Goal: Task Accomplishment & Management: Manage account settings

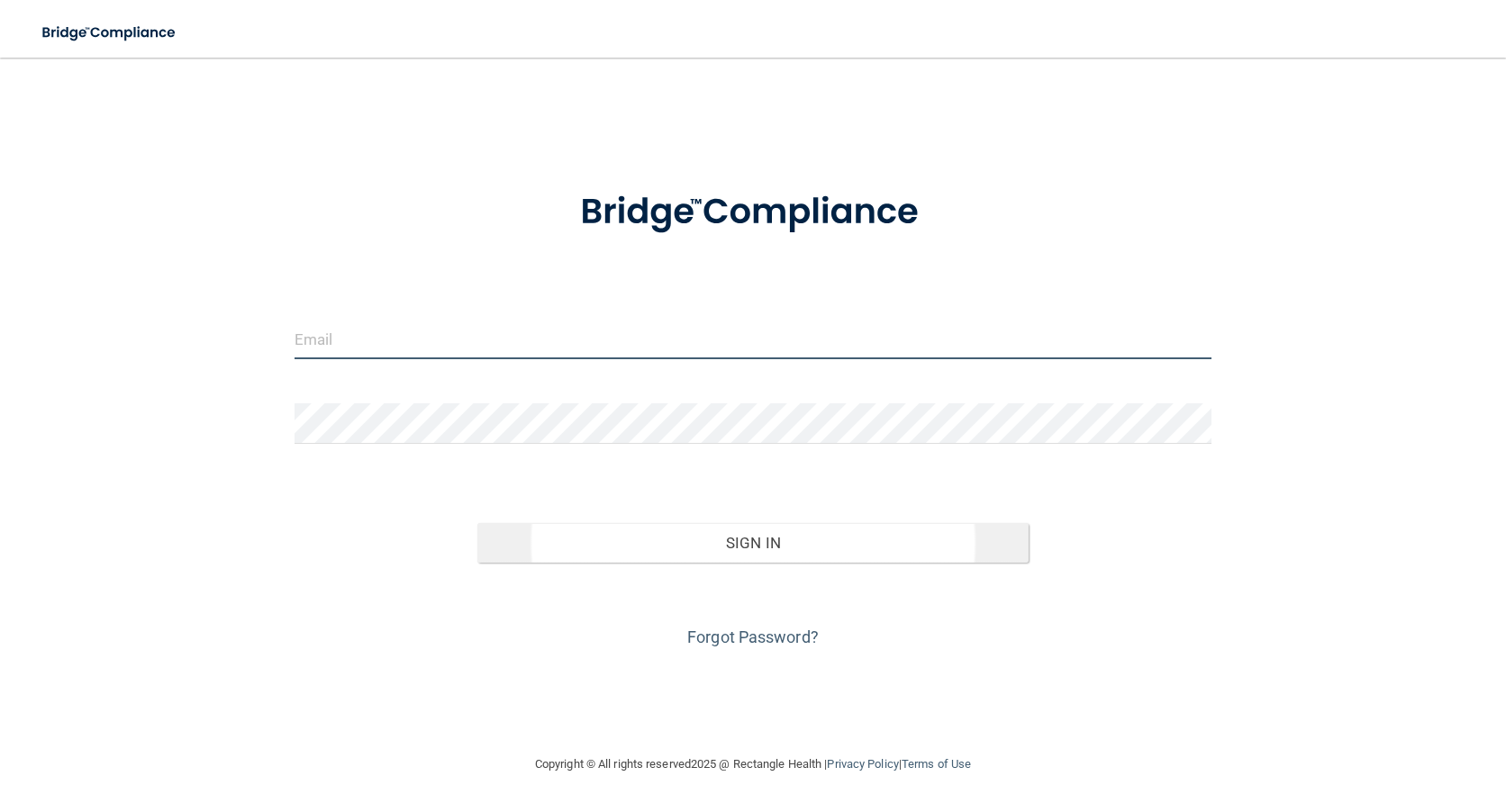
type input "[PERSON_NAME][EMAIL_ADDRESS][PERSON_NAME][DOMAIN_NAME]"
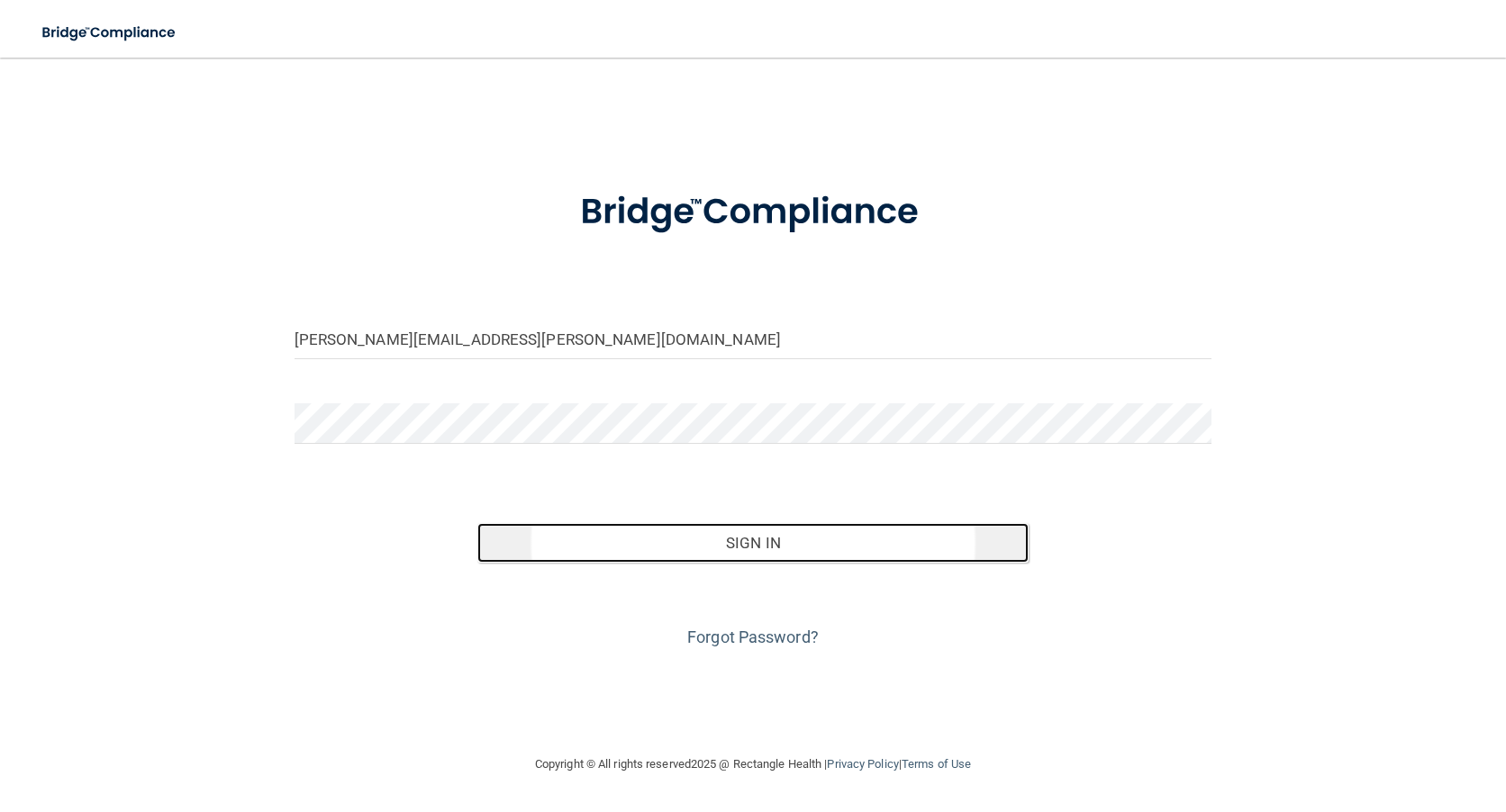
click at [717, 545] on button "Sign In" at bounding box center [753, 543] width 551 height 40
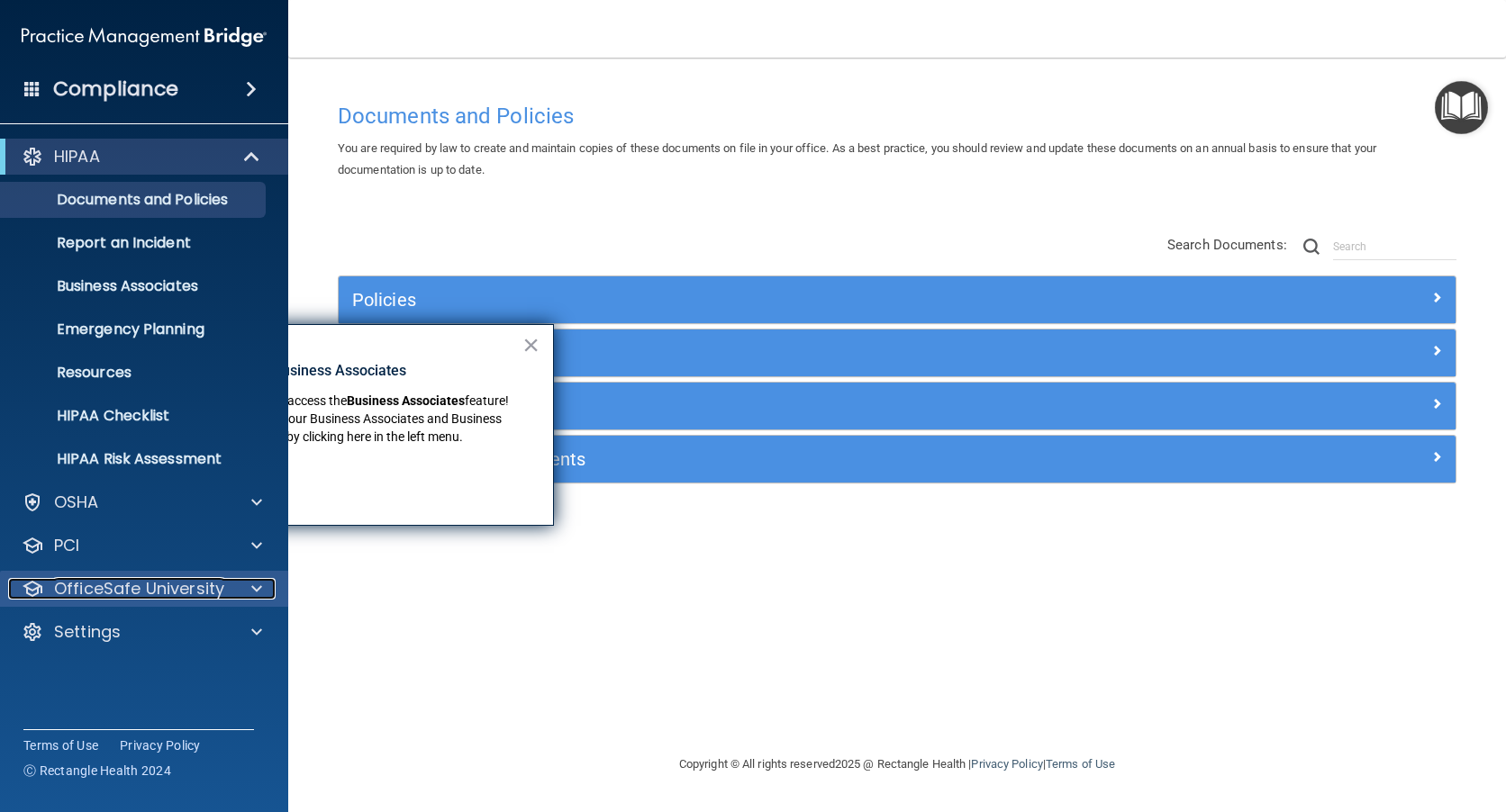
click at [174, 584] on p "OfficeSafe University" at bounding box center [139, 589] width 170 height 21
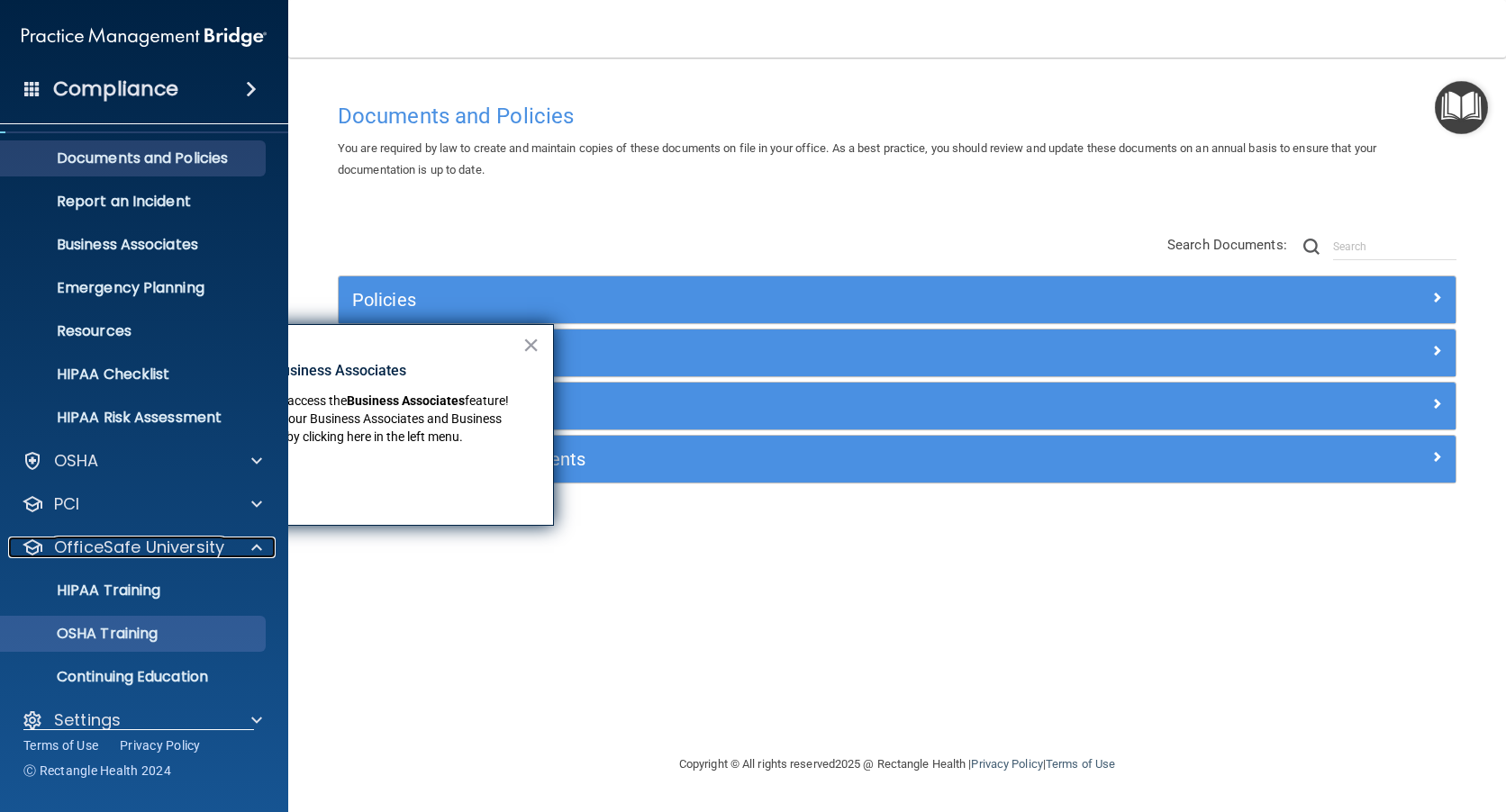
scroll to position [65, 0]
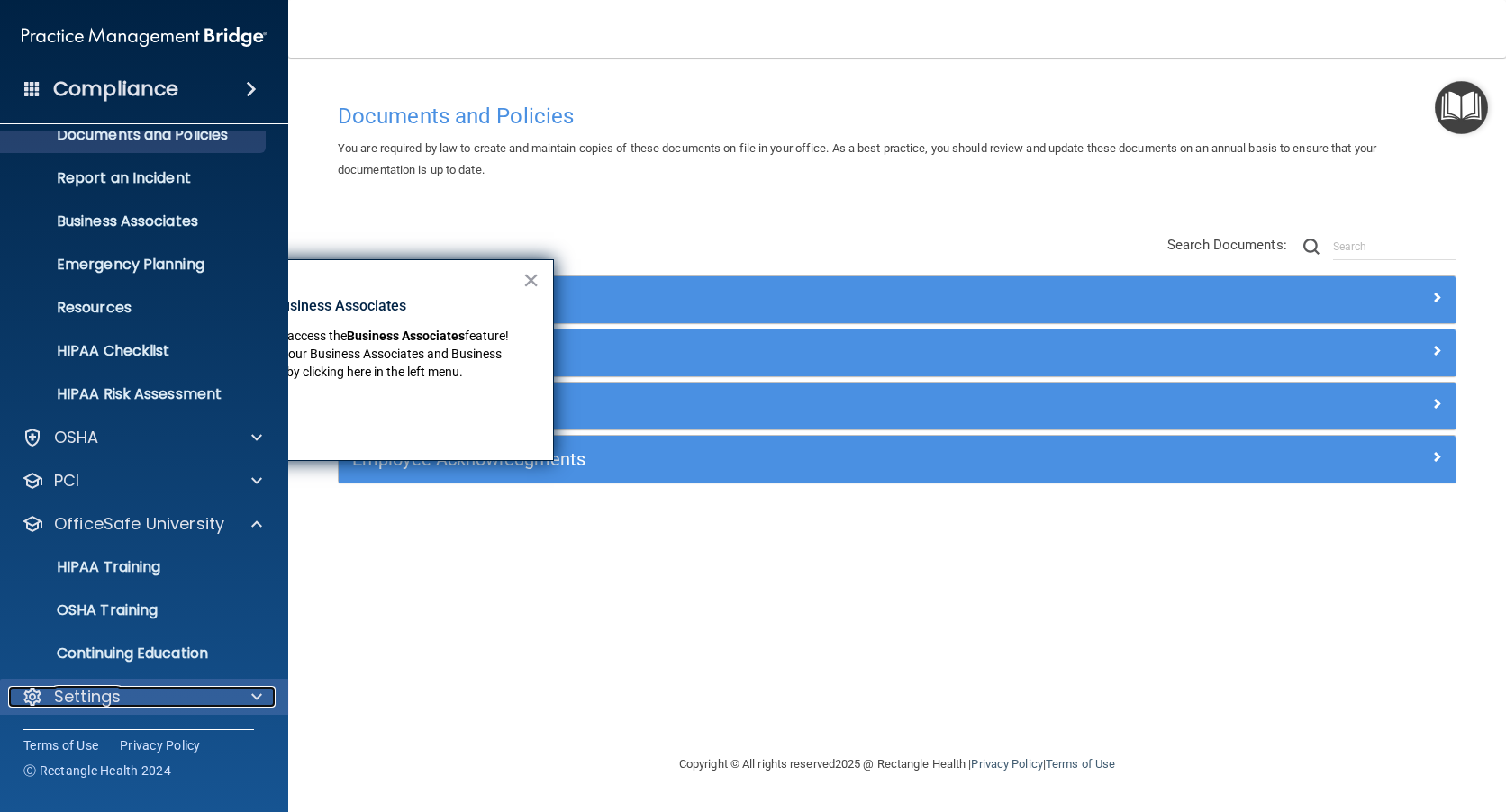
click at [109, 697] on p "Settings" at bounding box center [87, 697] width 67 height 21
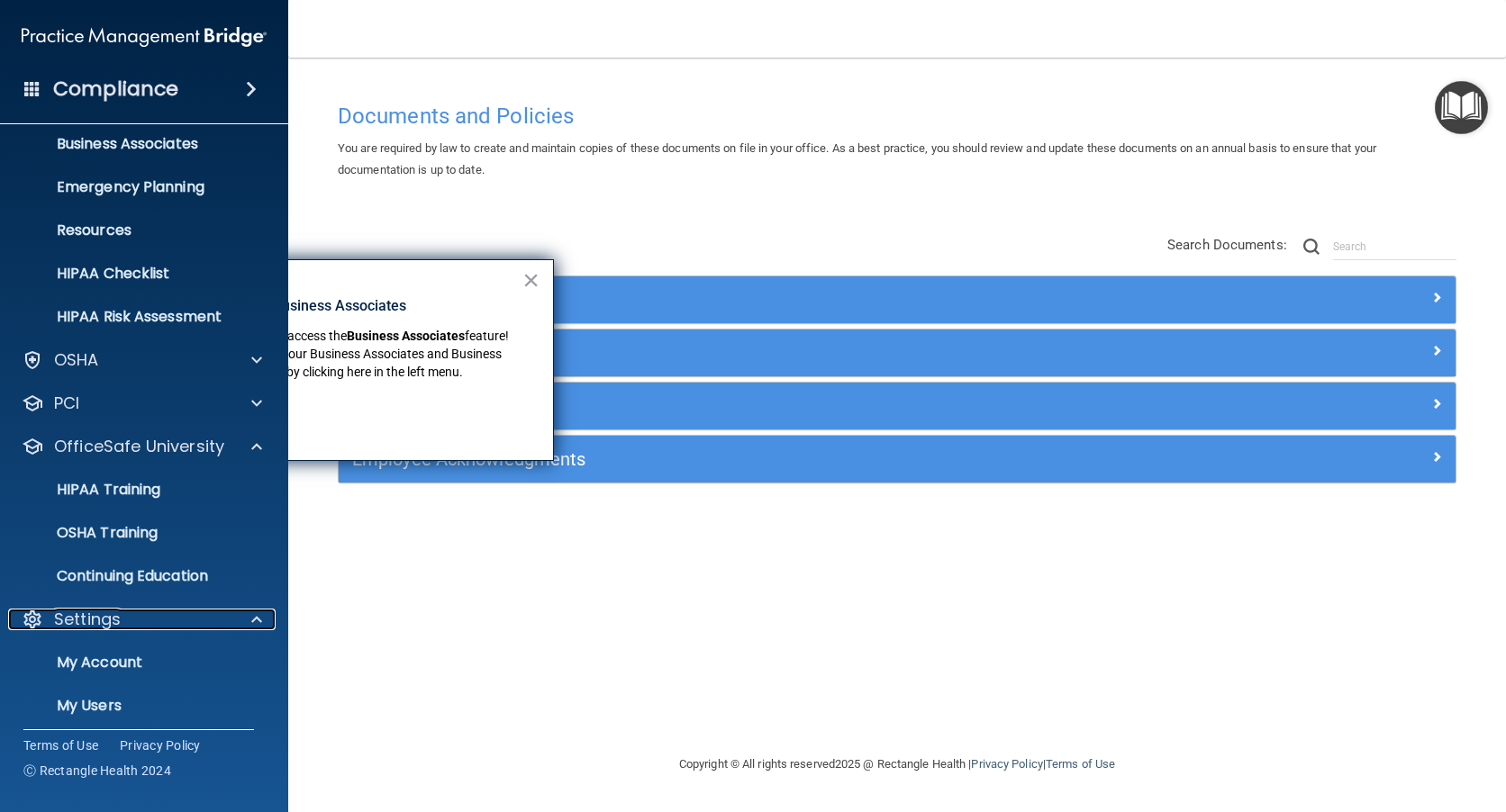
scroll to position [238, 0]
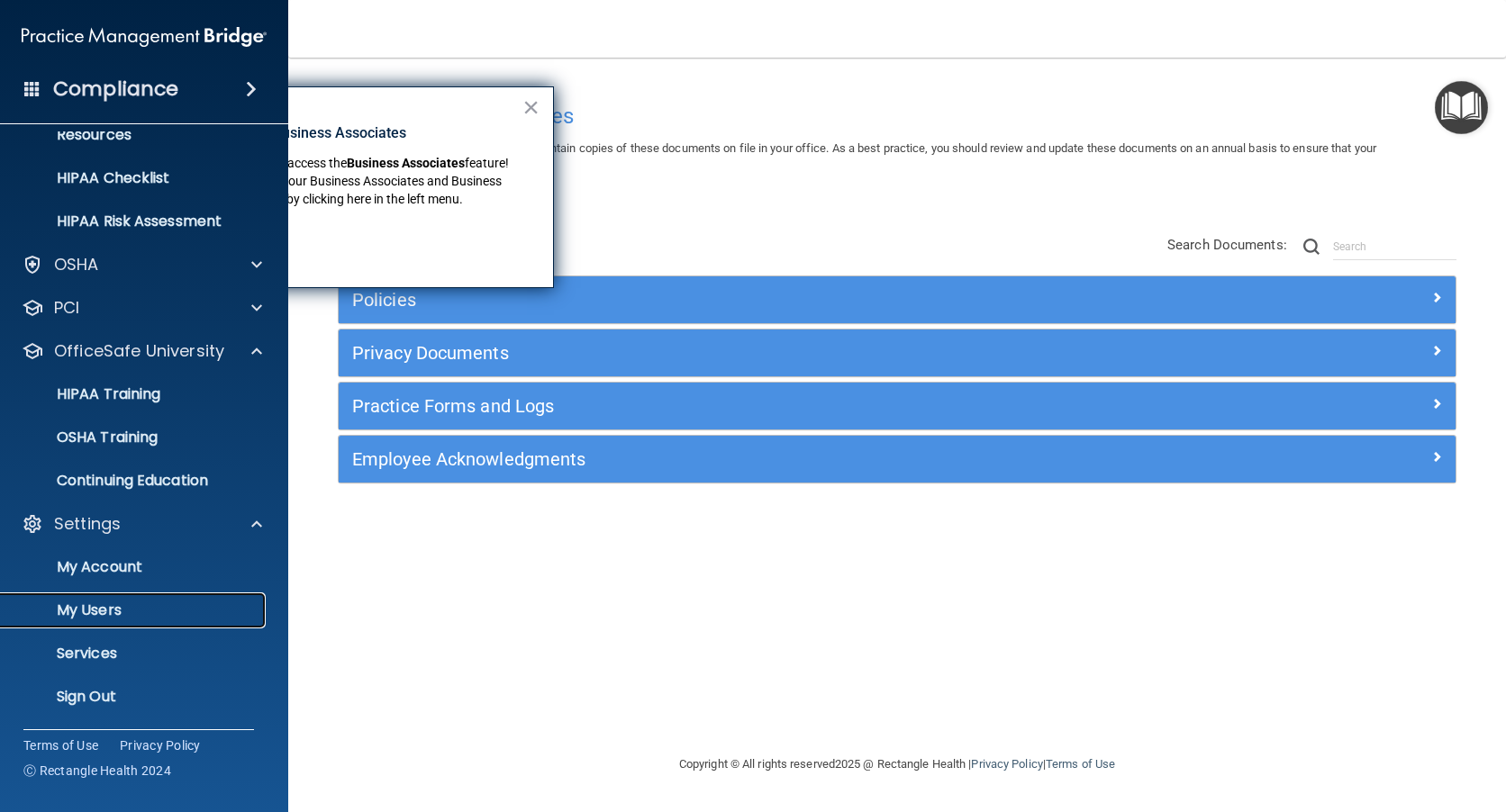
click at [79, 615] on p "My Users" at bounding box center [134, 610] width 246 height 18
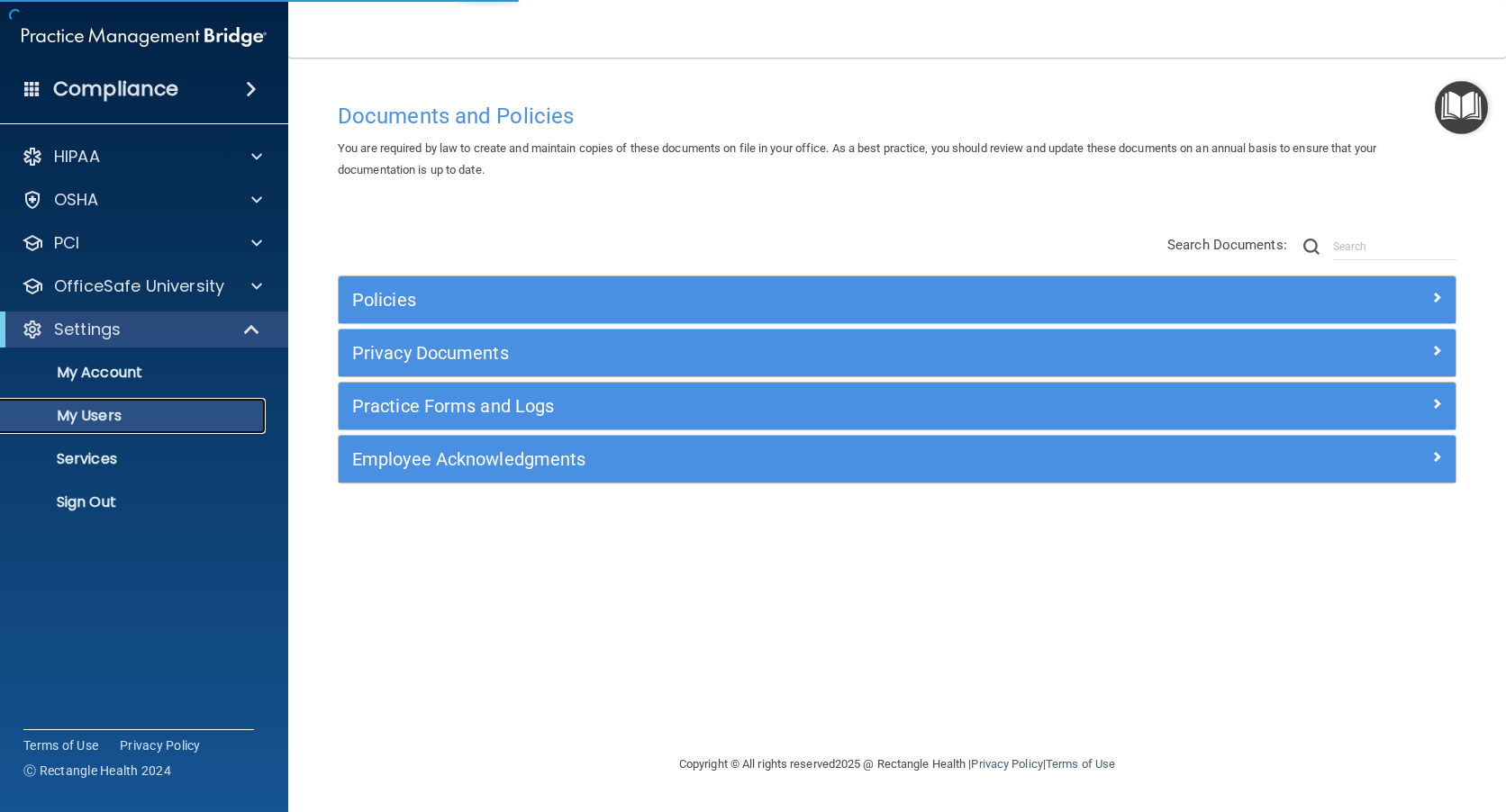
select select "20"
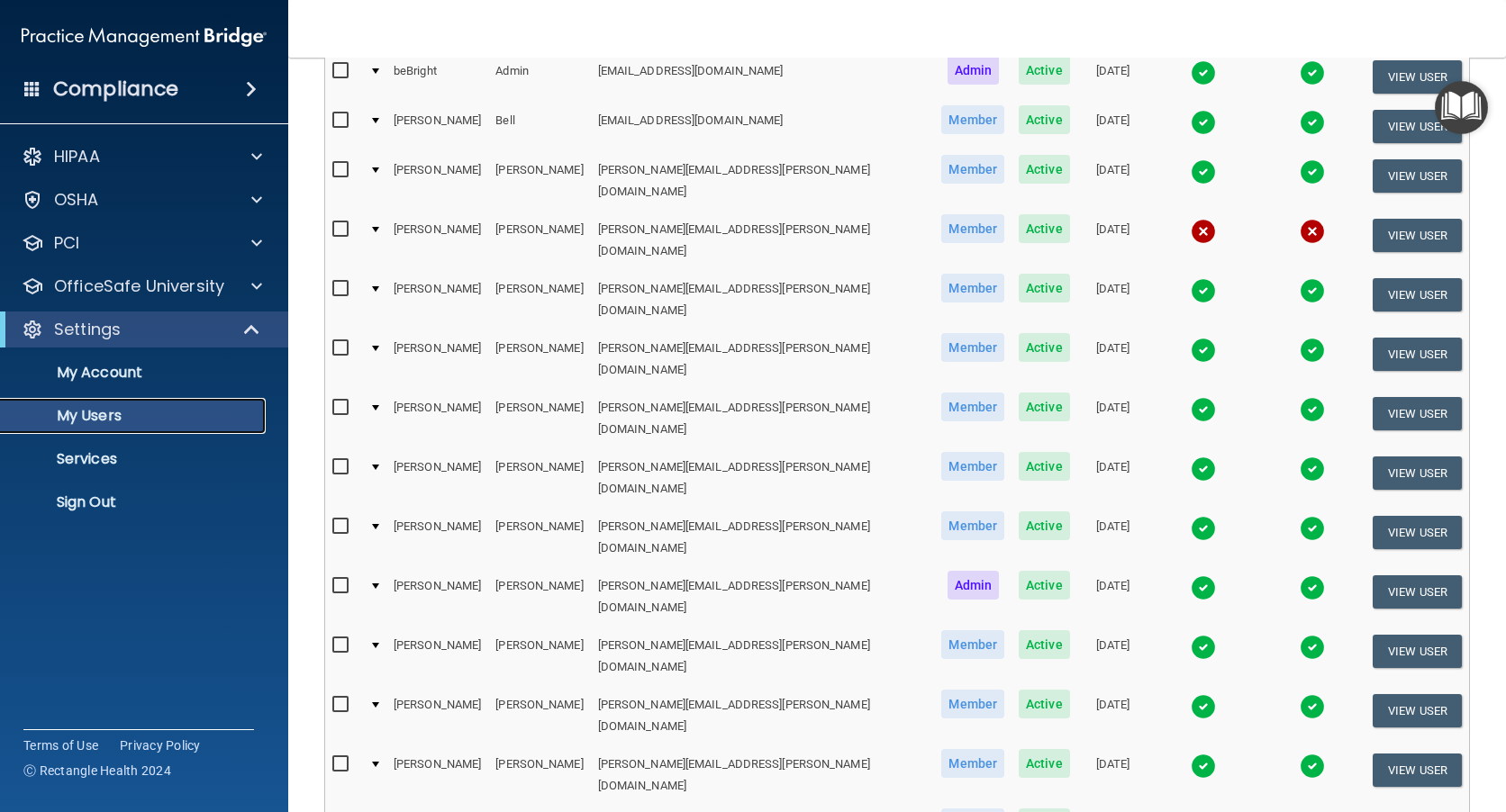
scroll to position [270, 0]
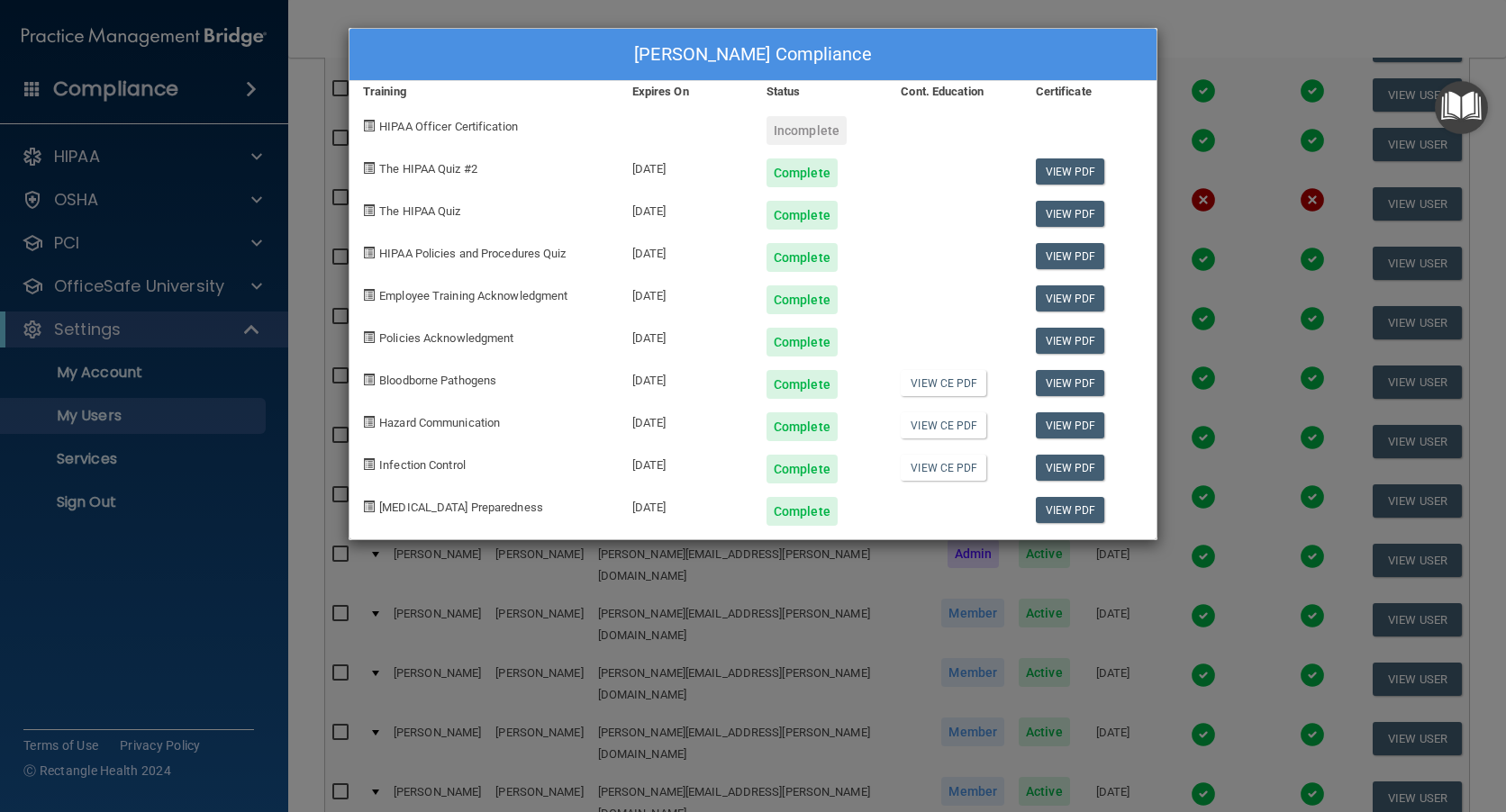
click at [1226, 37] on div "Shelly Langley's Compliance Training Expires On Status Cont. Education Certific…" at bounding box center [753, 406] width 1506 height 812
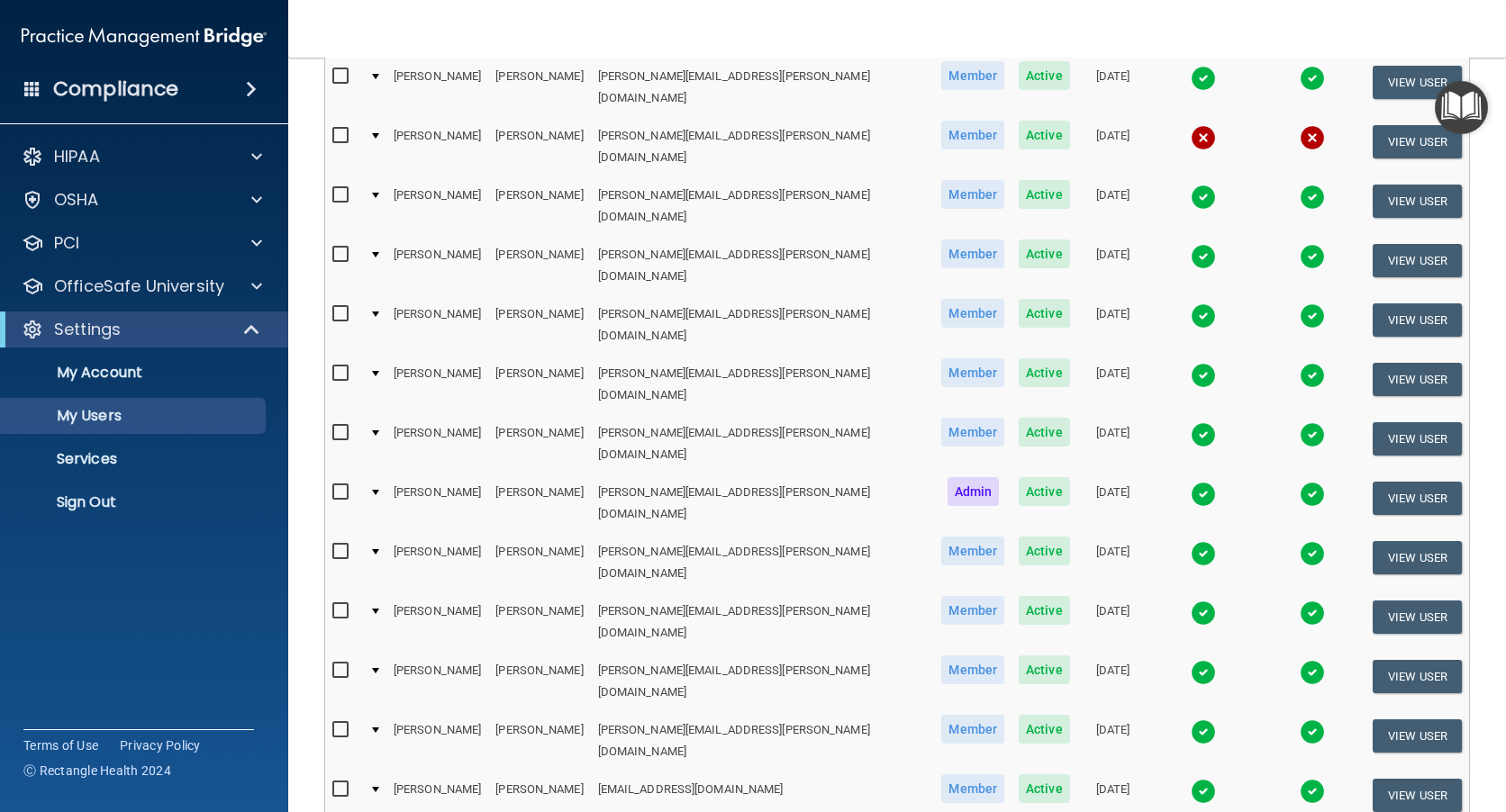
scroll to position [450, 0]
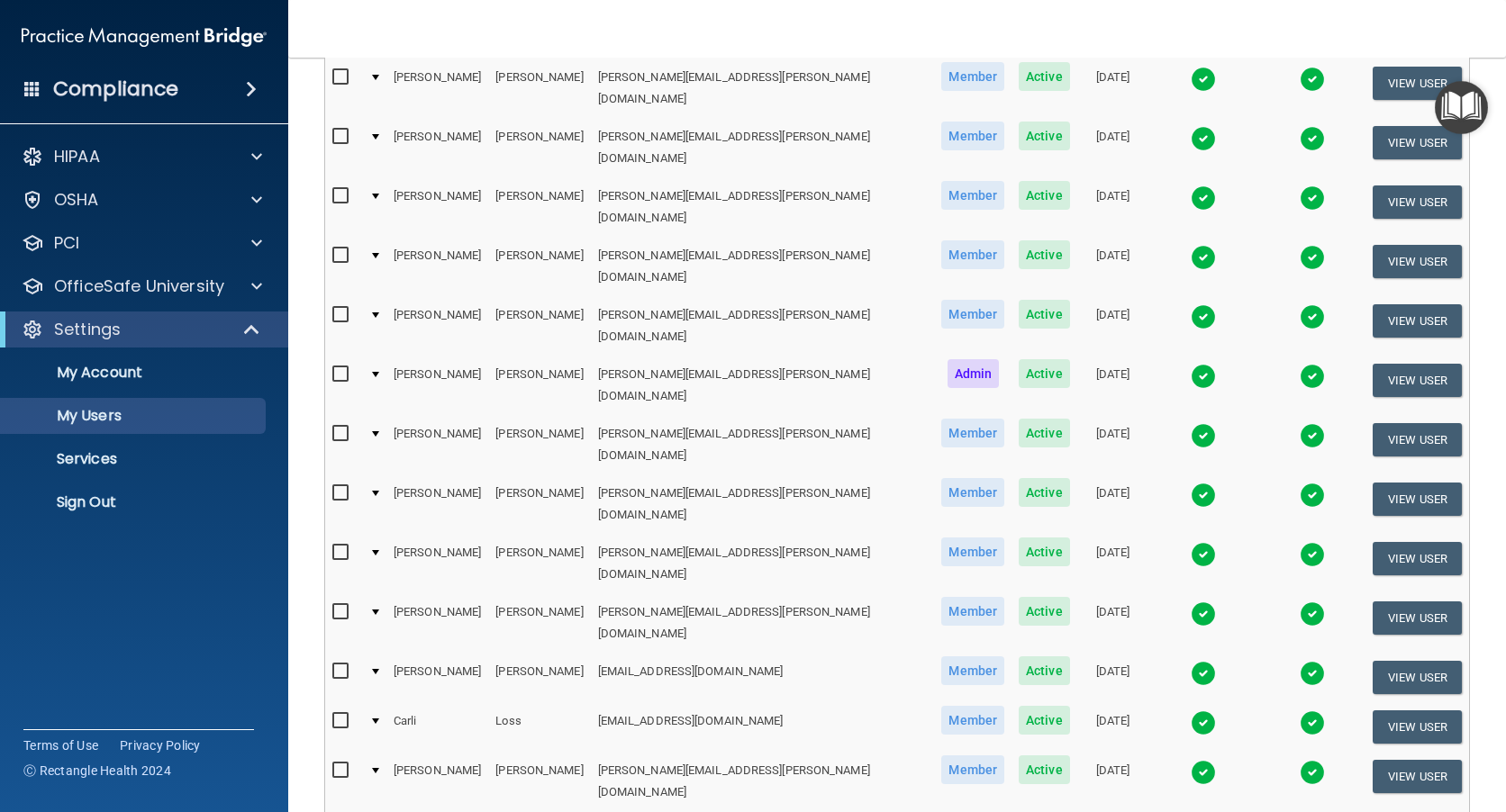
click at [1191, 760] on img at bounding box center [1204, 772] width 25 height 25
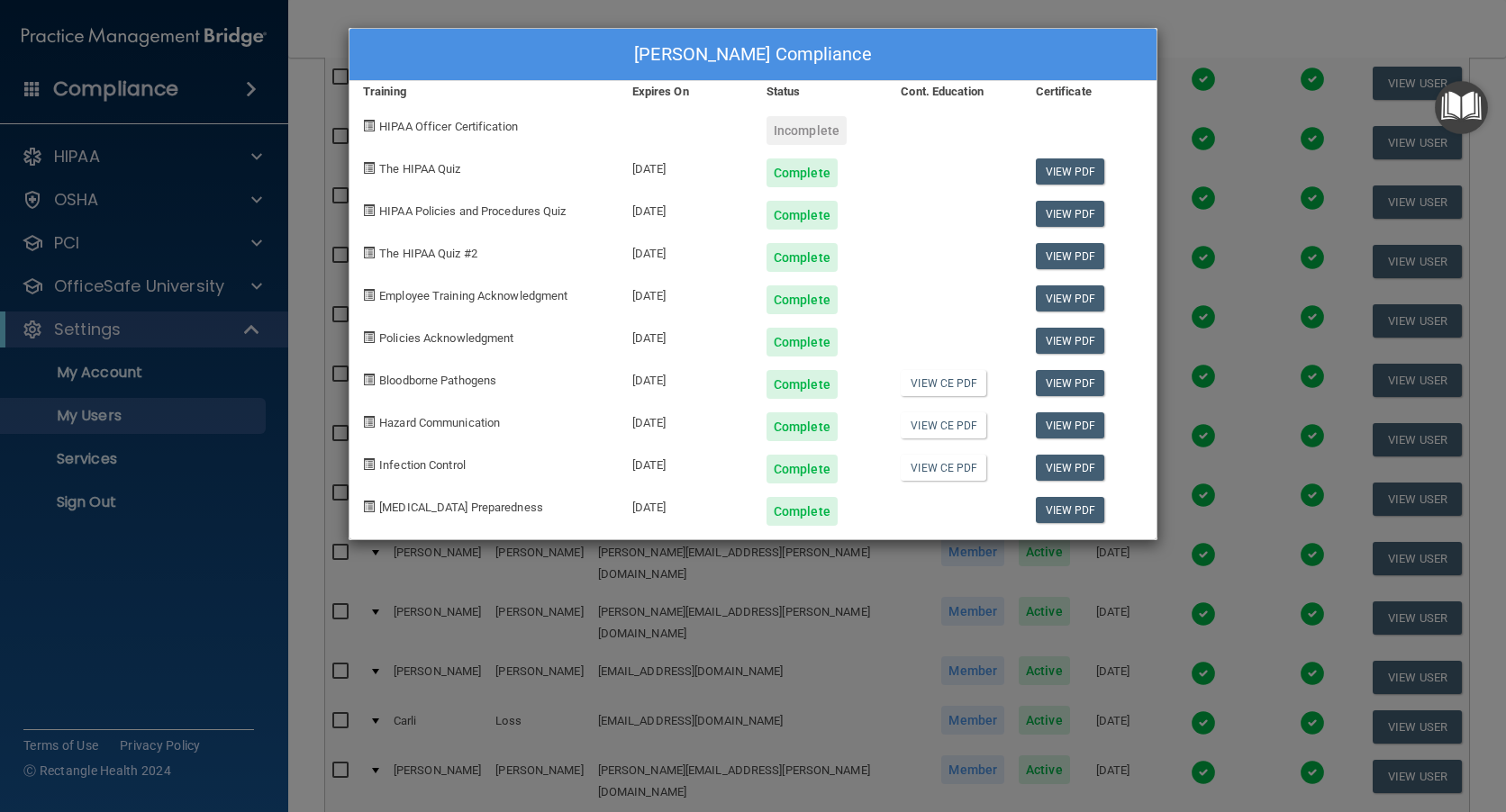
click at [1214, 39] on div "Jenna Martin's Compliance Training Expires On Status Cont. Education Certificat…" at bounding box center [753, 406] width 1506 height 812
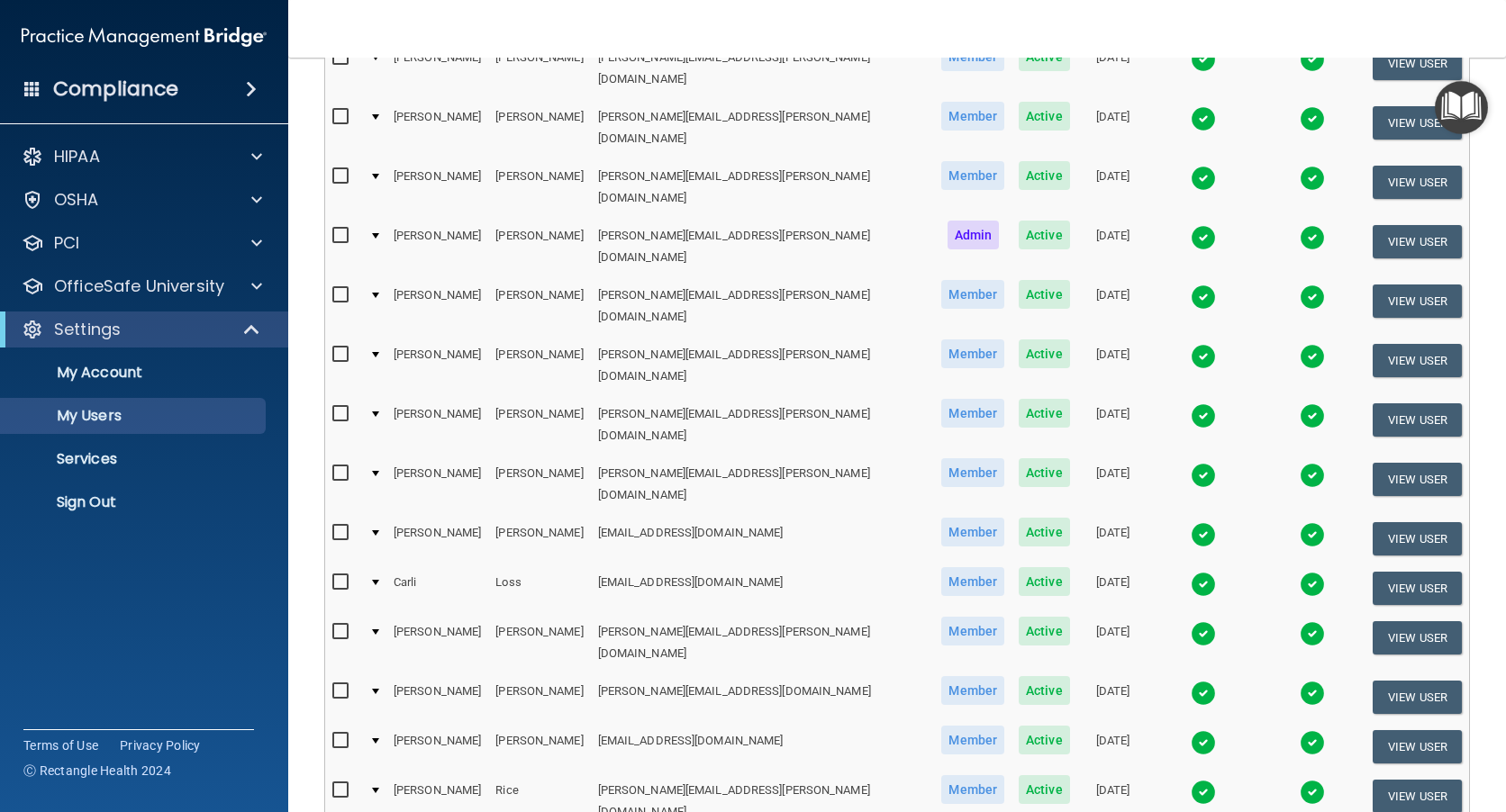
scroll to position [630, 0]
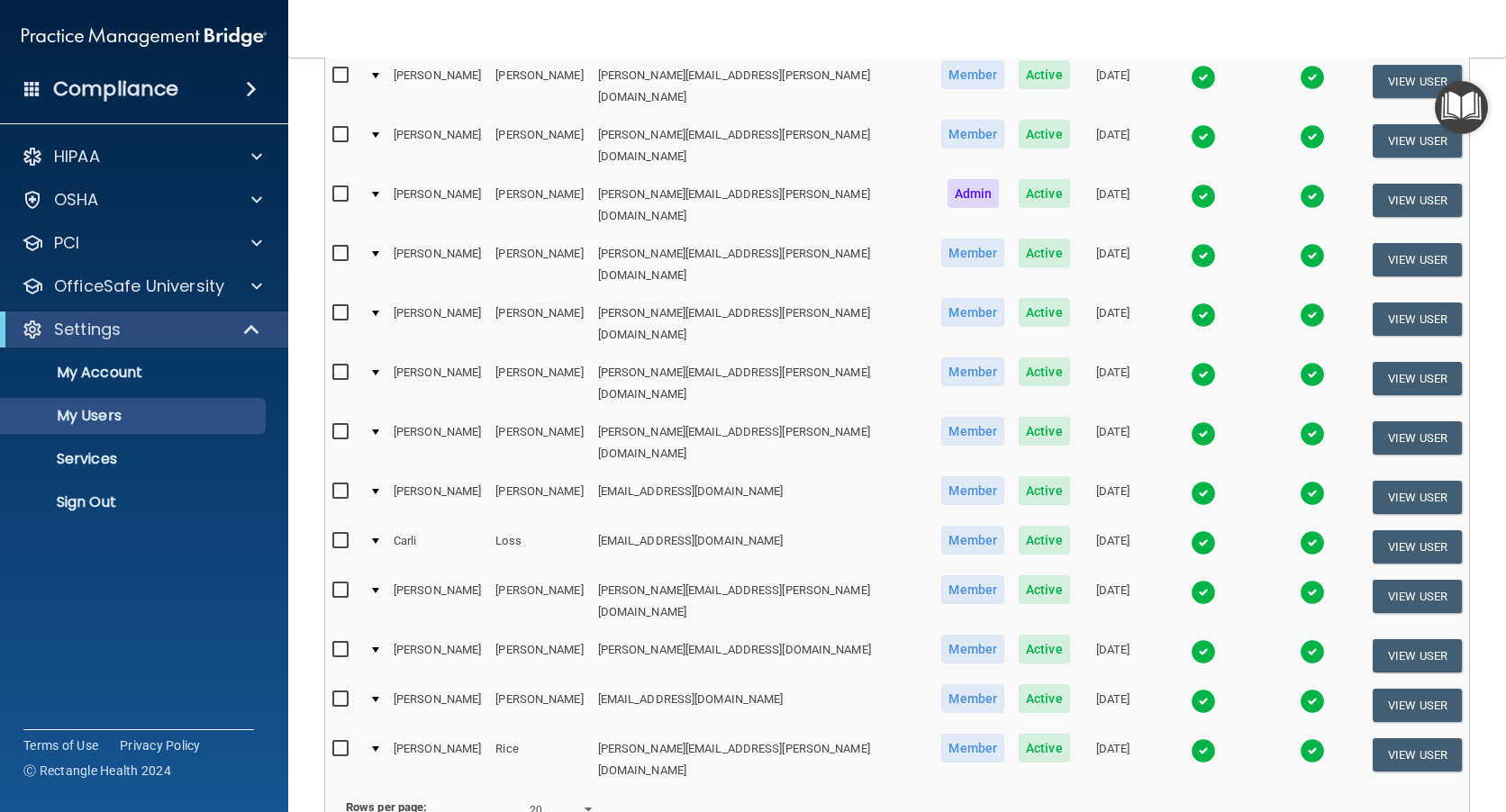
select select "20"
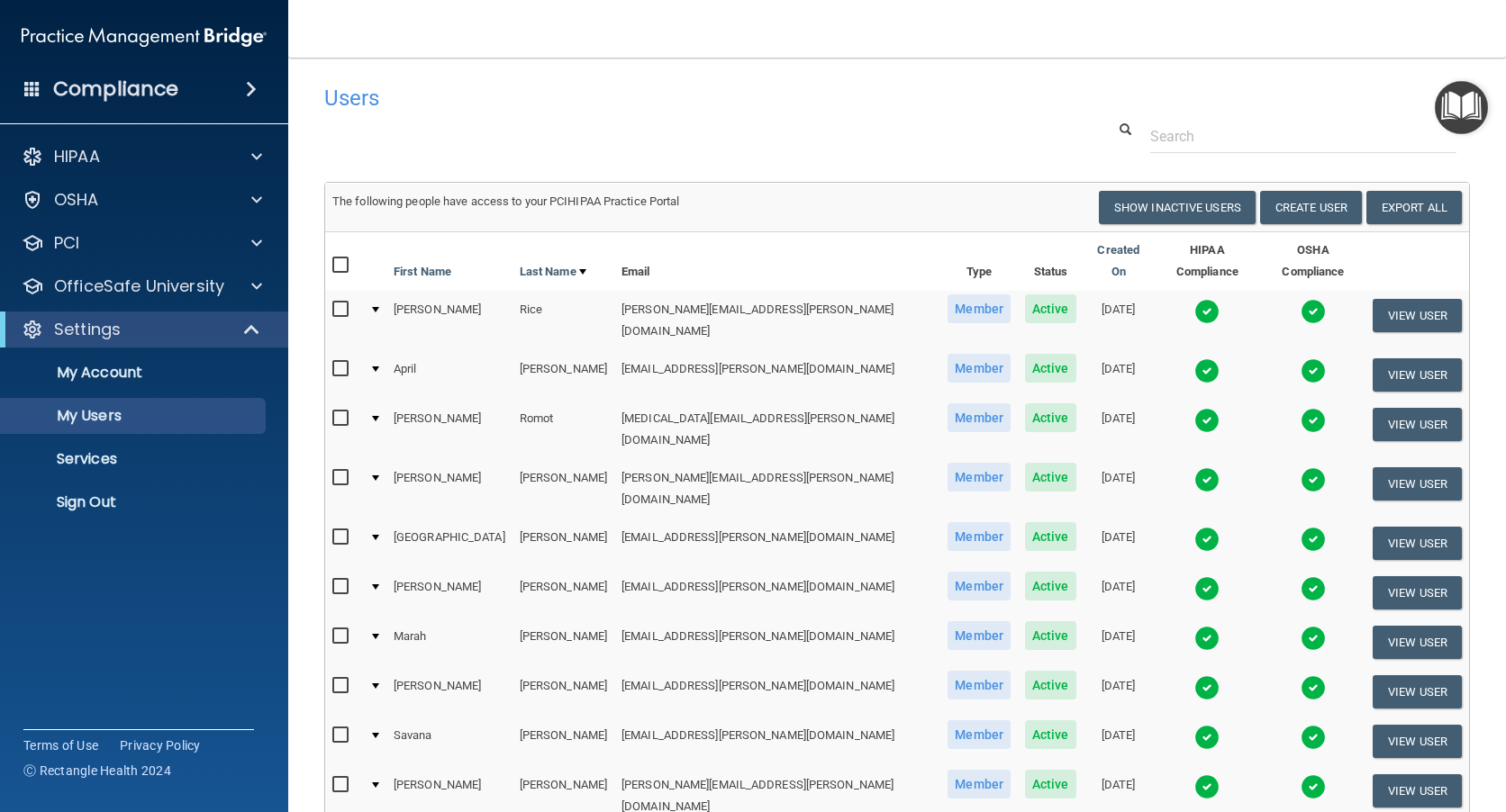
click at [1194, 358] on img at bounding box center [1207, 371] width 25 height 25
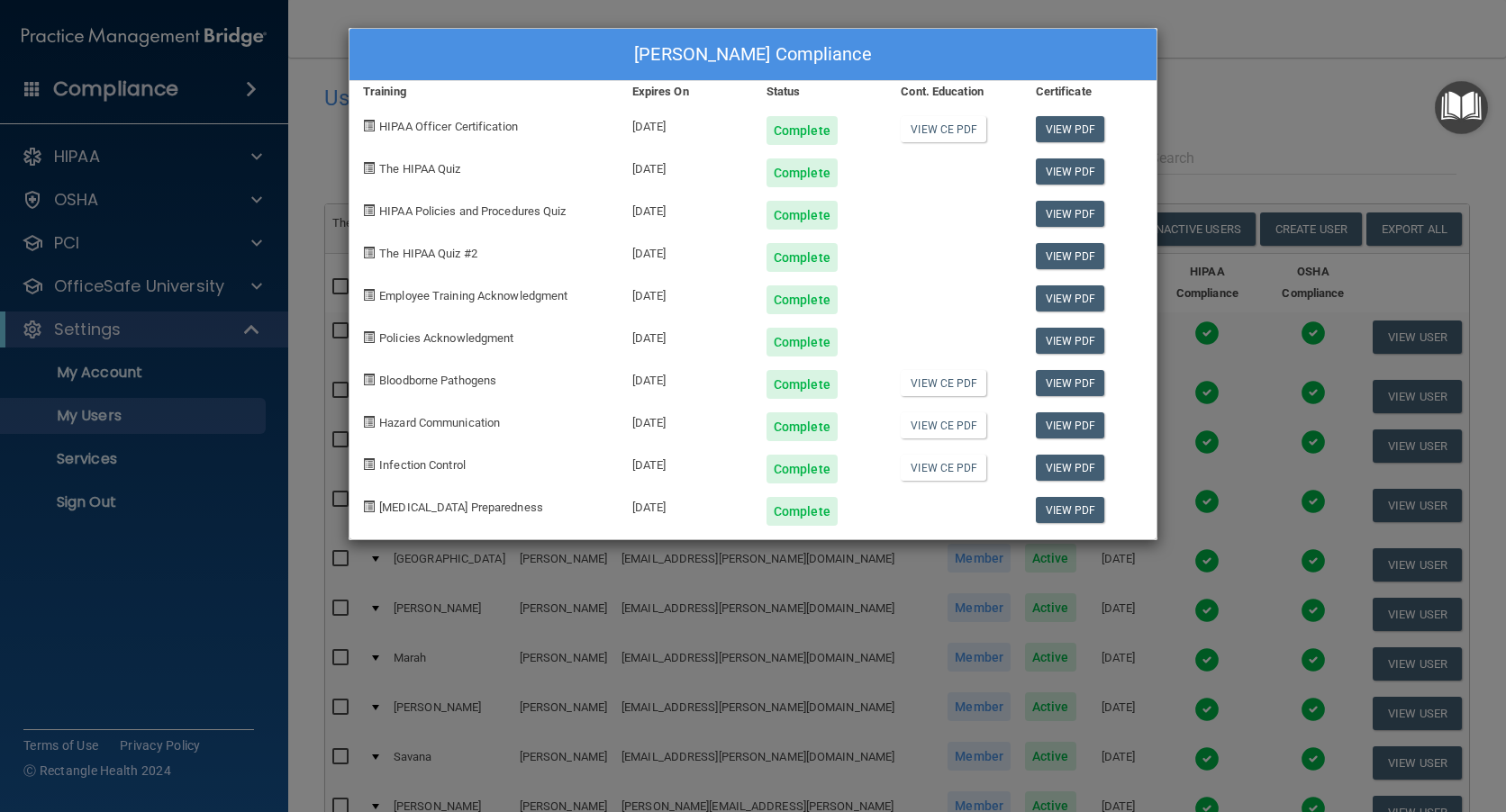
click at [1254, 69] on div "April Rigsby's Compliance Training Expires On Status Cont. Education Certificat…" at bounding box center [753, 406] width 1506 height 812
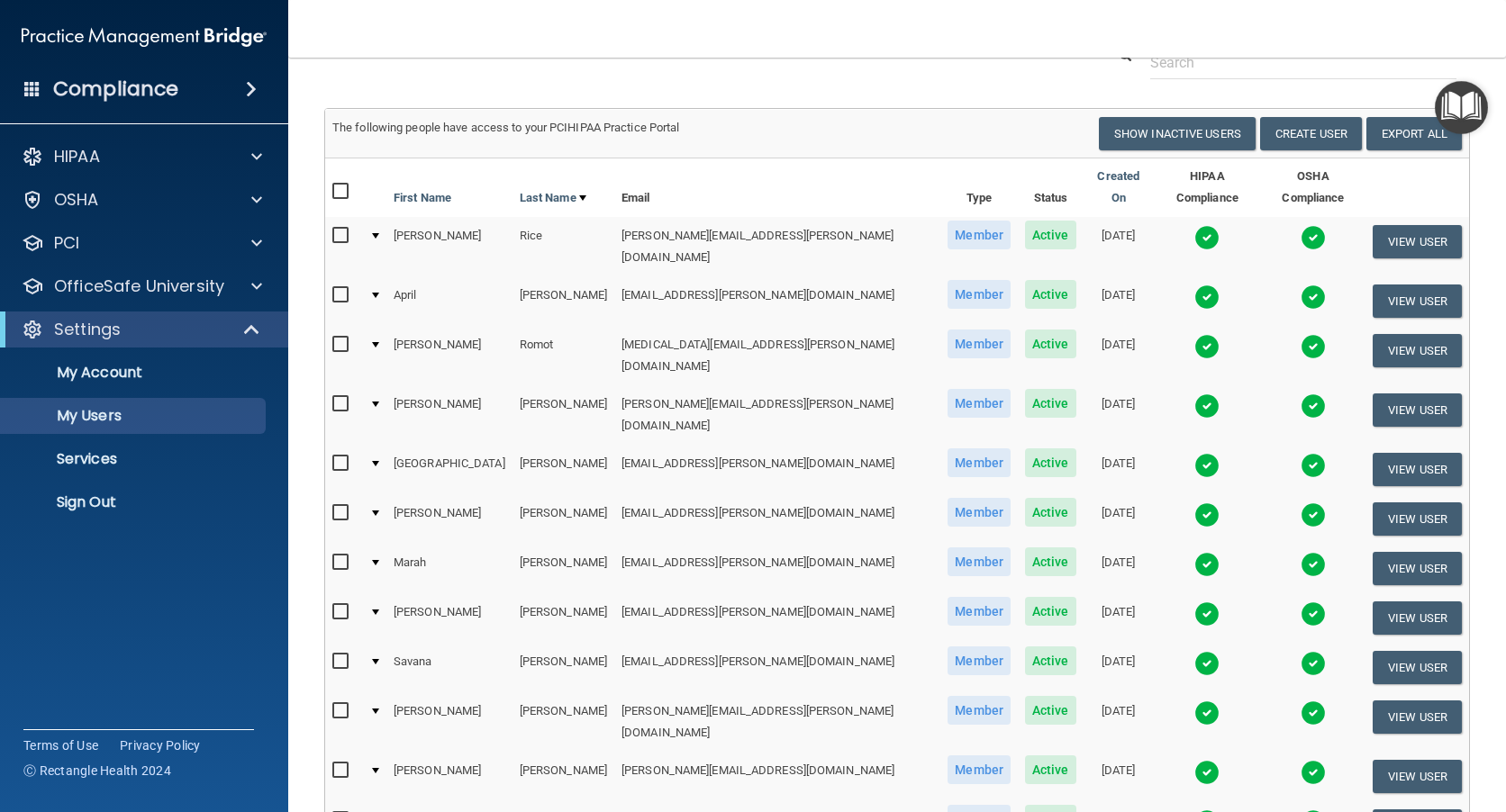
scroll to position [270, 0]
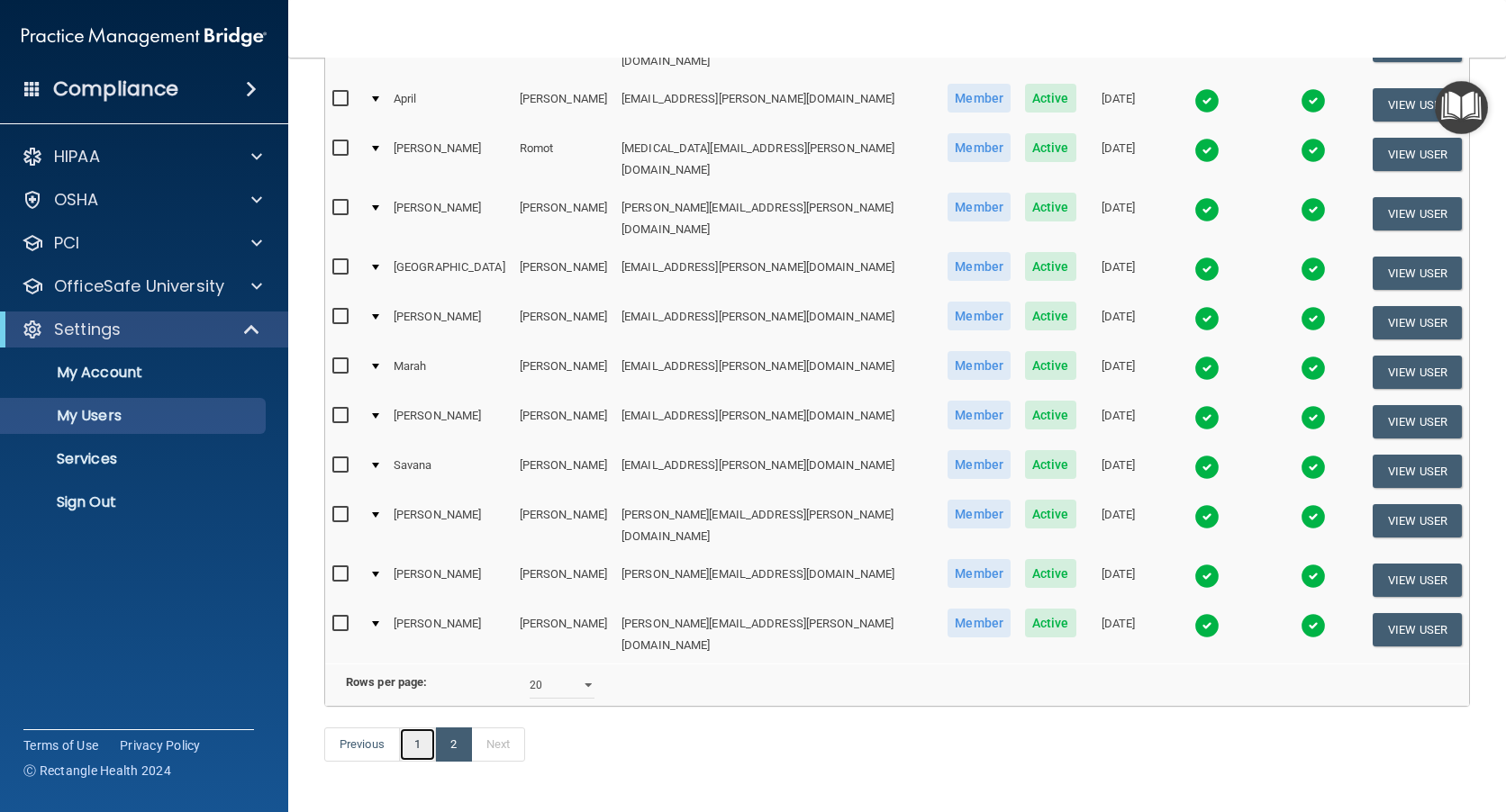
click at [420, 727] on link "1" at bounding box center [417, 743] width 37 height 34
select select "20"
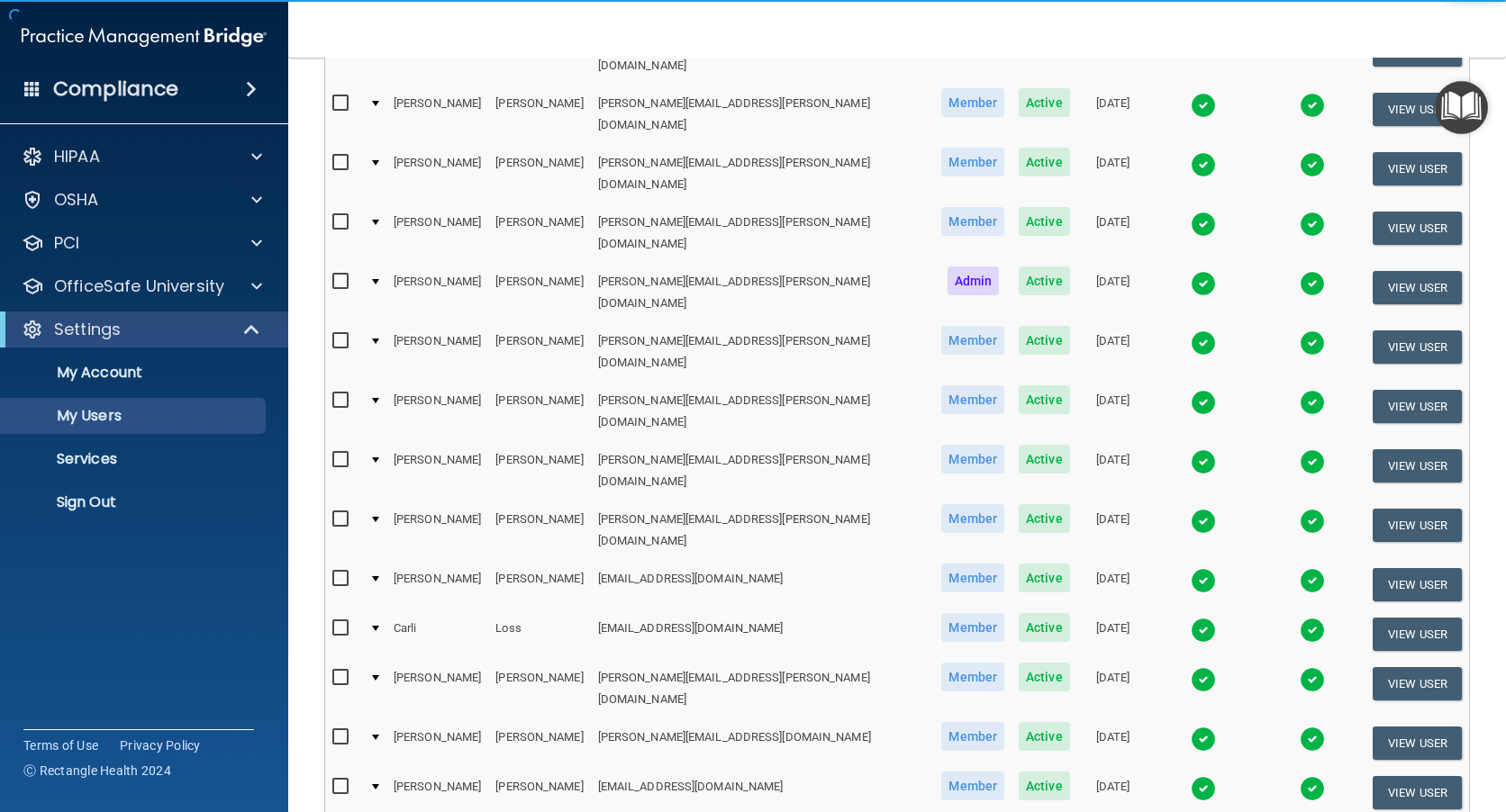
scroll to position [678, 0]
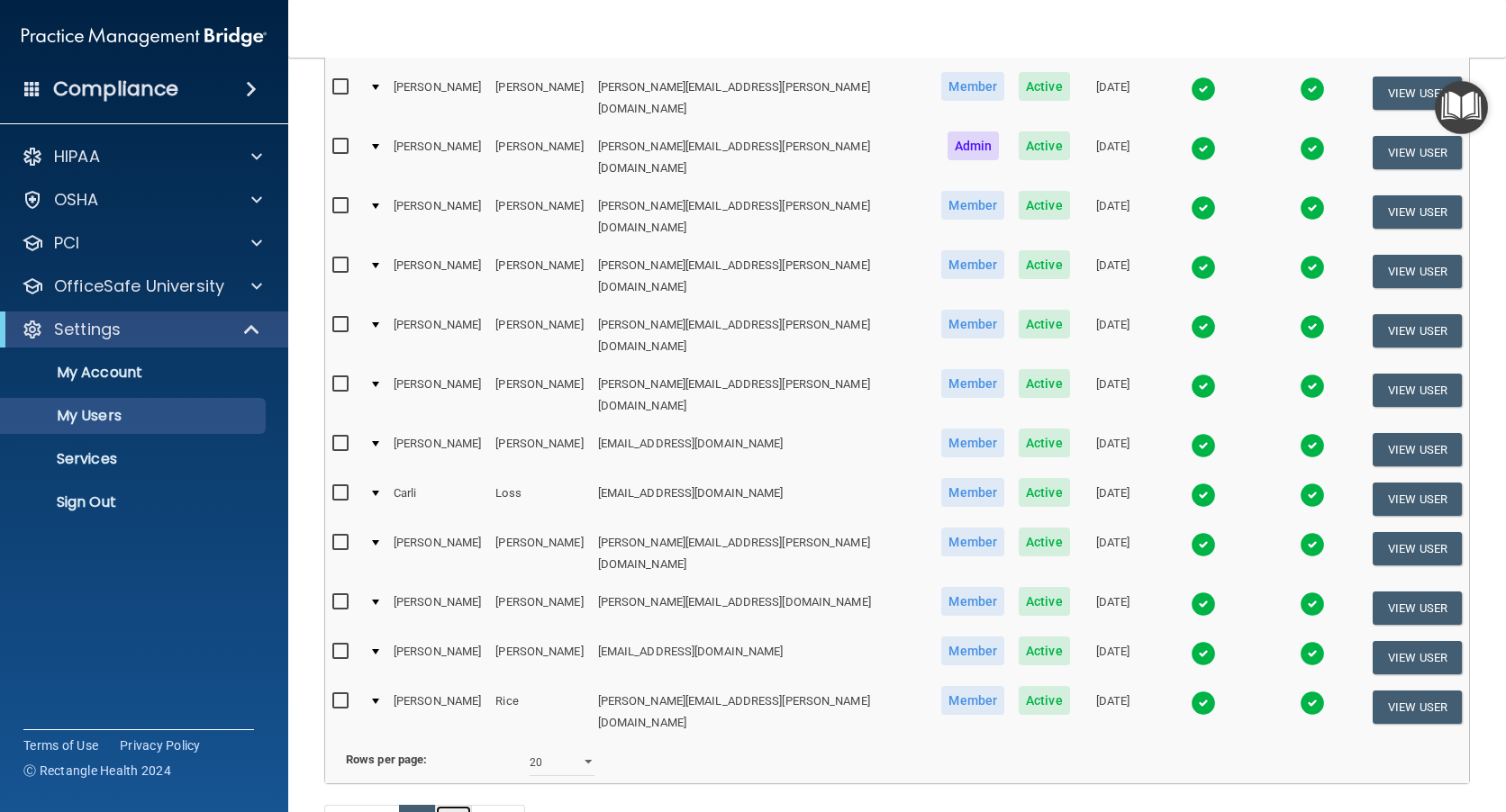
click at [458, 805] on link "2" at bounding box center [453, 822] width 37 height 34
select select "20"
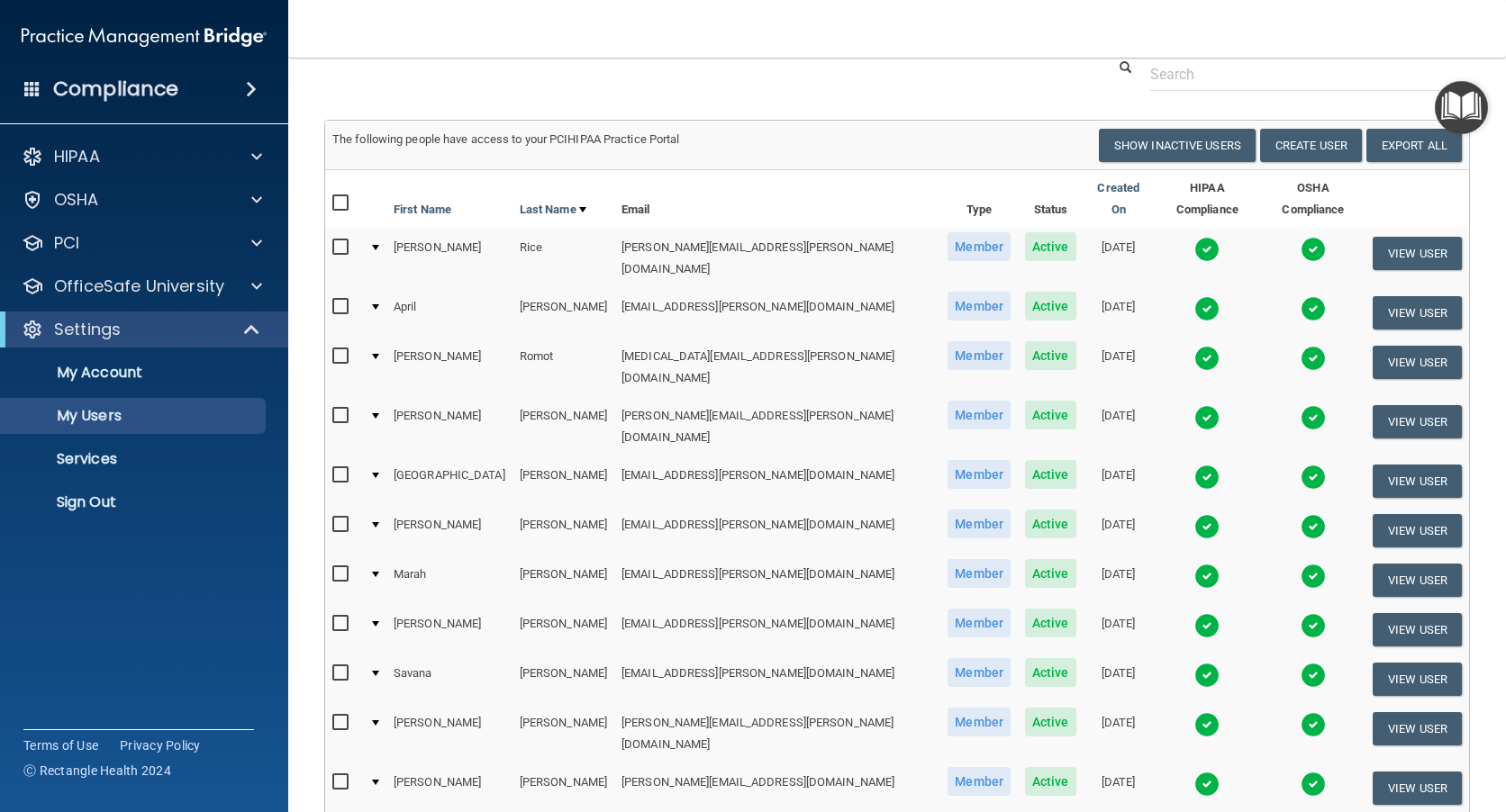
scroll to position [270, 0]
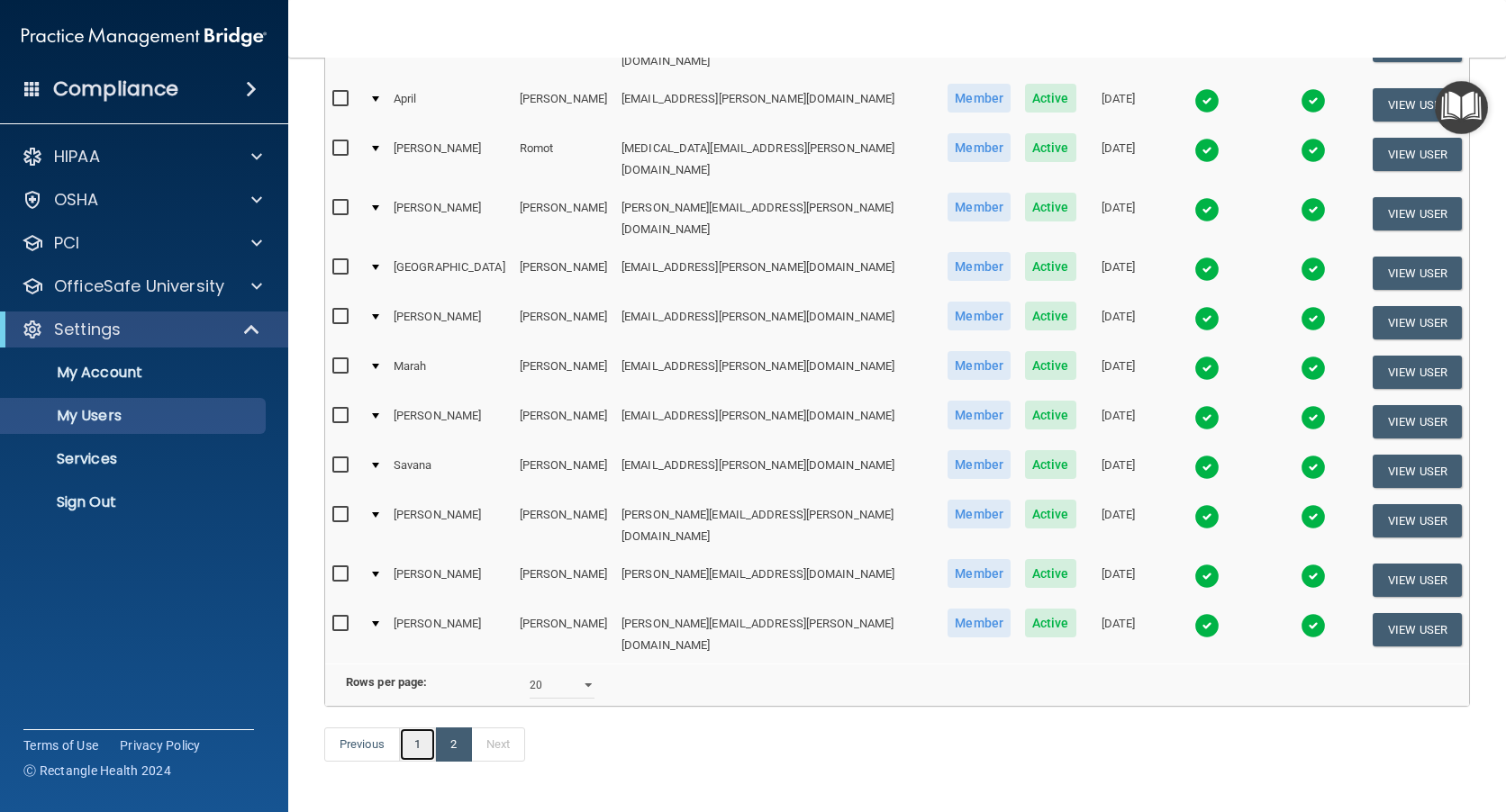
click at [420, 727] on link "1" at bounding box center [417, 743] width 37 height 34
select select "20"
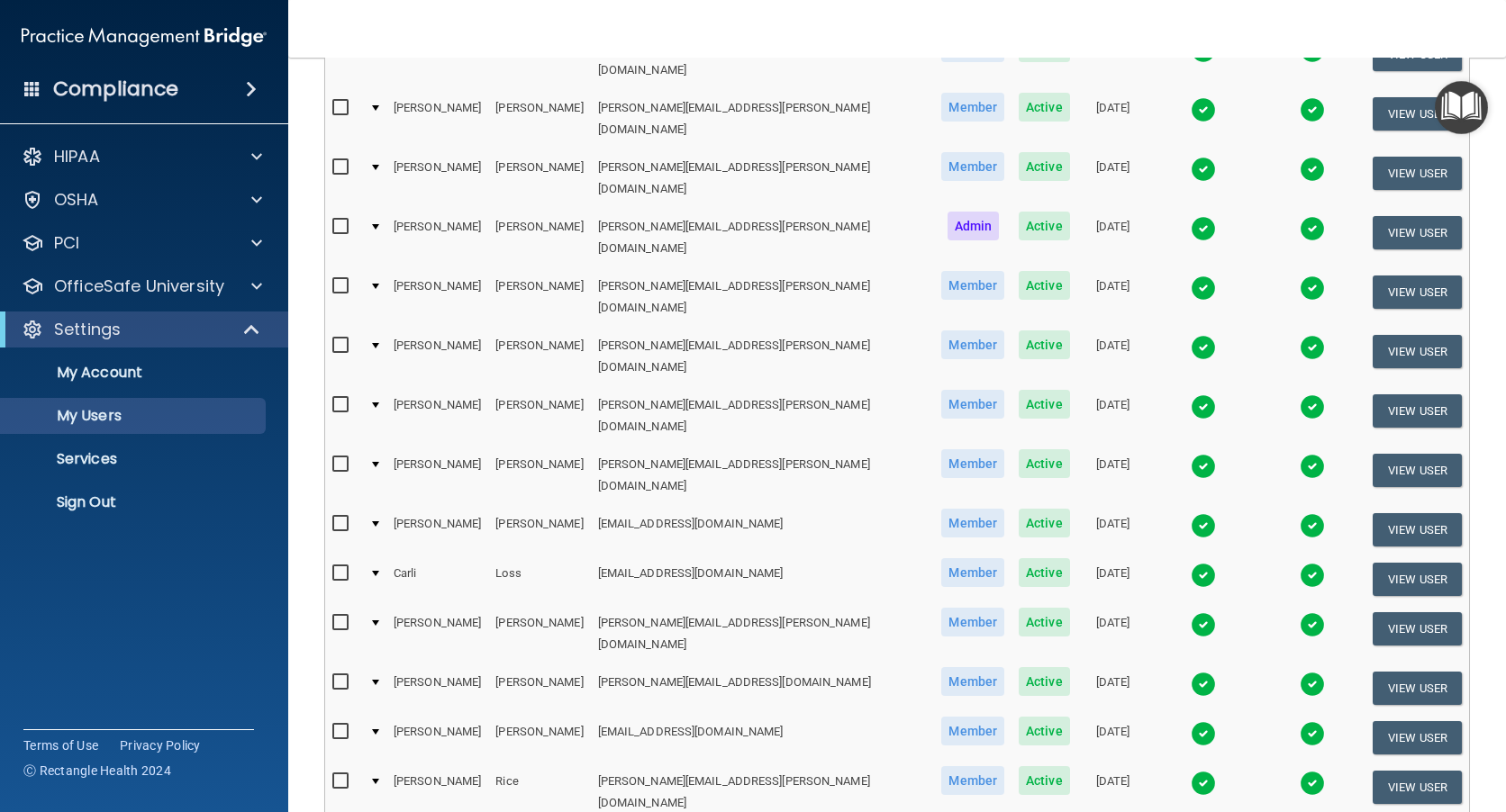
scroll to position [630, 0]
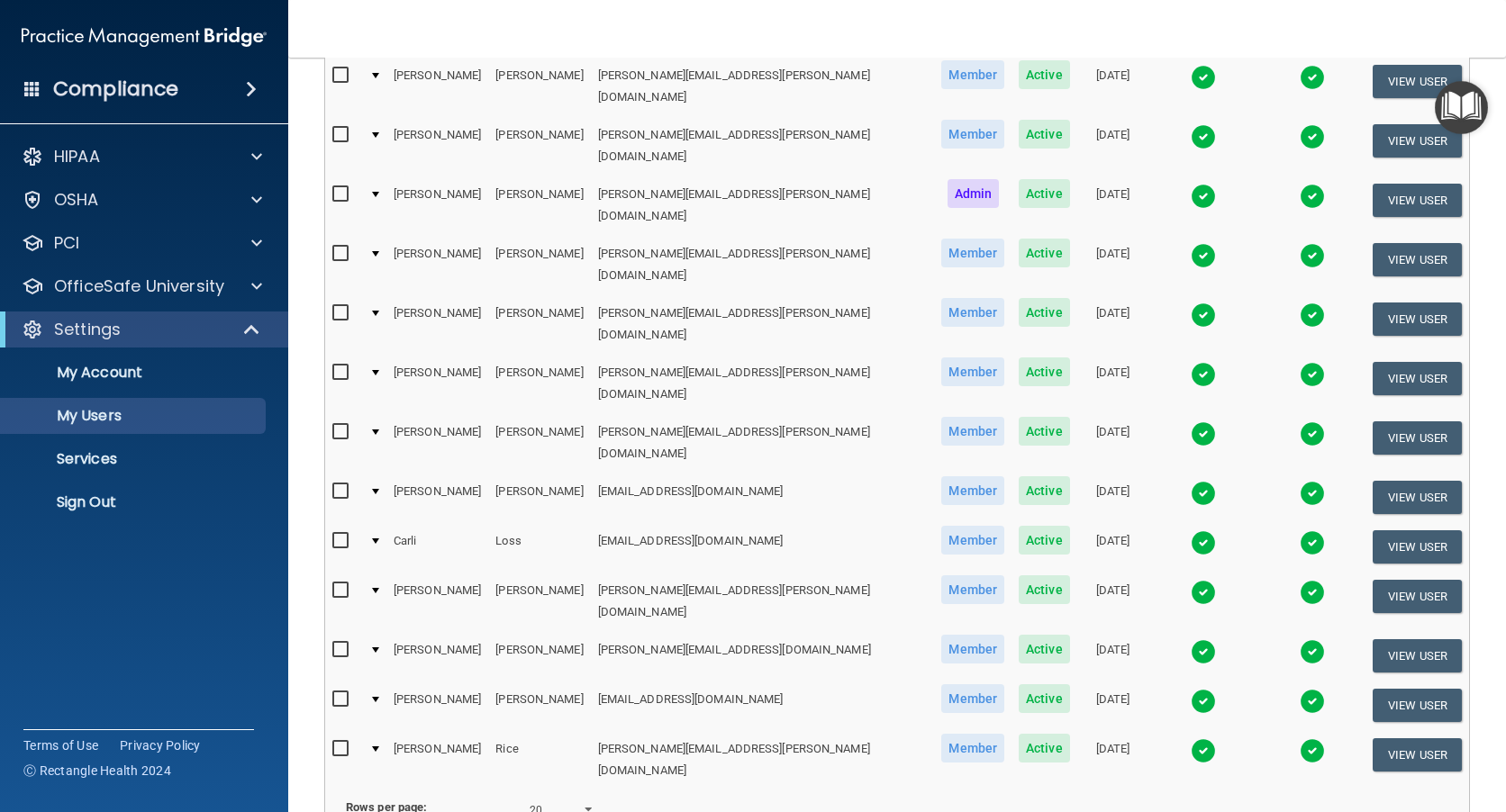
select select "20"
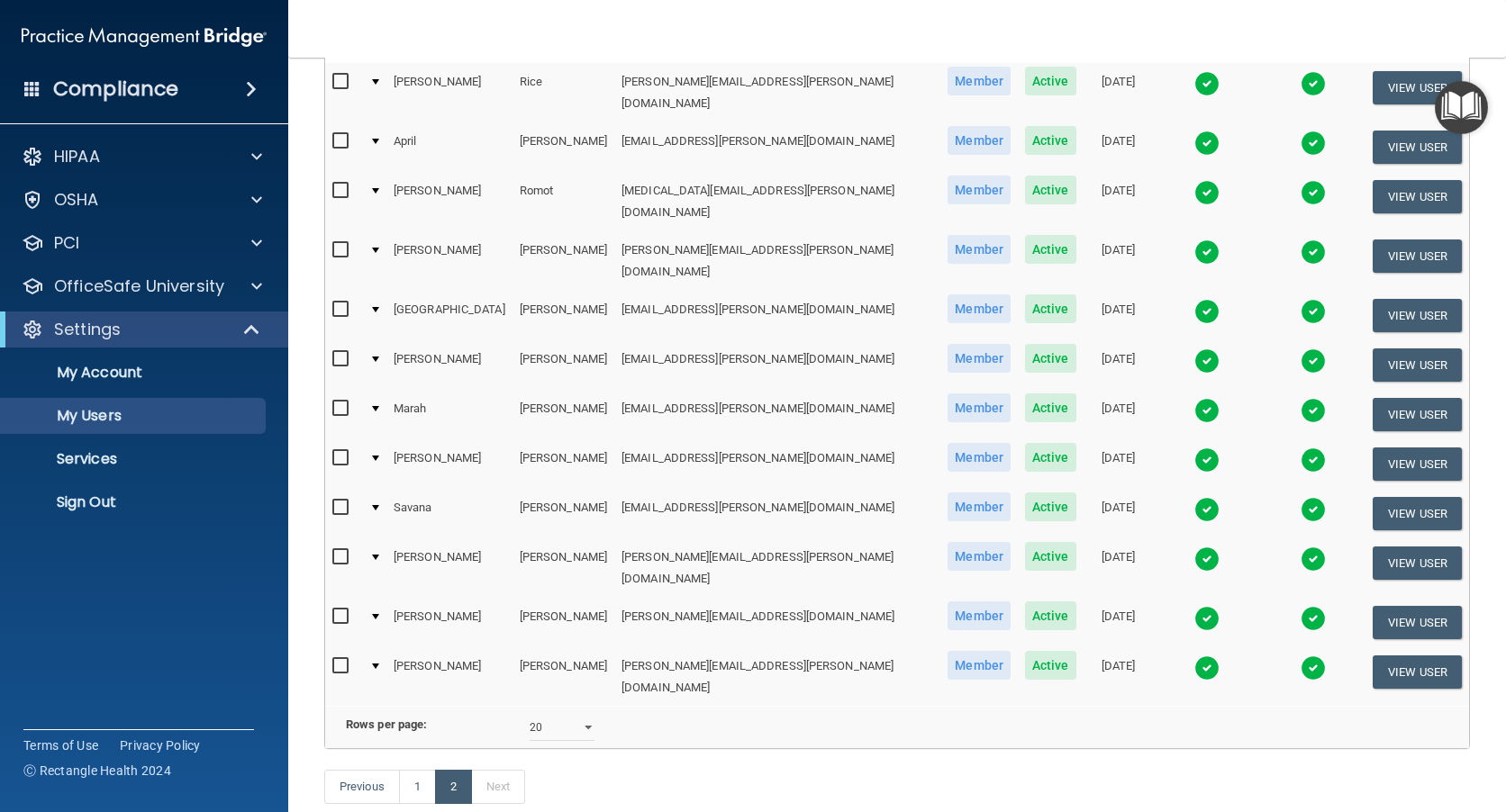
scroll to position [270, 0]
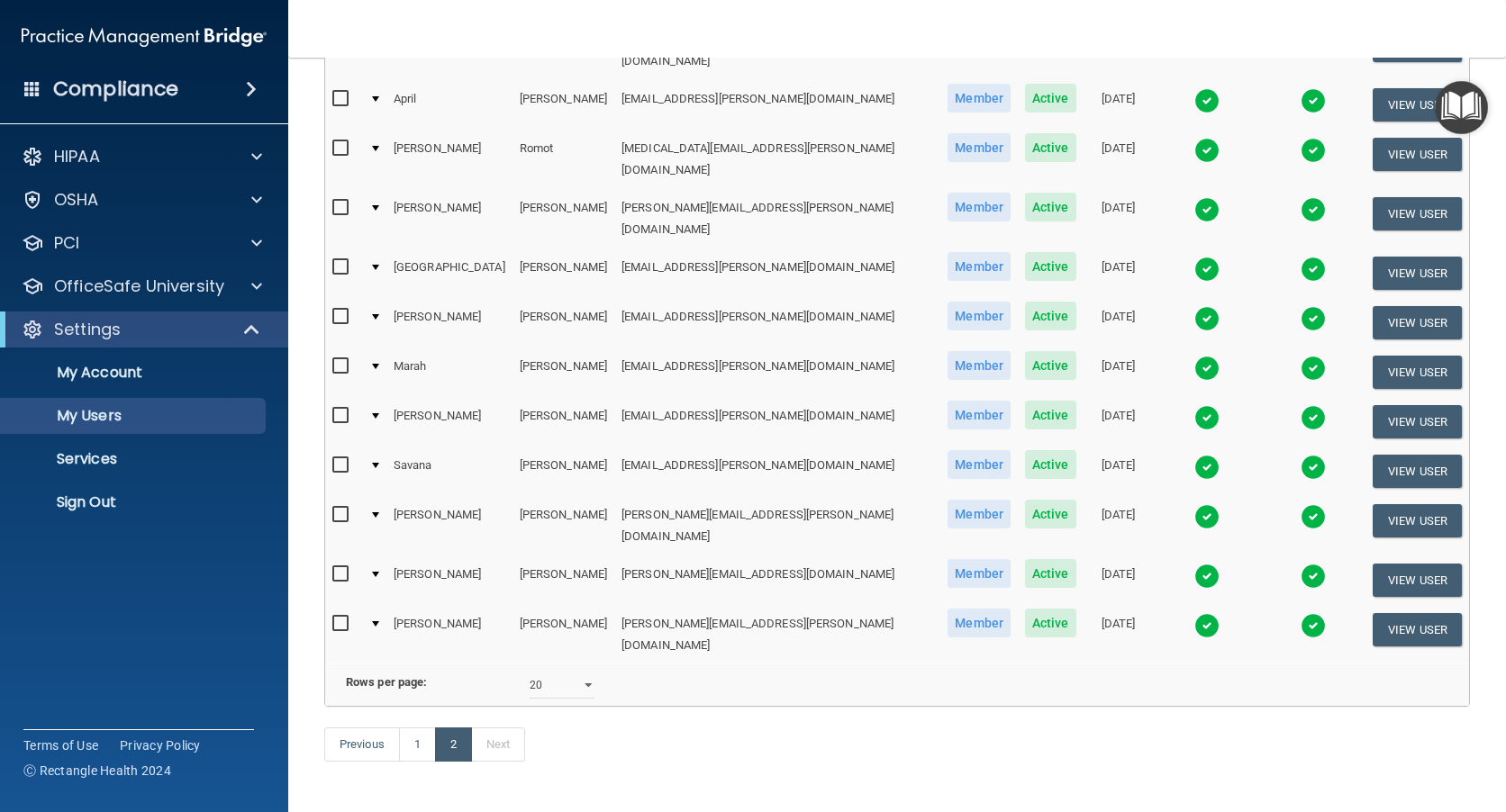
click at [1194, 257] on img at bounding box center [1207, 269] width 25 height 25
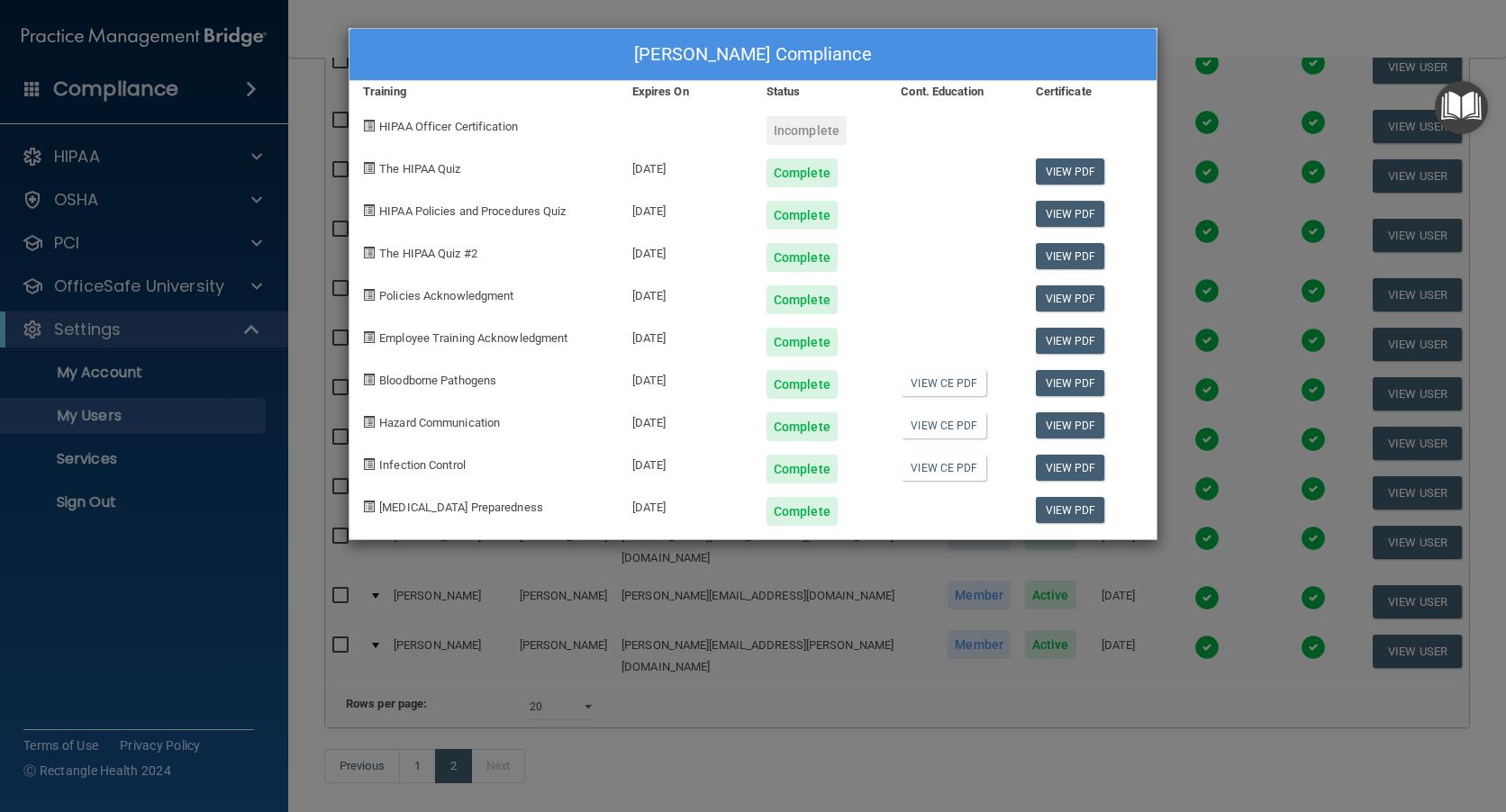
click at [1257, 22] on div "Sydney Sexton's Compliance Training Expires On Status Cont. Education Certifica…" at bounding box center [753, 406] width 1506 height 812
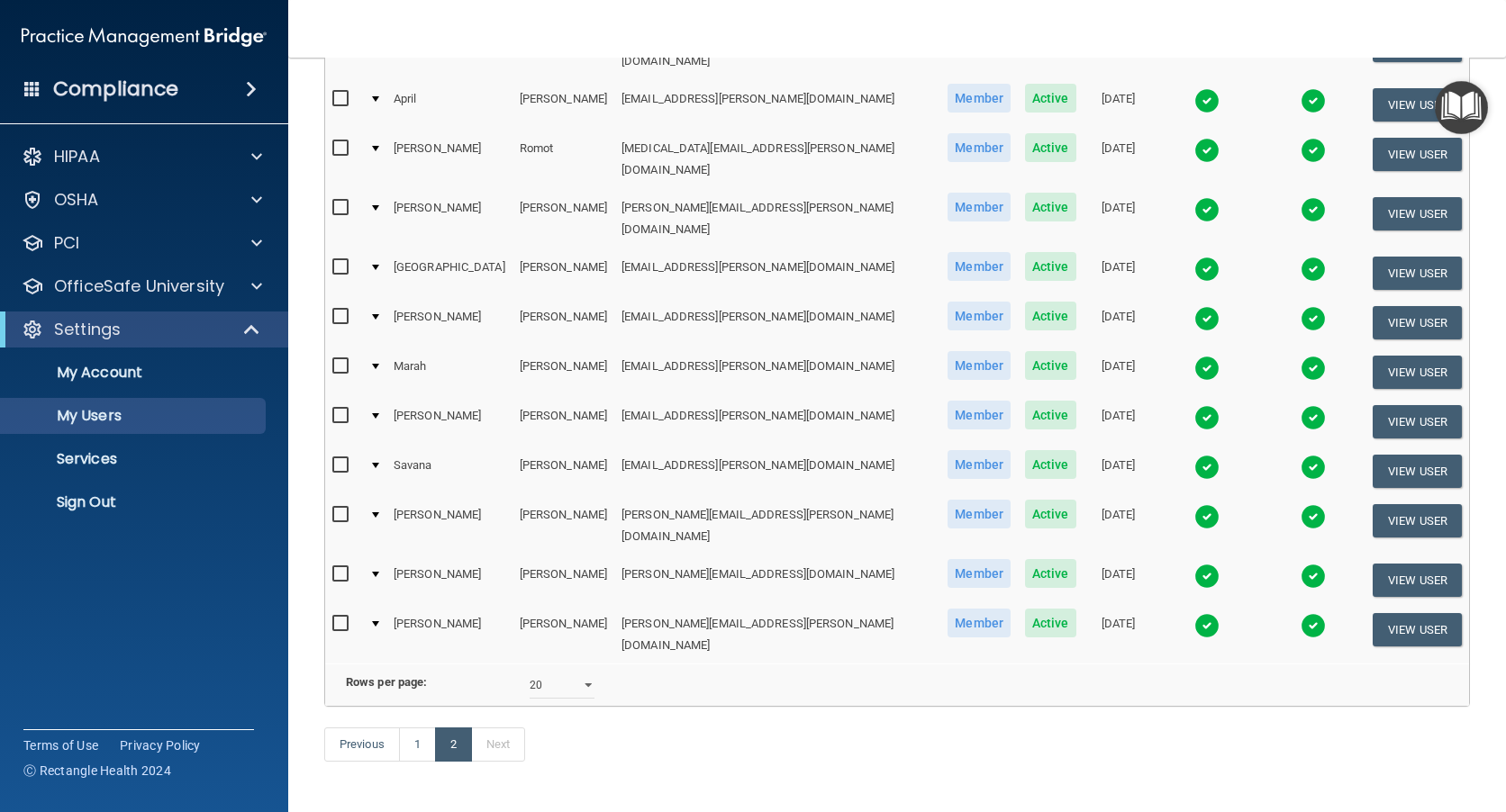
click at [1194, 355] on img at bounding box center [1207, 368] width 25 height 25
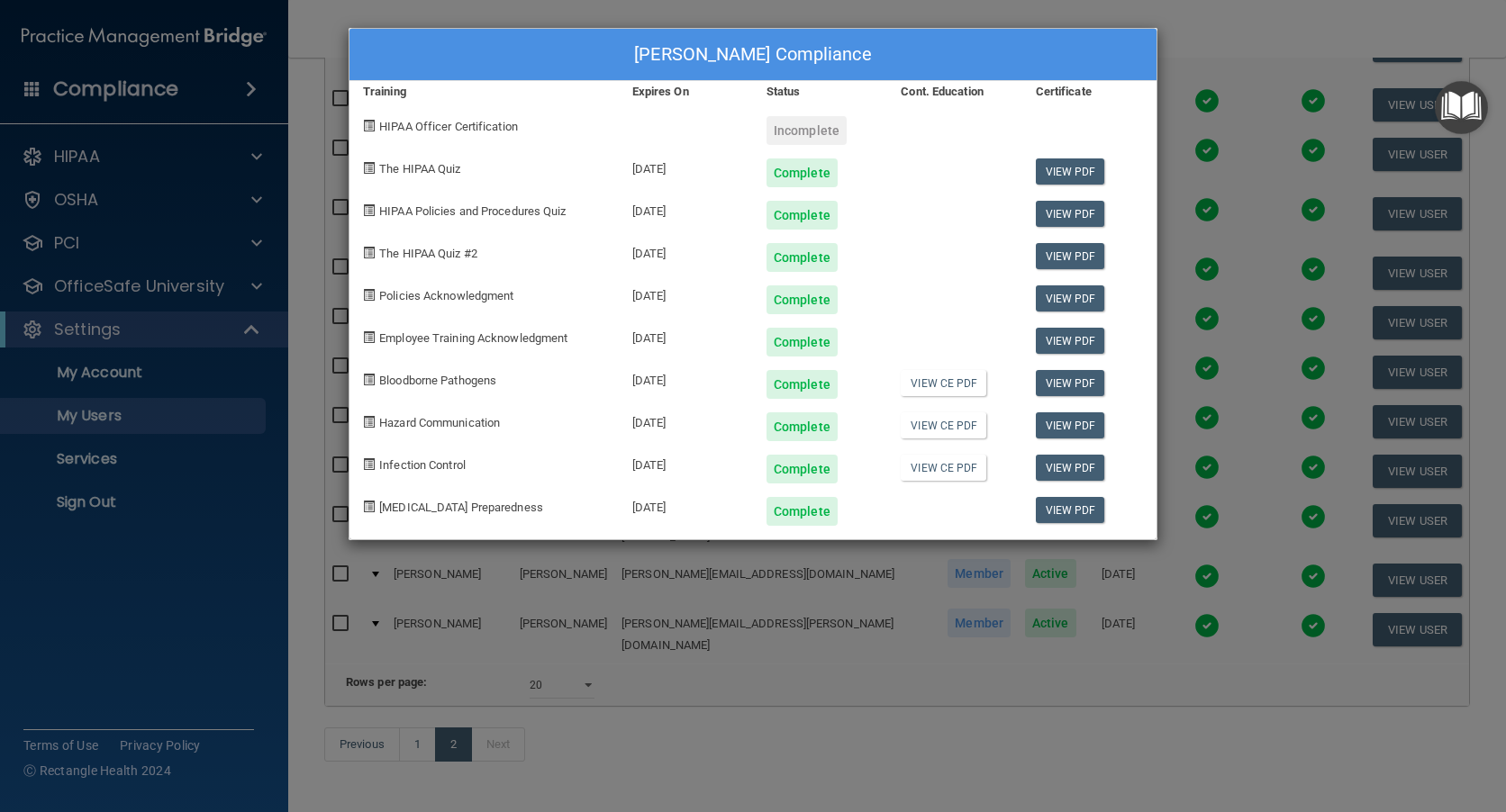
click at [1230, 534] on div "Marah Sullivan's Compliance Training Expires On Status Cont. Education Certific…" at bounding box center [753, 406] width 1506 height 812
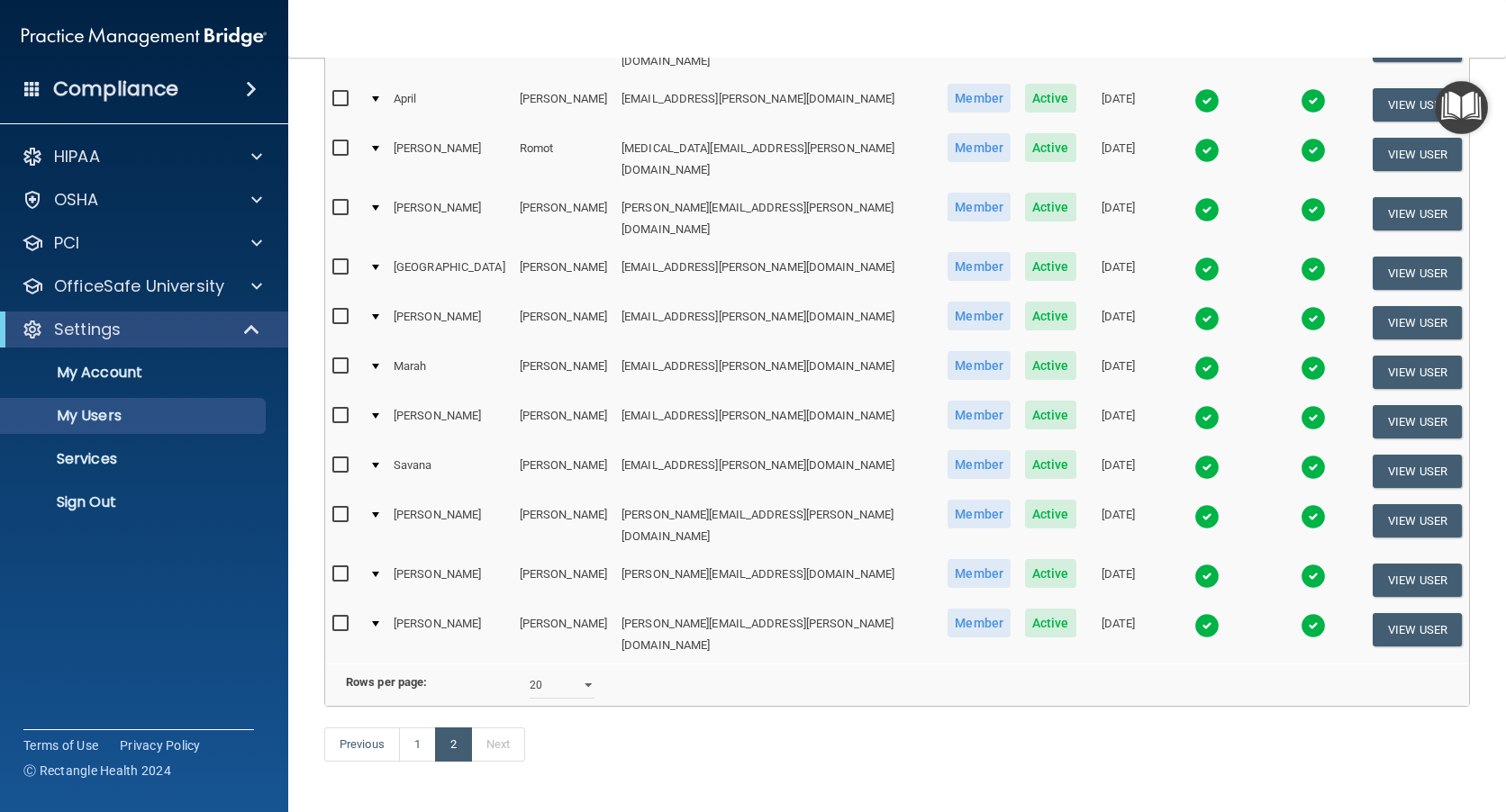
click at [1194, 504] on img at bounding box center [1207, 517] width 25 height 25
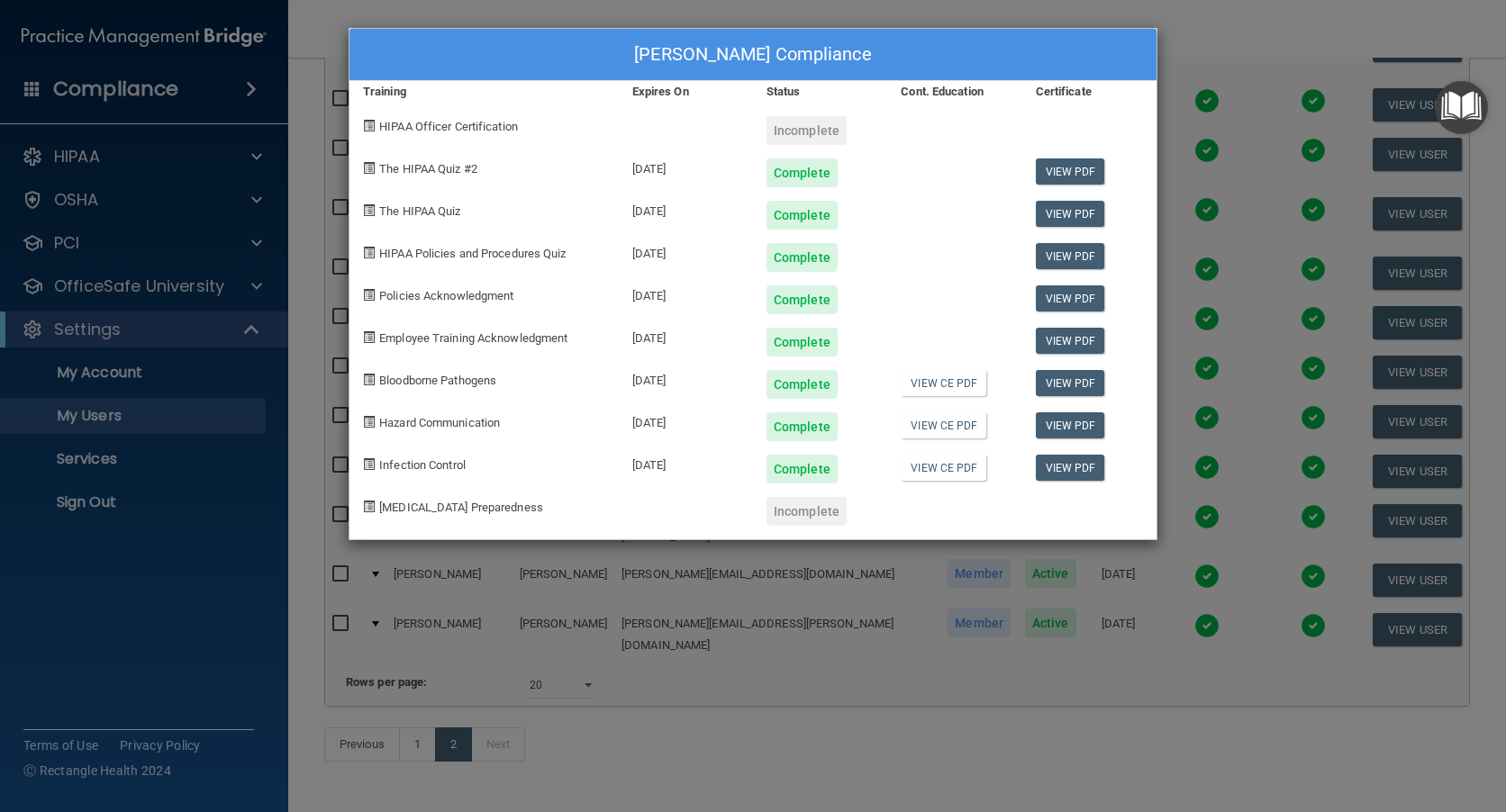
click at [1215, 356] on div "Maria Torres's Compliance Training Expires On Status Cont. Education Certificat…" at bounding box center [753, 406] width 1506 height 812
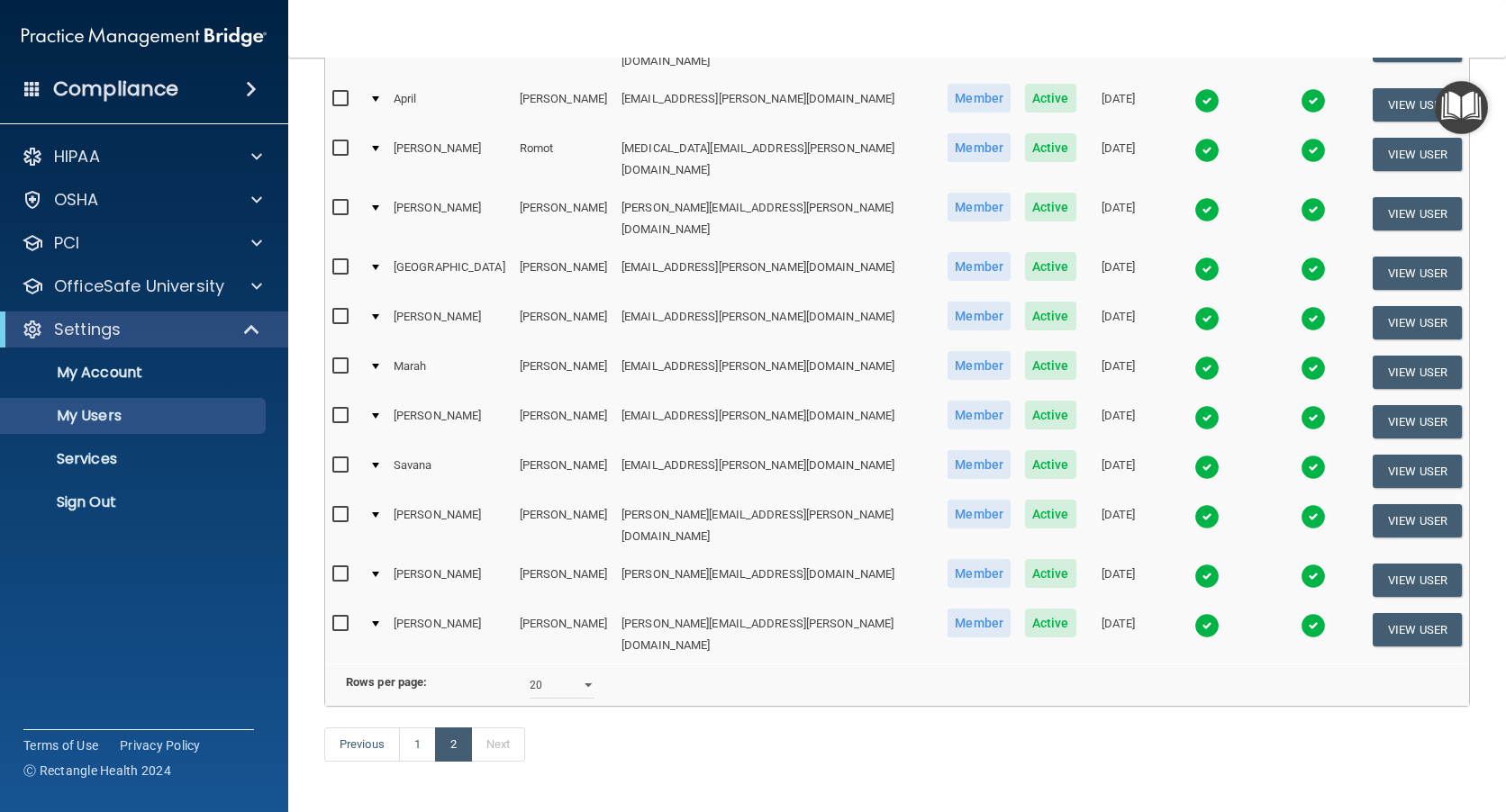
click at [1194, 306] on img at bounding box center [1207, 319] width 25 height 25
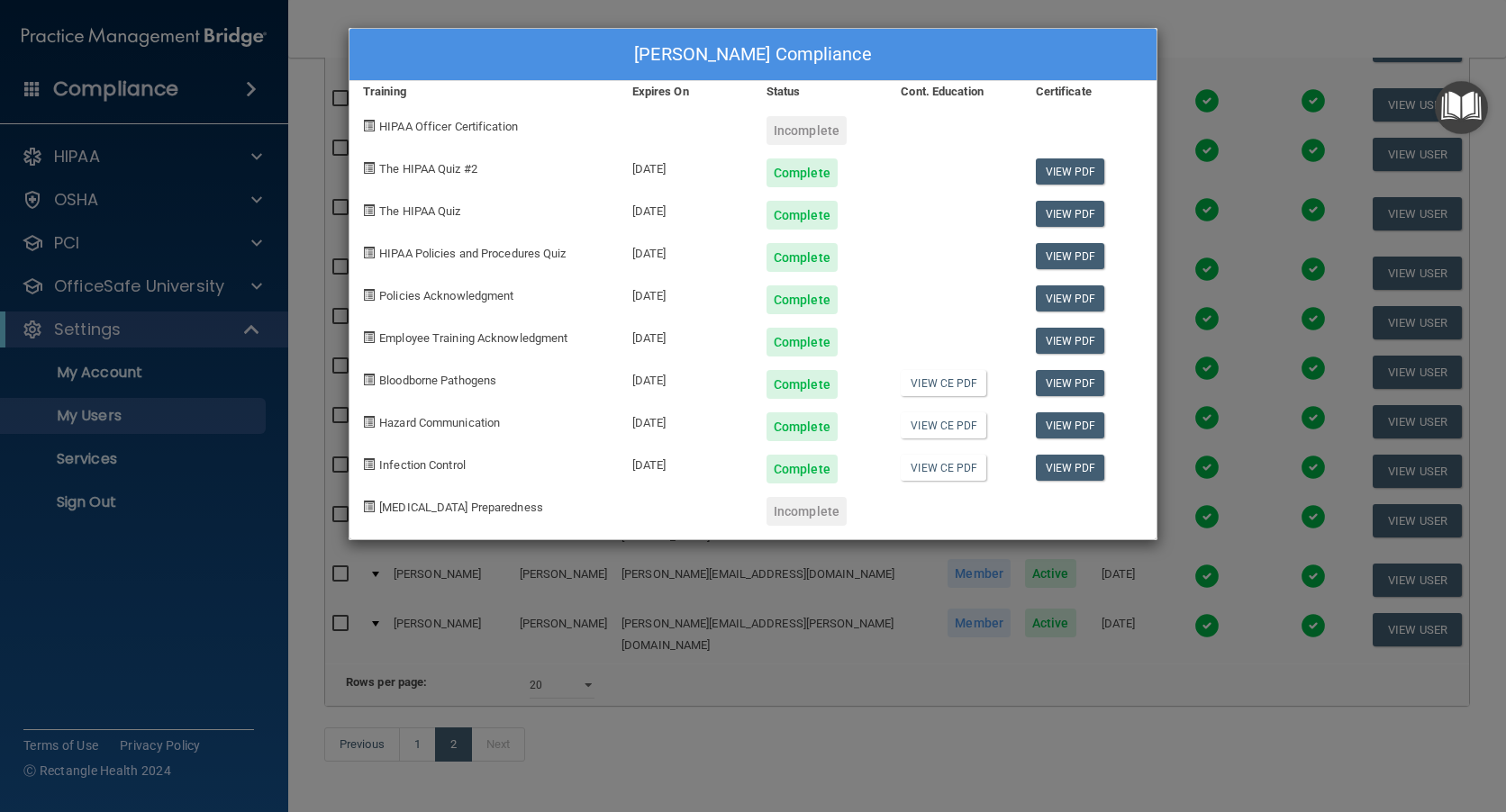
click at [1215, 49] on div "Kara Smith's Compliance Training Expires On Status Cont. Education Certificate …" at bounding box center [753, 406] width 1506 height 812
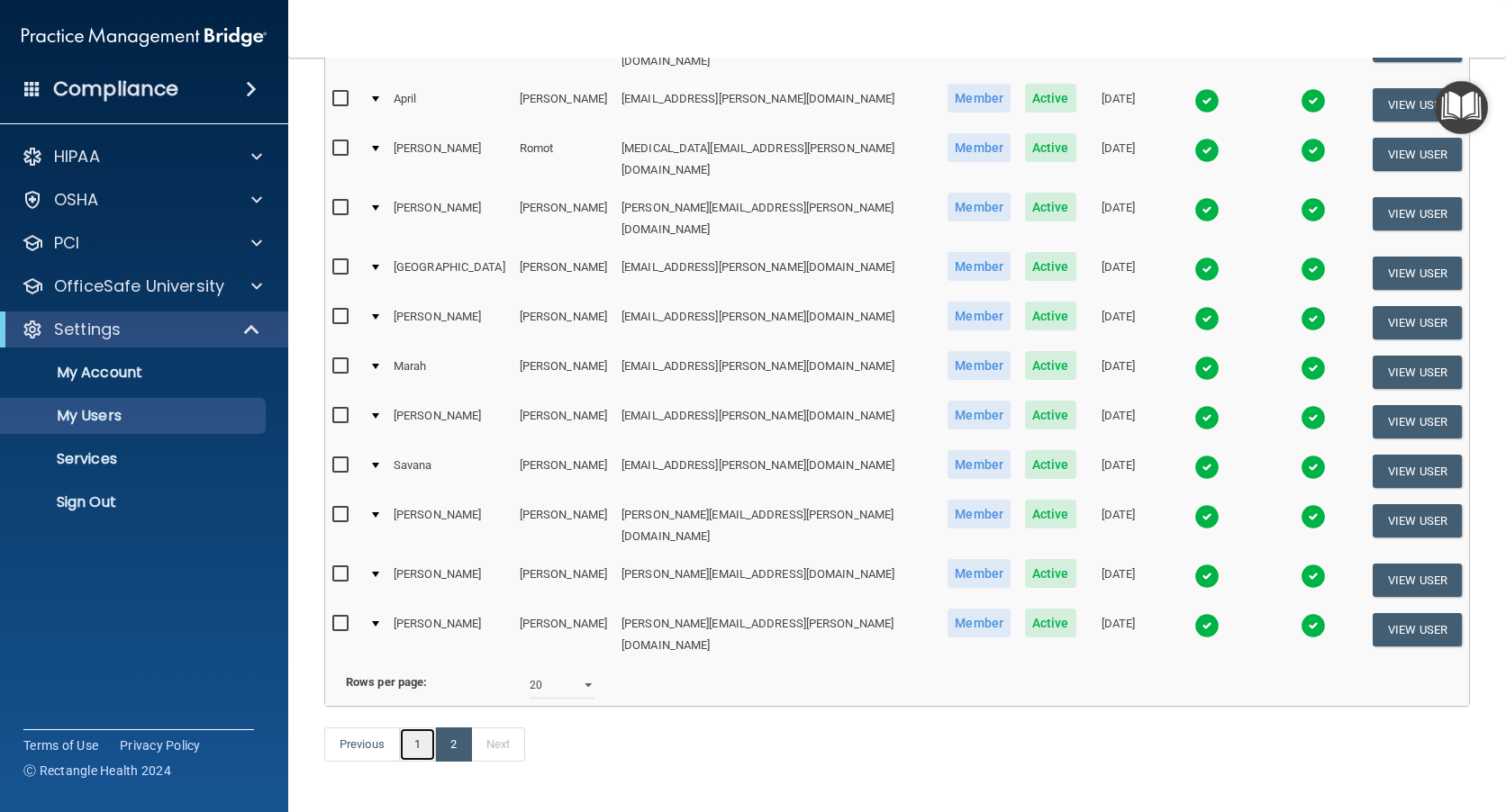
click at [420, 727] on link "1" at bounding box center [417, 743] width 37 height 34
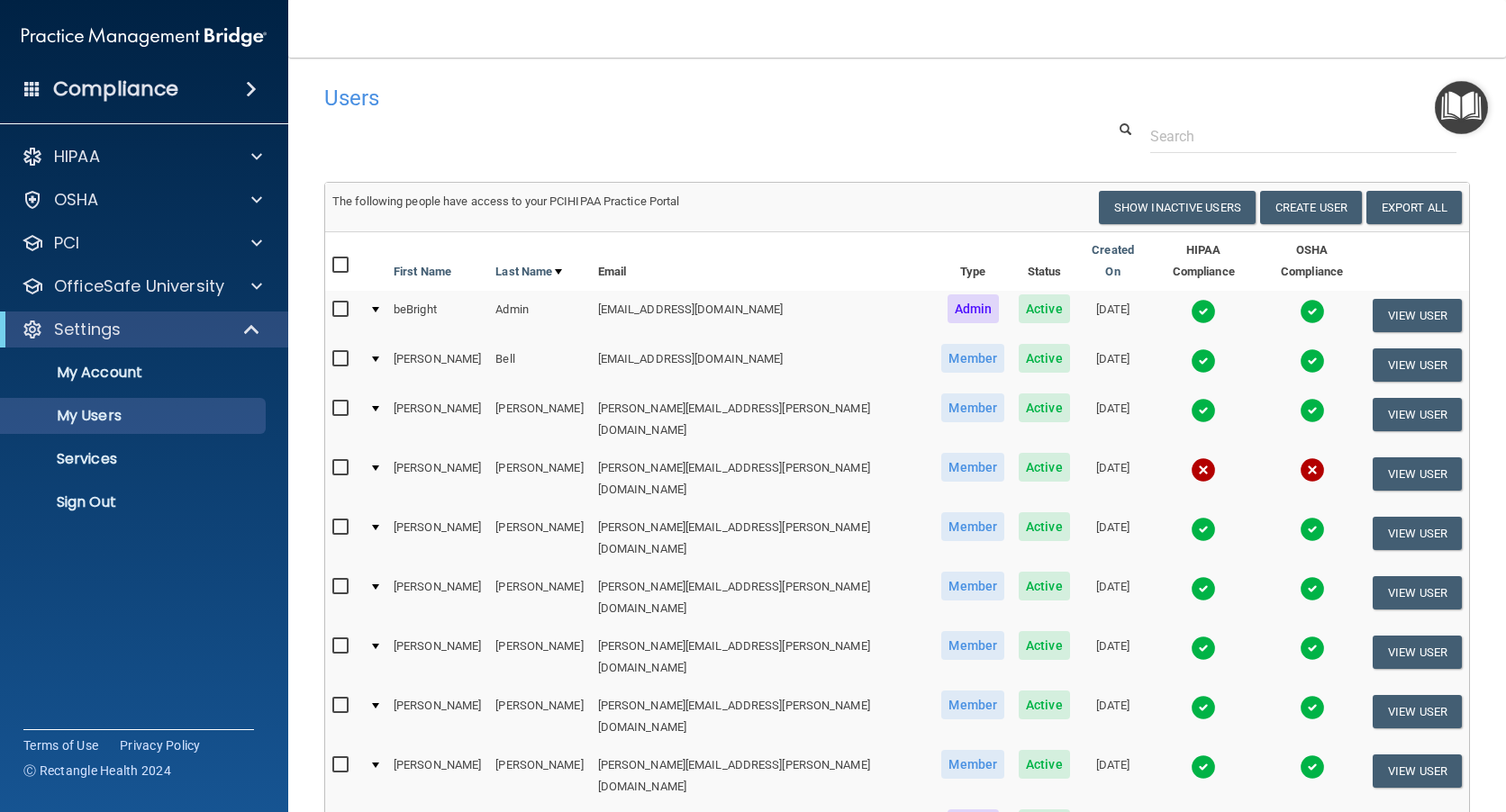
click at [1191, 349] on img at bounding box center [1204, 361] width 25 height 25
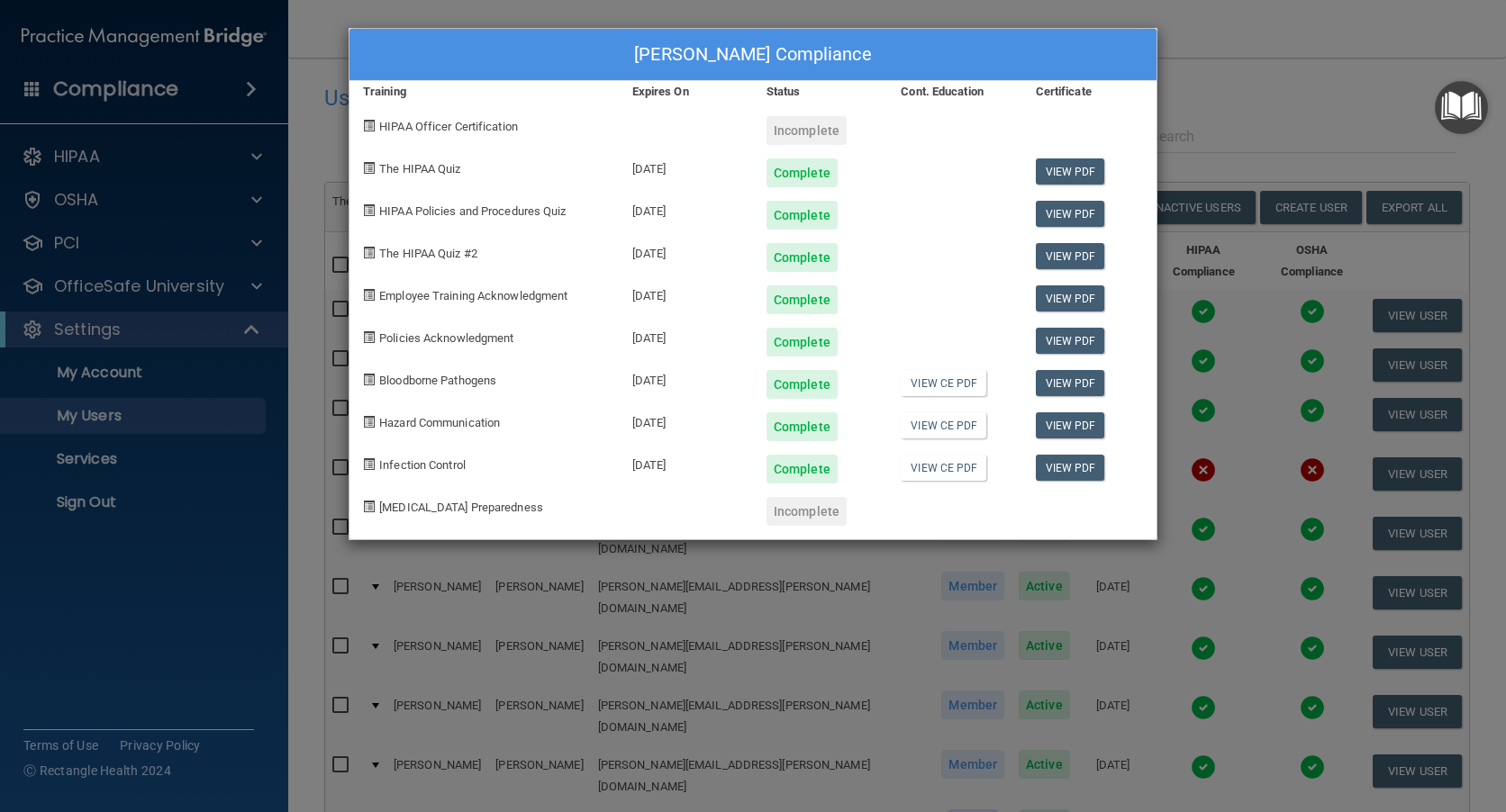
drag, startPoint x: 1354, startPoint y: 32, endPoint x: 1333, endPoint y: 37, distance: 21.6
click at [1353, 34] on div "Jasmine Bell's Compliance Training Expires On Status Cont. Education Certificat…" at bounding box center [753, 406] width 1506 height 812
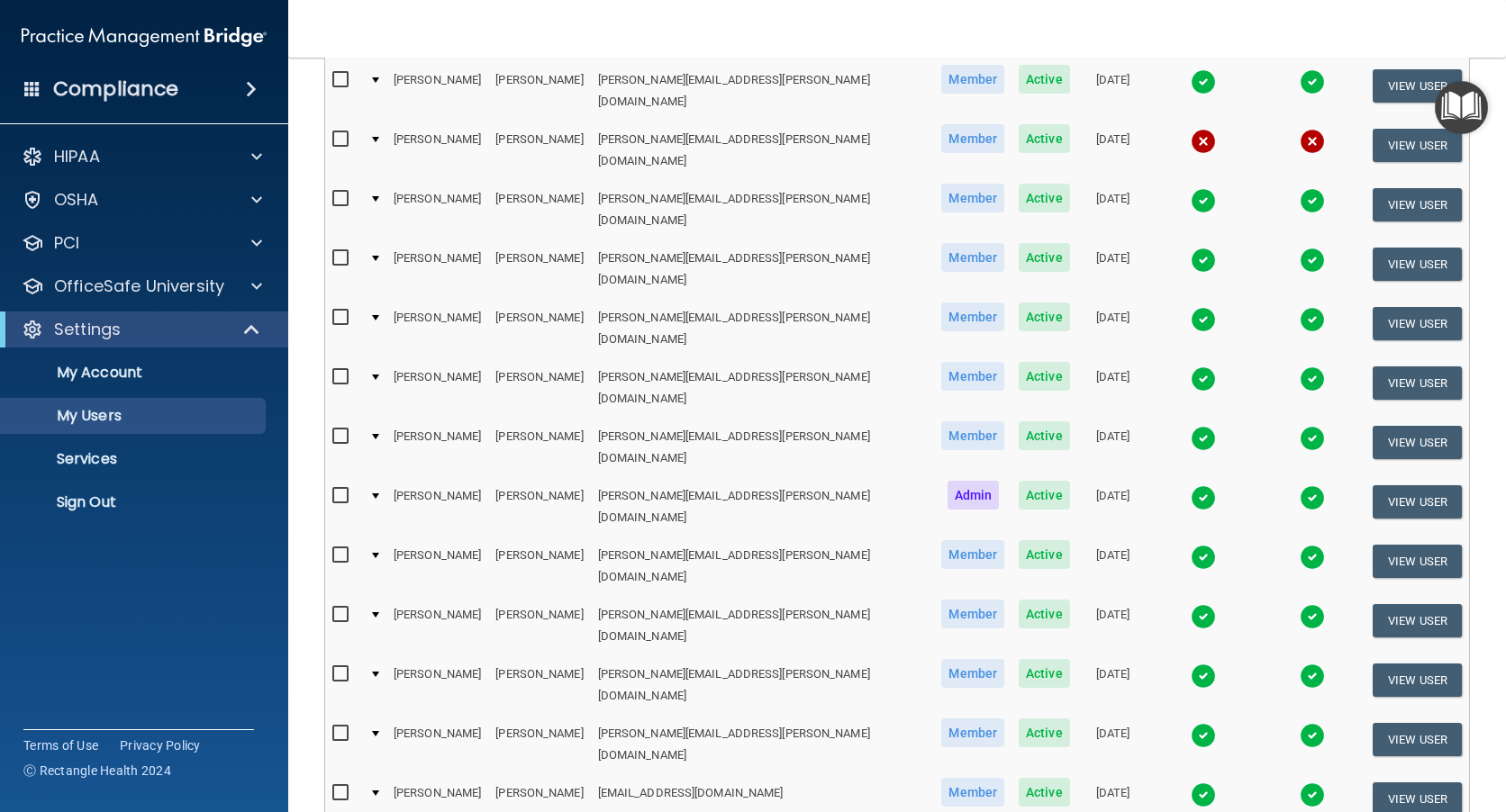
scroll to position [360, 0]
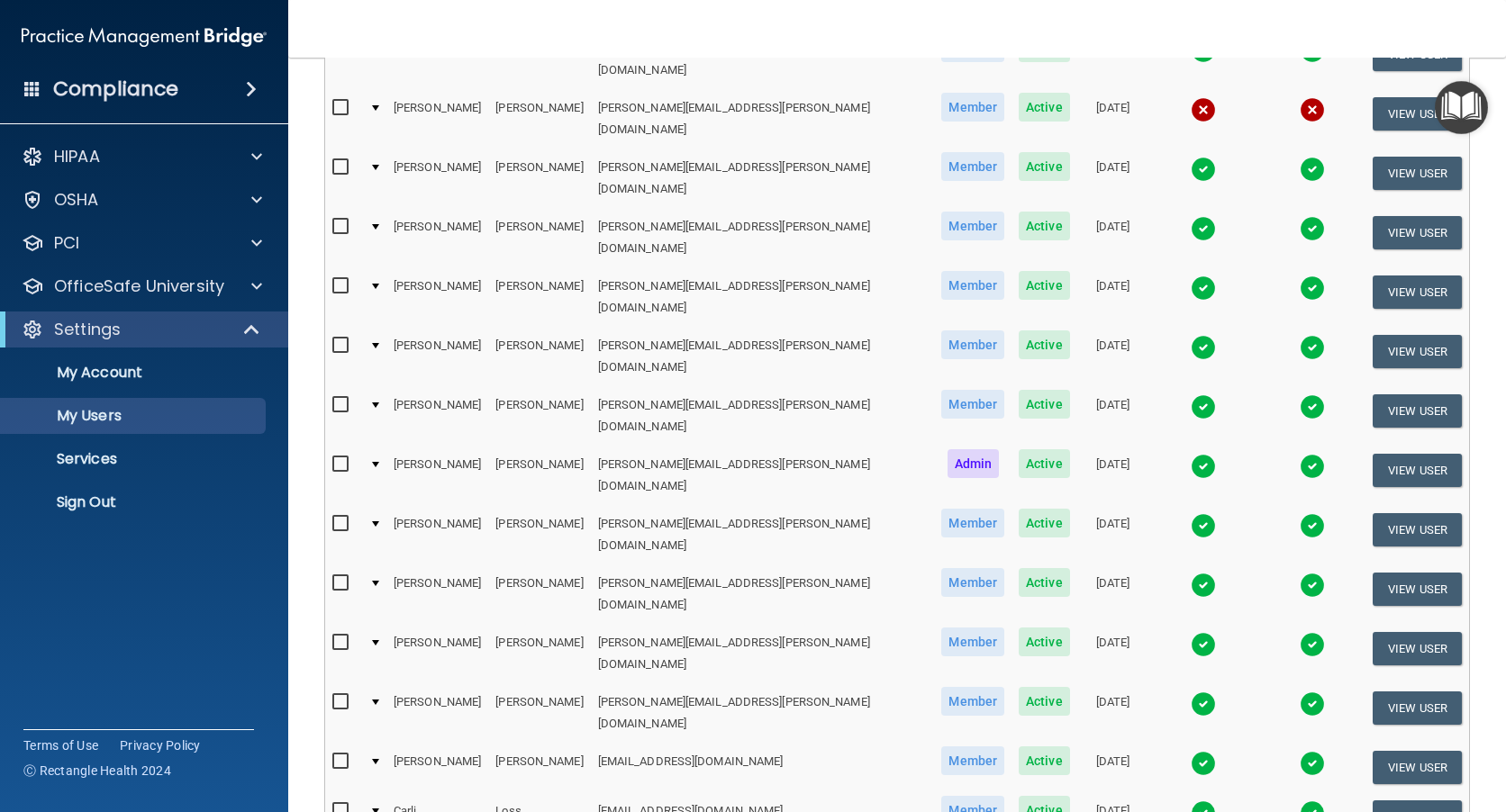
click at [1191, 800] on img at bounding box center [1204, 813] width 25 height 25
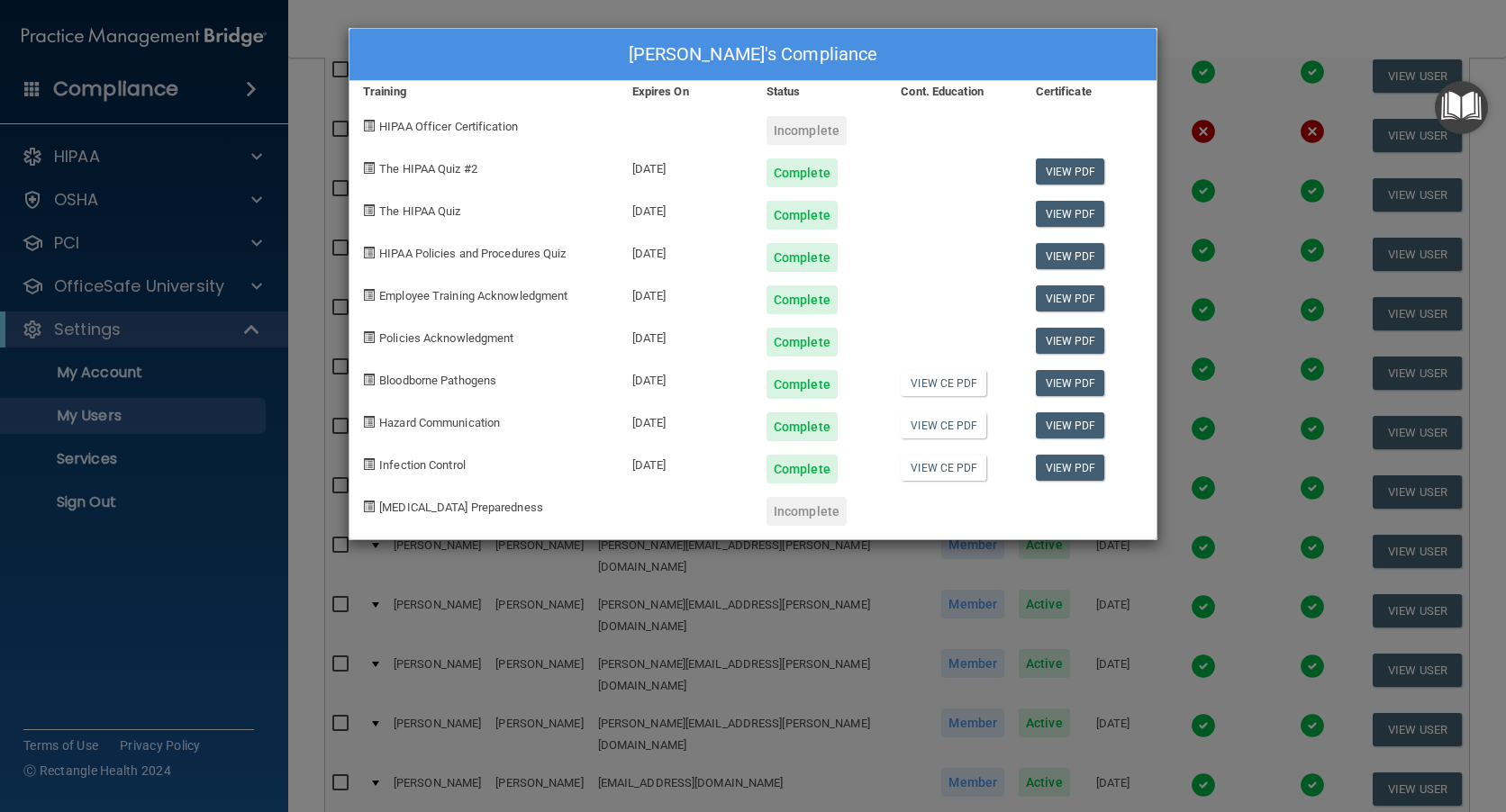
click at [1220, 42] on div "Carli Loss's Compliance Training Expires On Status Cont. Education Certificate …" at bounding box center [753, 406] width 1506 height 812
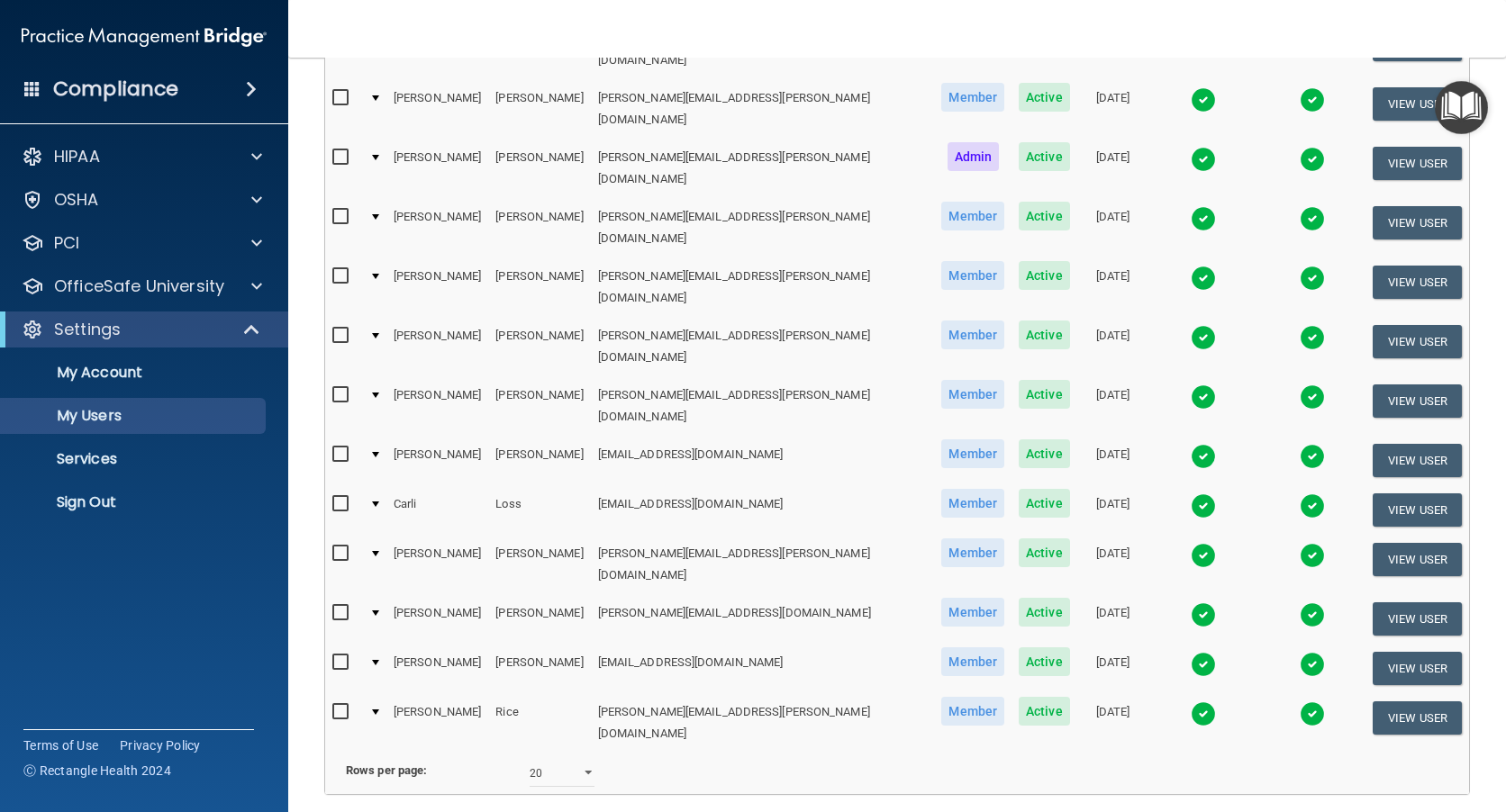
scroll to position [678, 0]
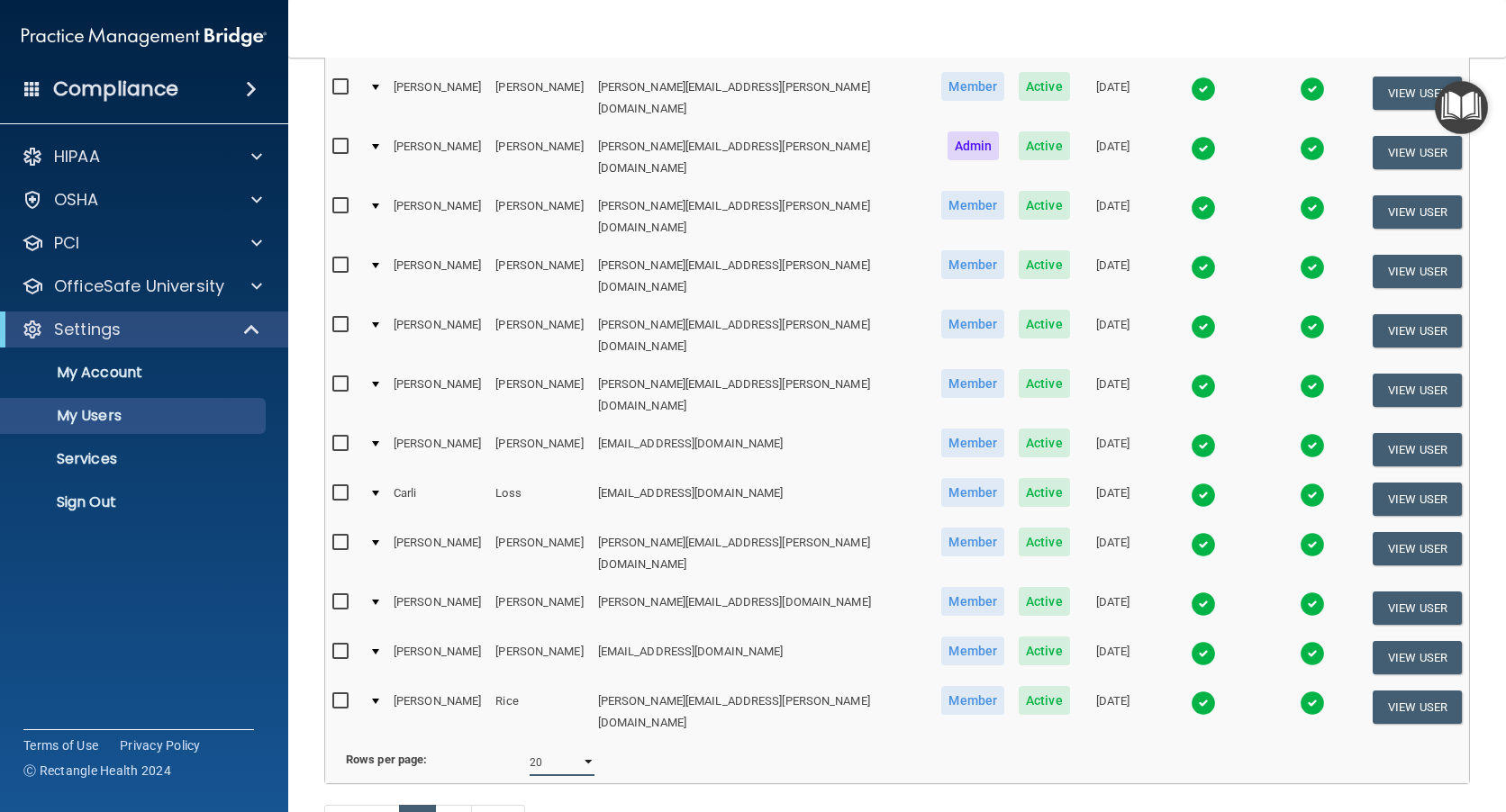
click at [583, 749] on select "10 20 30 40 all" at bounding box center [561, 763] width 65 height 27
select select "30"
click at [529, 749] on select "10 20 30 40 all" at bounding box center [561, 763] width 65 height 27
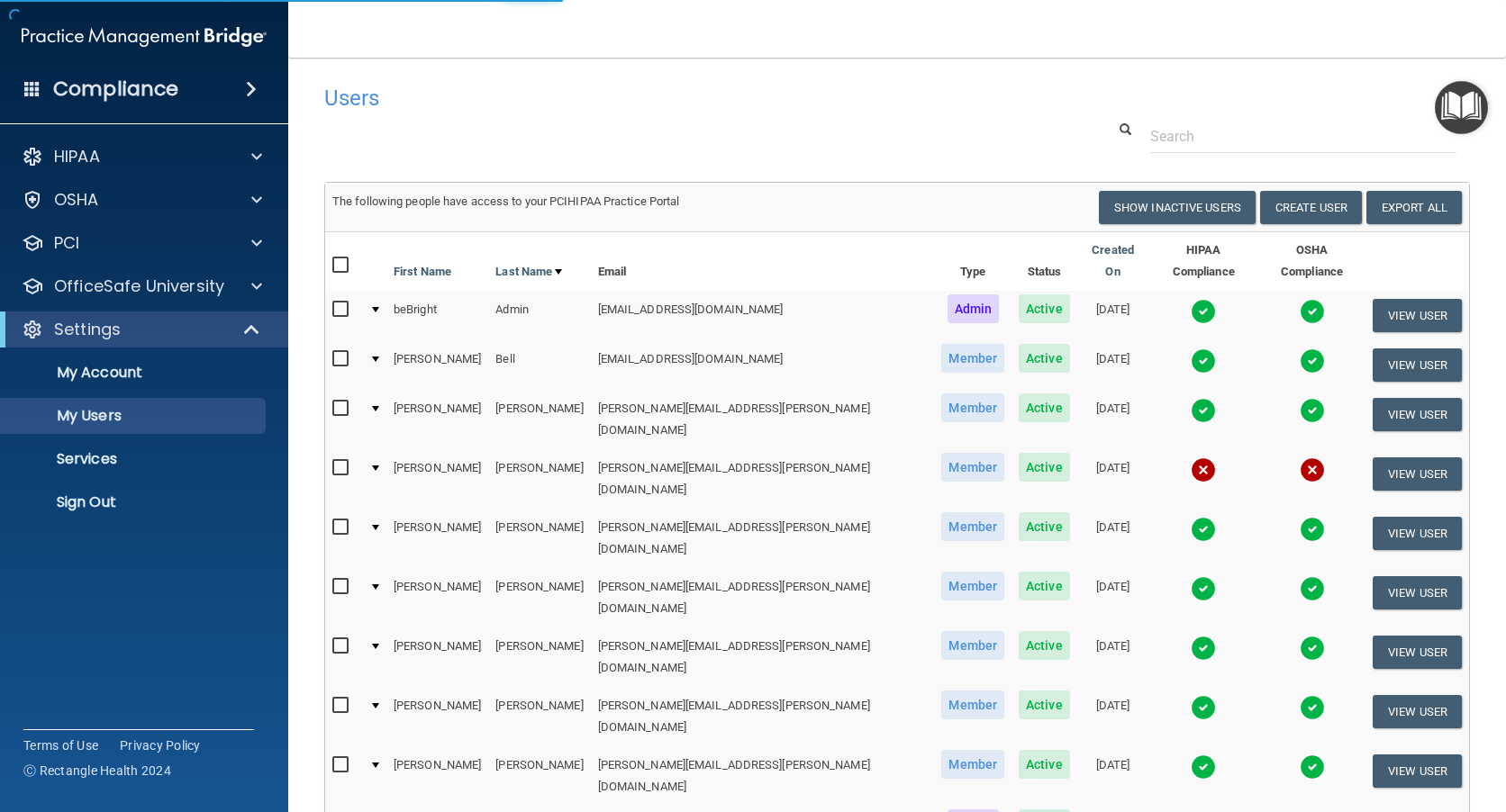
select select "30"
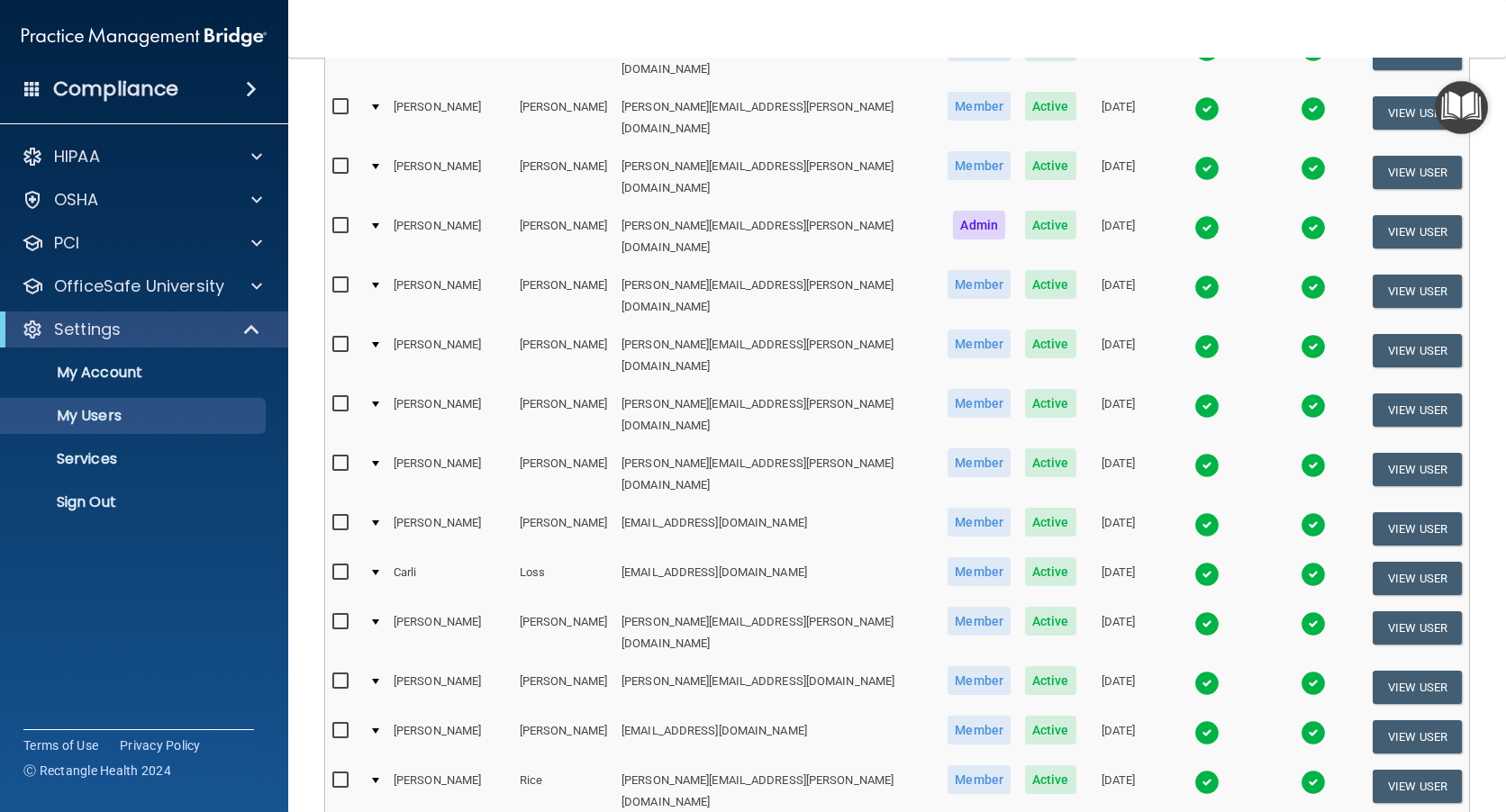
scroll to position [810, 0]
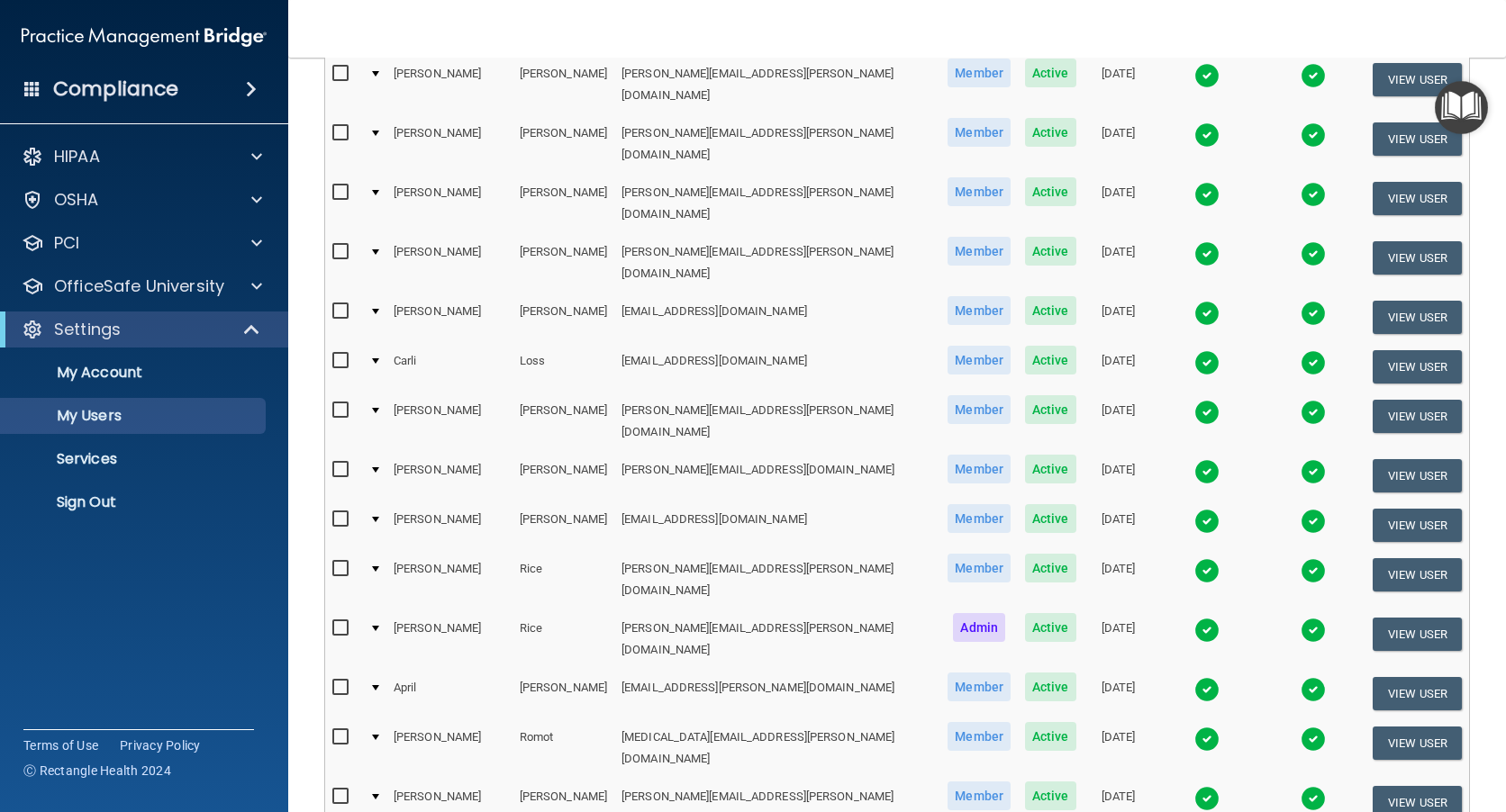
click at [1194, 618] on img at bounding box center [1207, 630] width 25 height 25
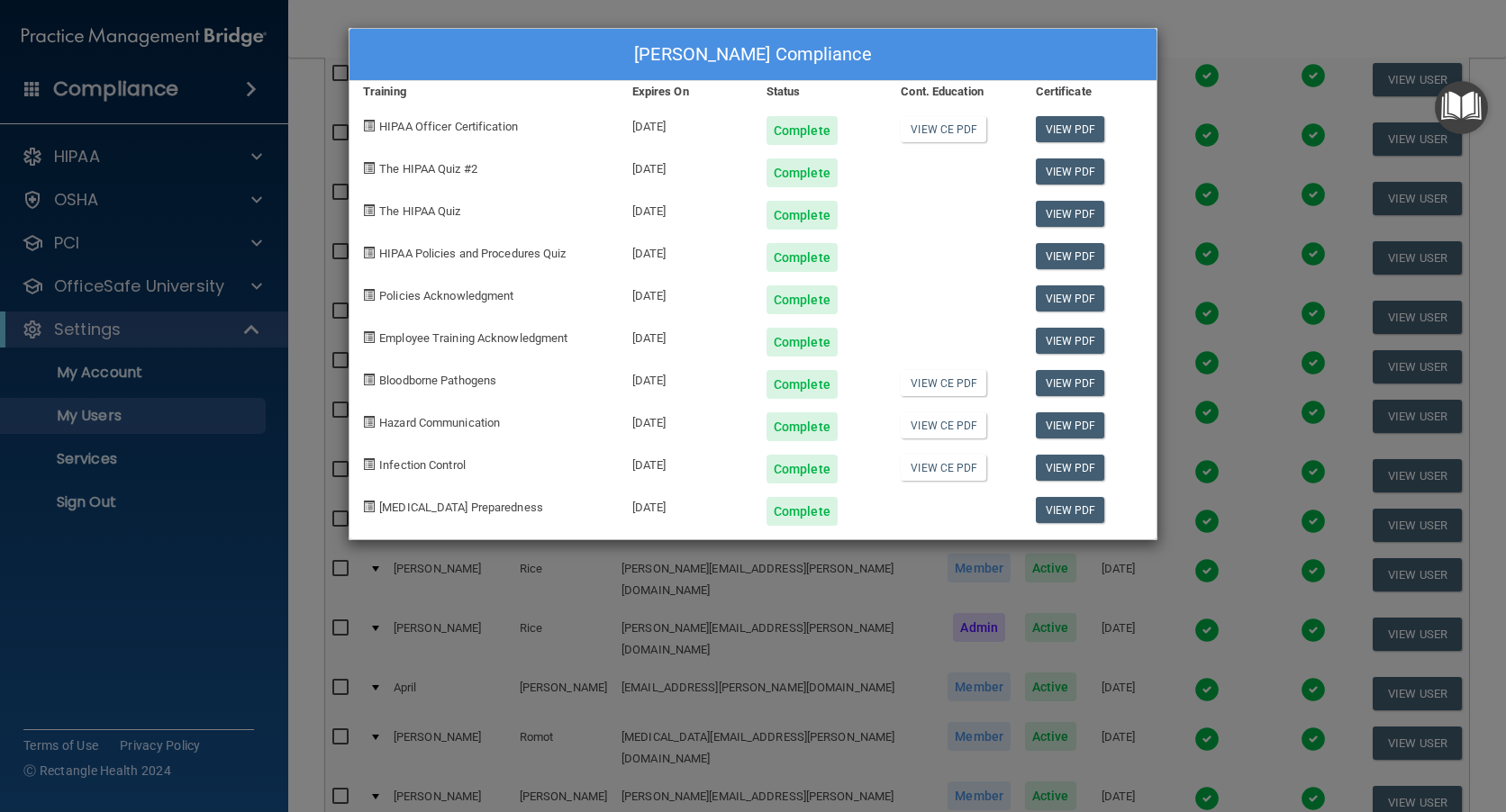
click at [1203, 35] on div "Alexis Rice's Compliance Training Expires On Status Cont. Education Certificate…" at bounding box center [753, 406] width 1506 height 812
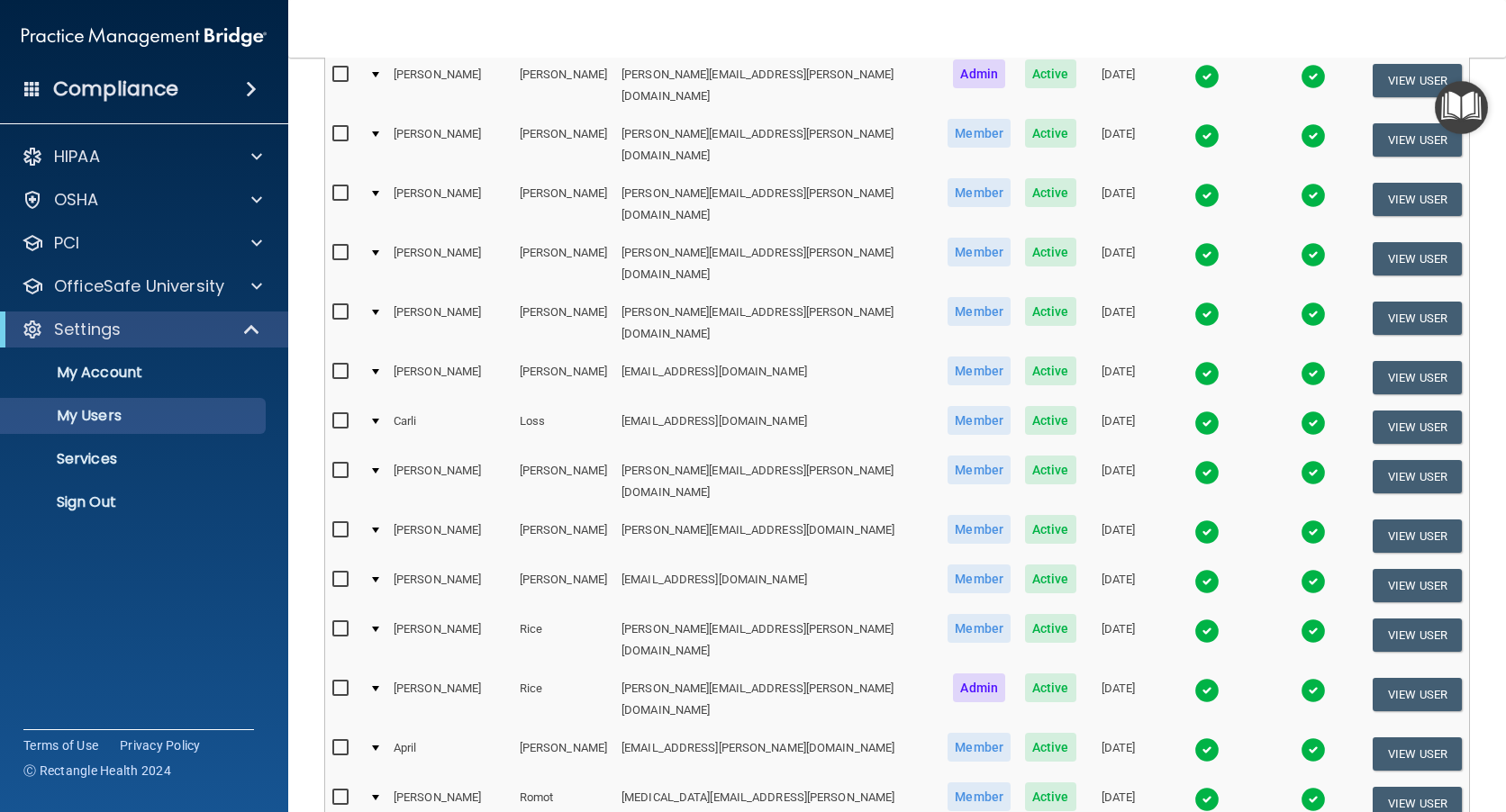
scroll to position [540, 0]
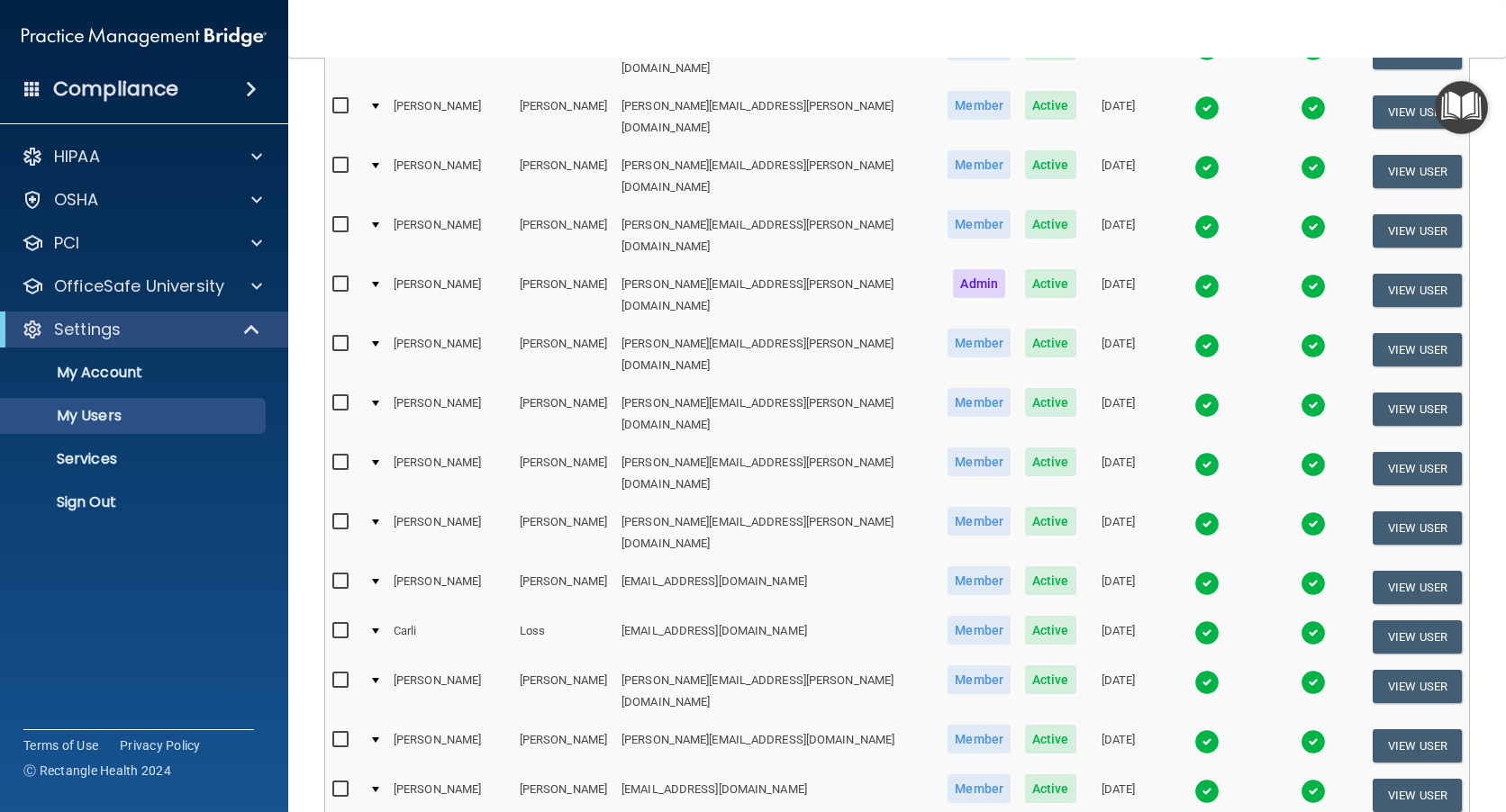
click at [1194, 333] on img at bounding box center [1207, 346] width 25 height 25
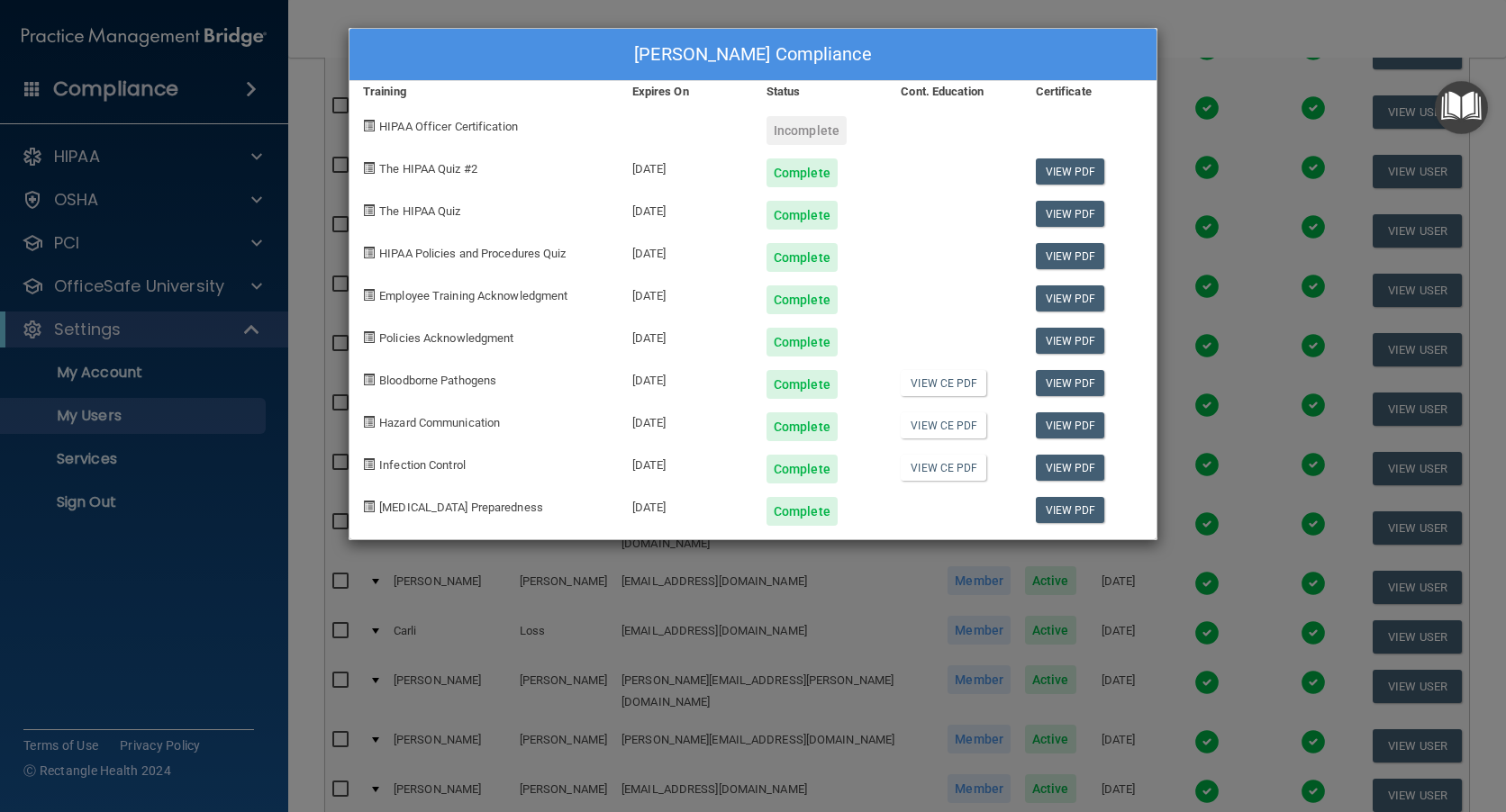
click at [1253, 22] on div "Elizabeth Heerdt's Compliance Training Expires On Status Cont. Education Certif…" at bounding box center [753, 406] width 1506 height 812
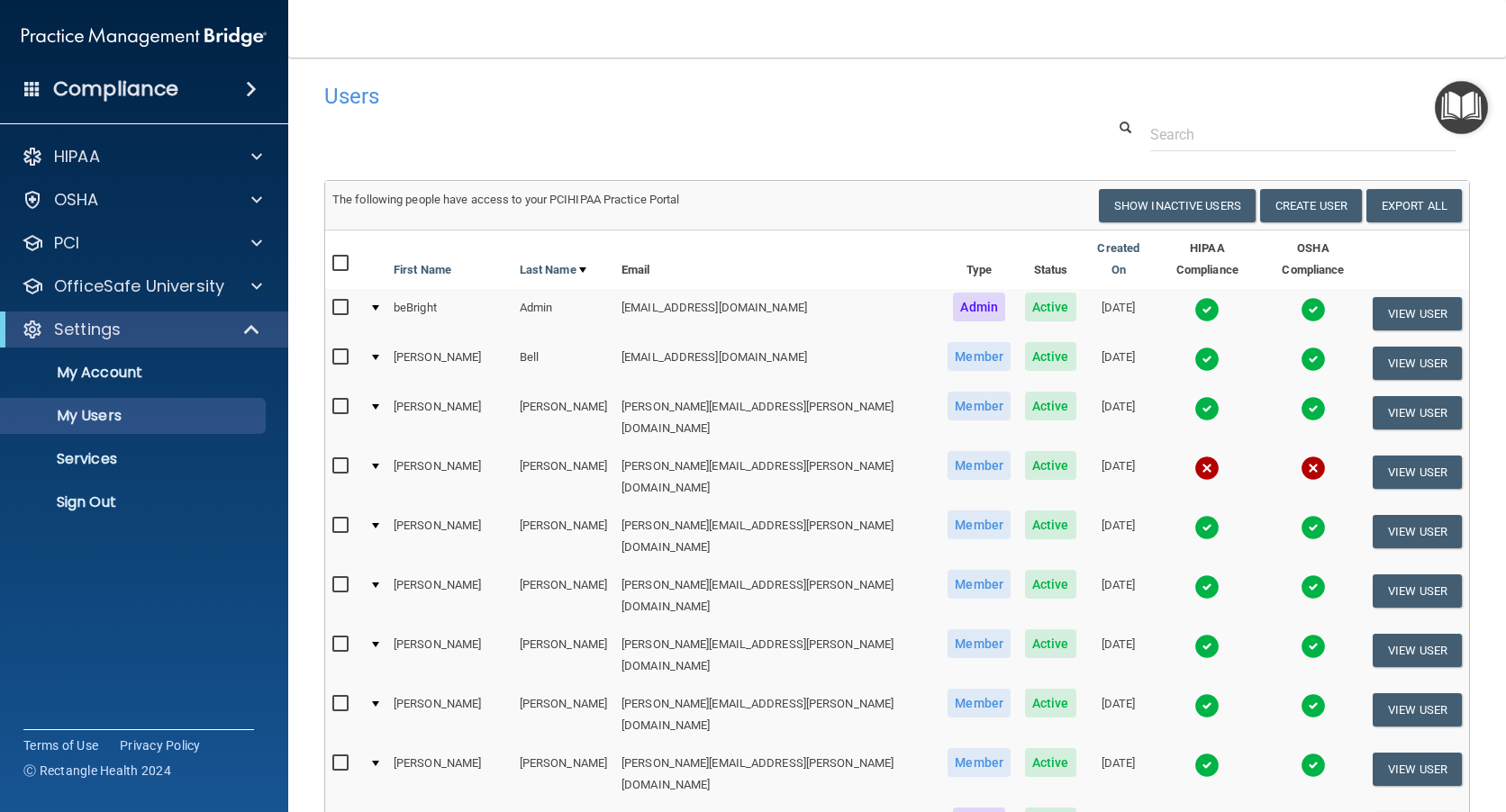
scroll to position [0, 0]
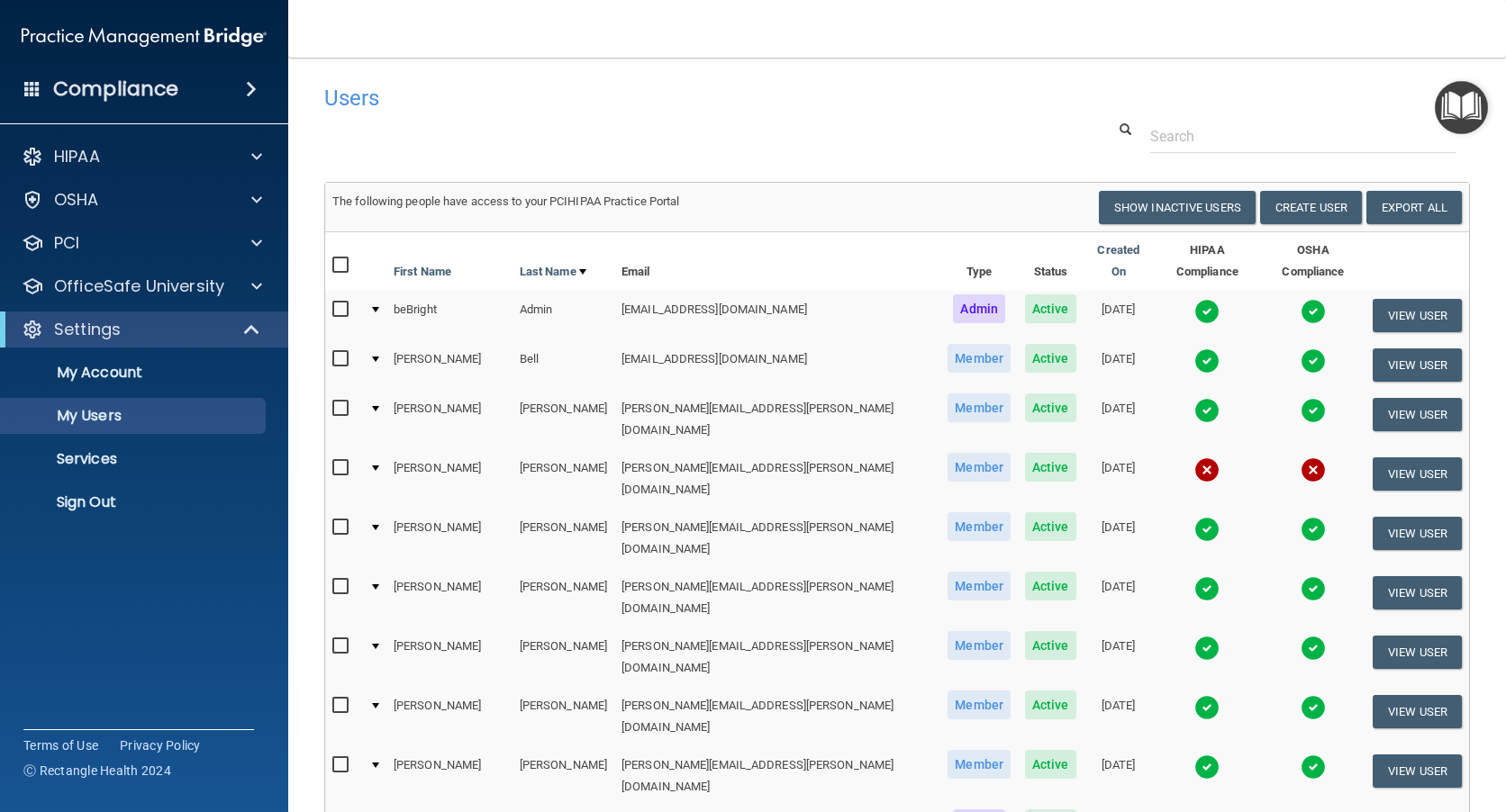
click at [1194, 349] on img at bounding box center [1207, 361] width 25 height 25
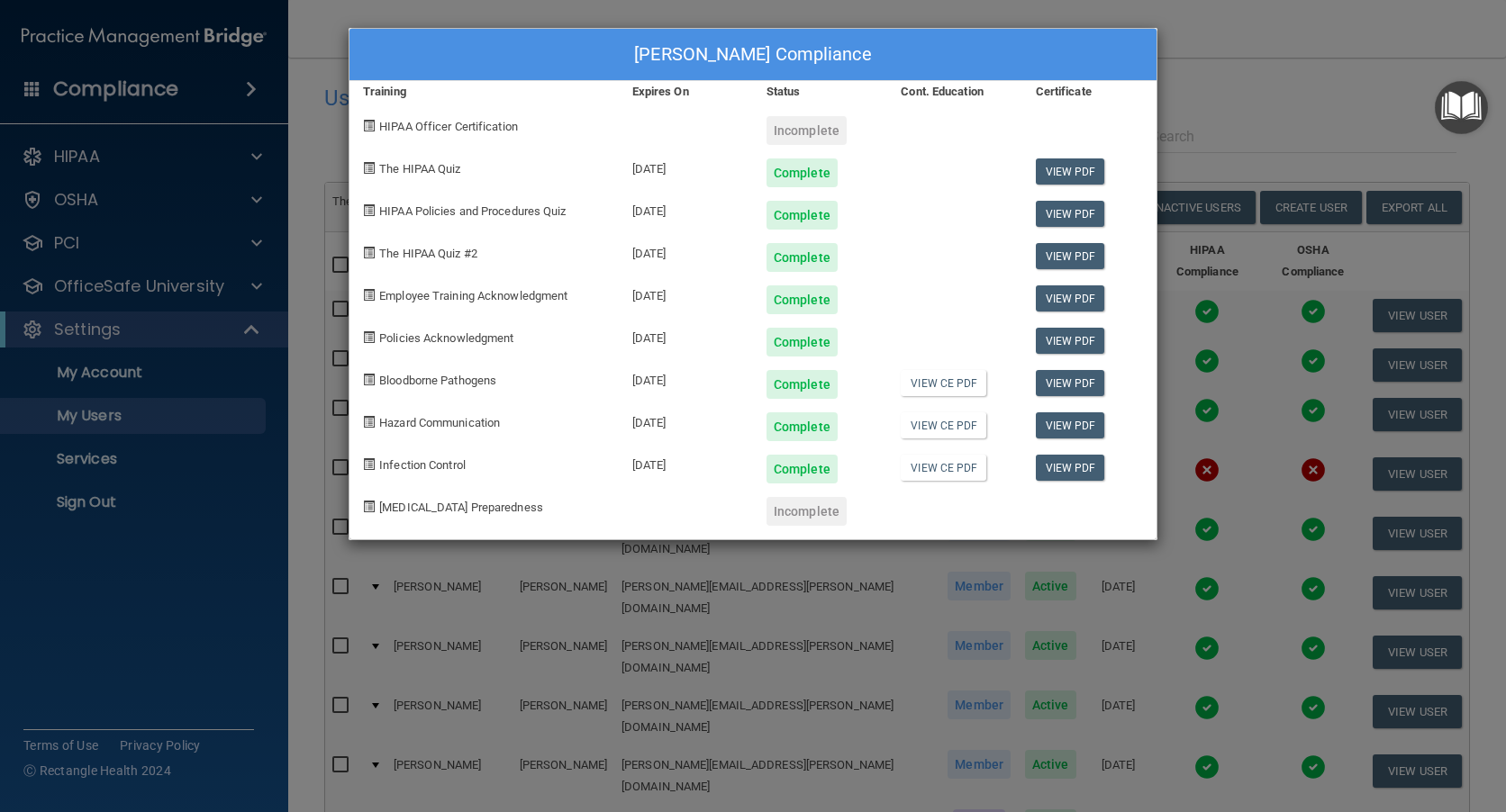
click at [1286, 54] on div "Jasmine Bell's Compliance Training Expires On Status Cont. Education Certificat…" at bounding box center [753, 406] width 1506 height 812
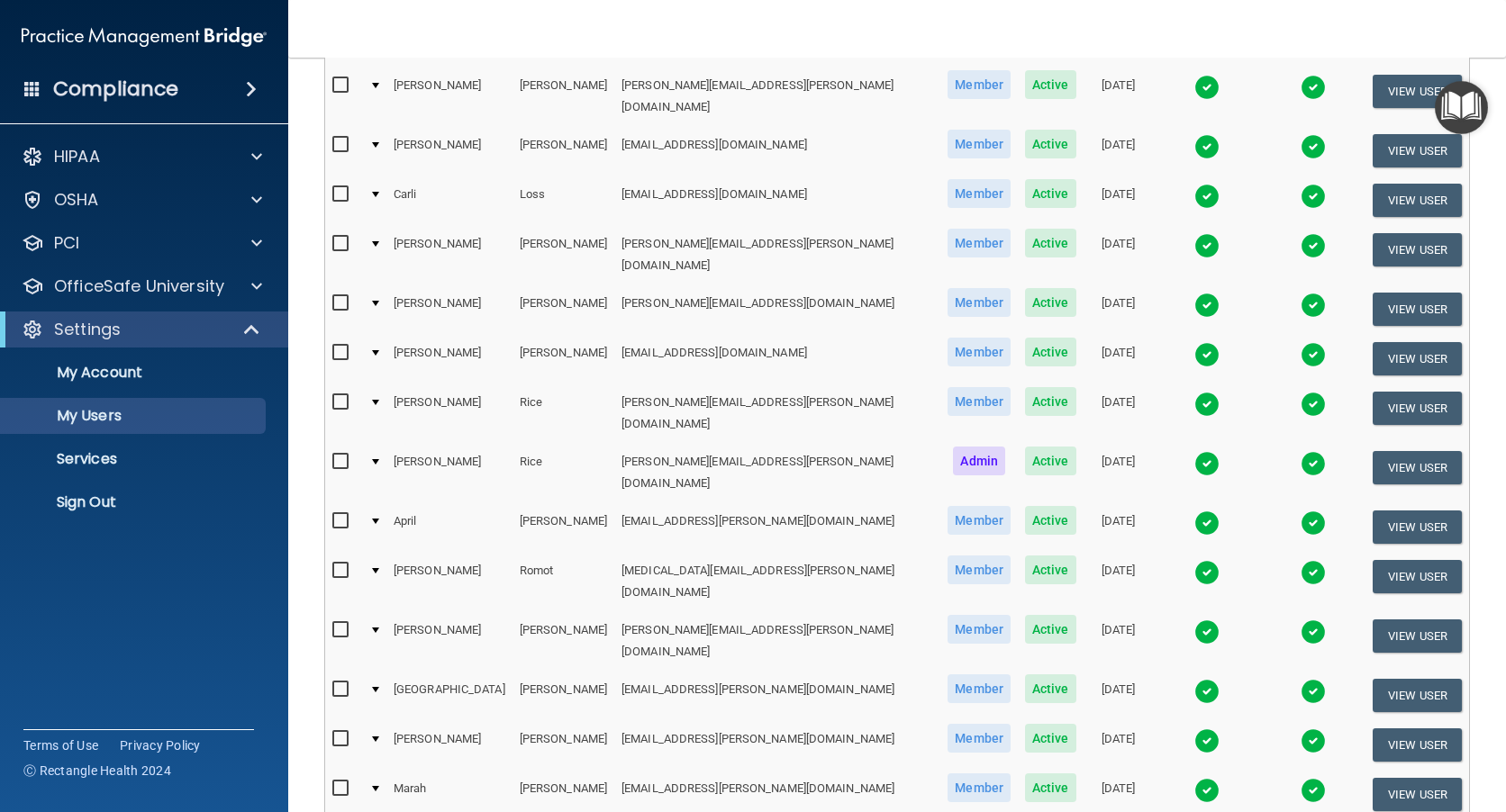
scroll to position [1173, 0]
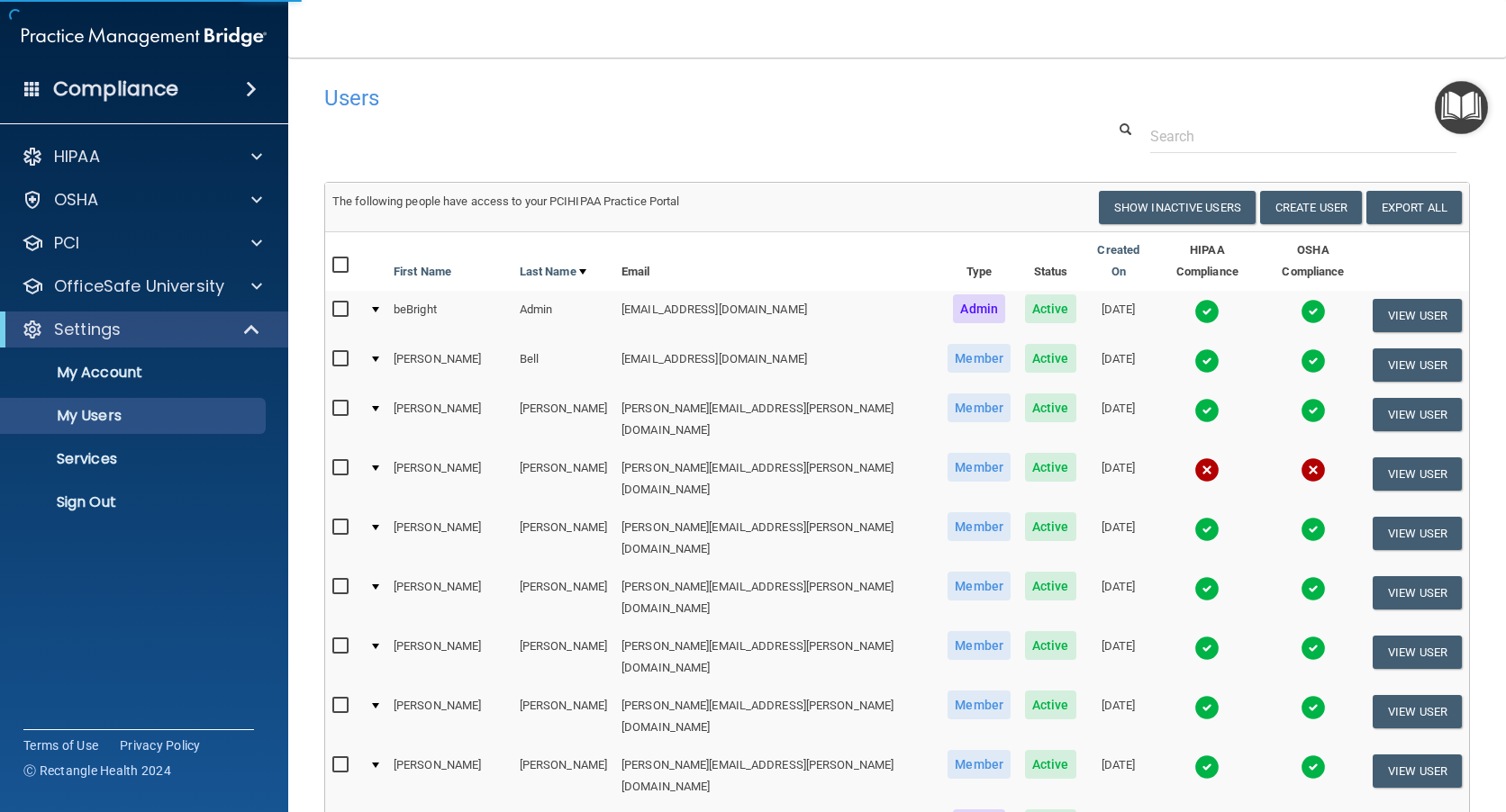
select select "30"
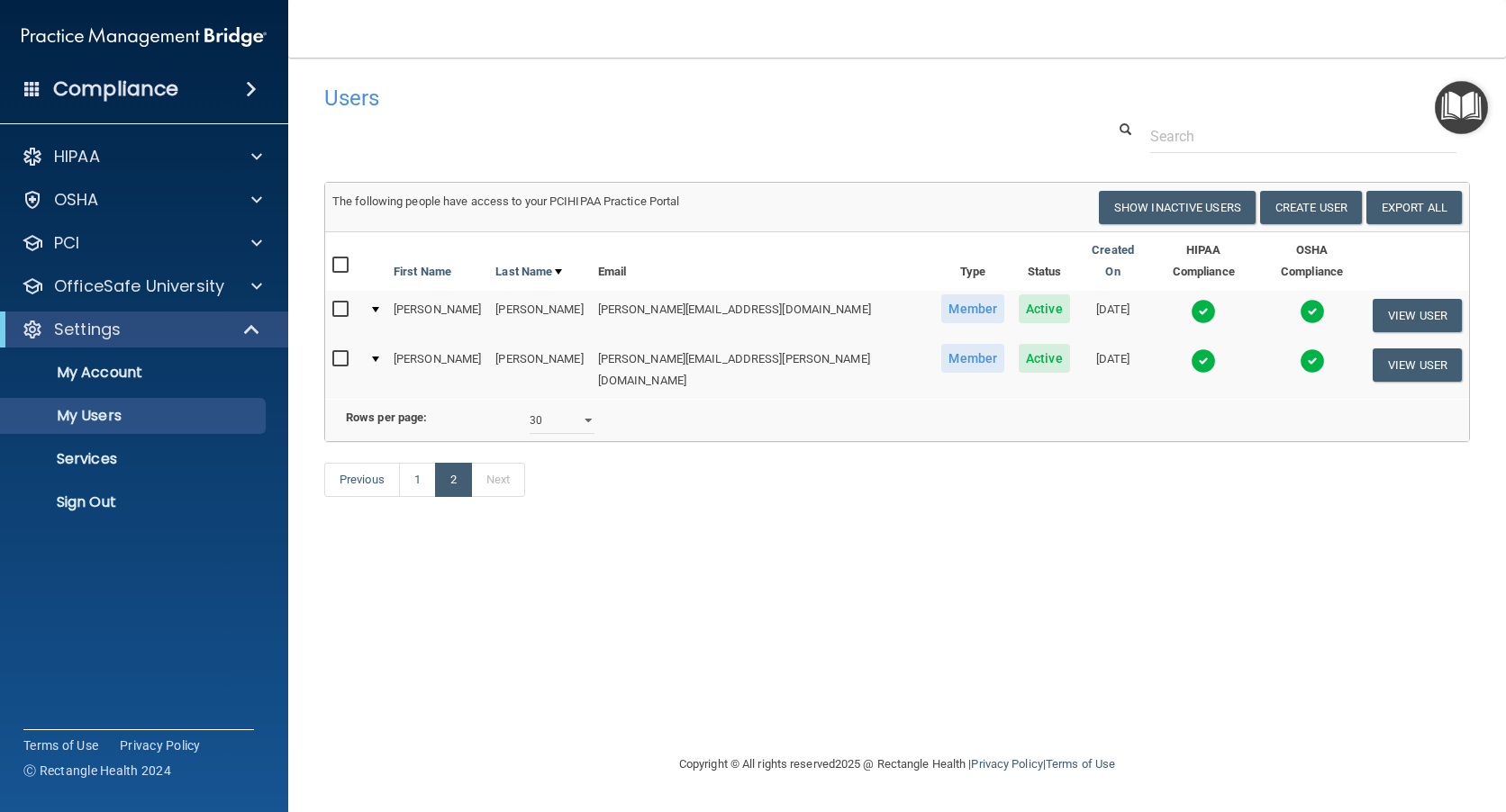
click at [1191, 299] on img at bounding box center [1204, 312] width 25 height 25
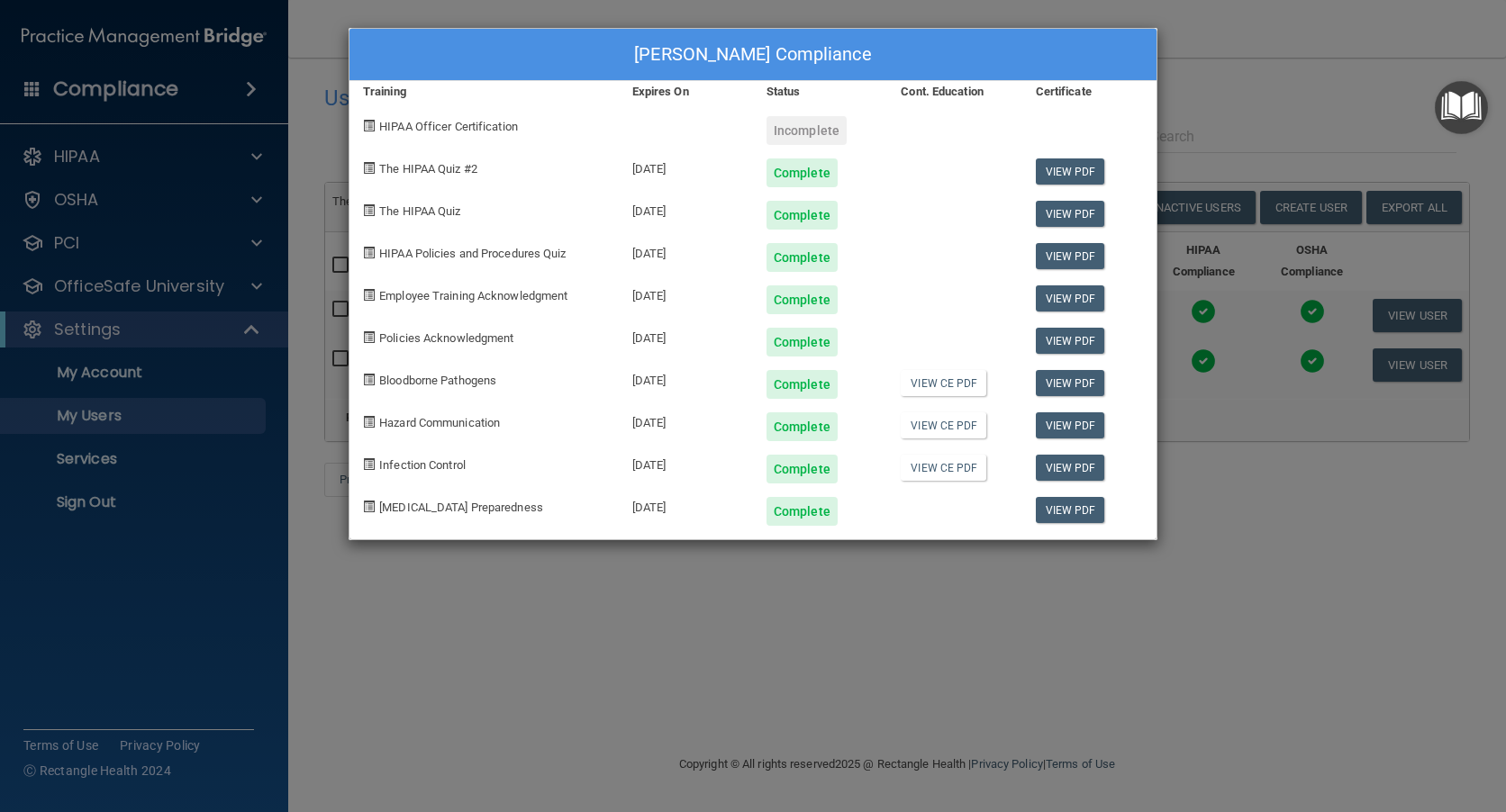
click at [1278, 20] on div "Mikayla Velez's Compliance Training Expires On Status Cont. Education Certifica…" at bounding box center [753, 406] width 1506 height 812
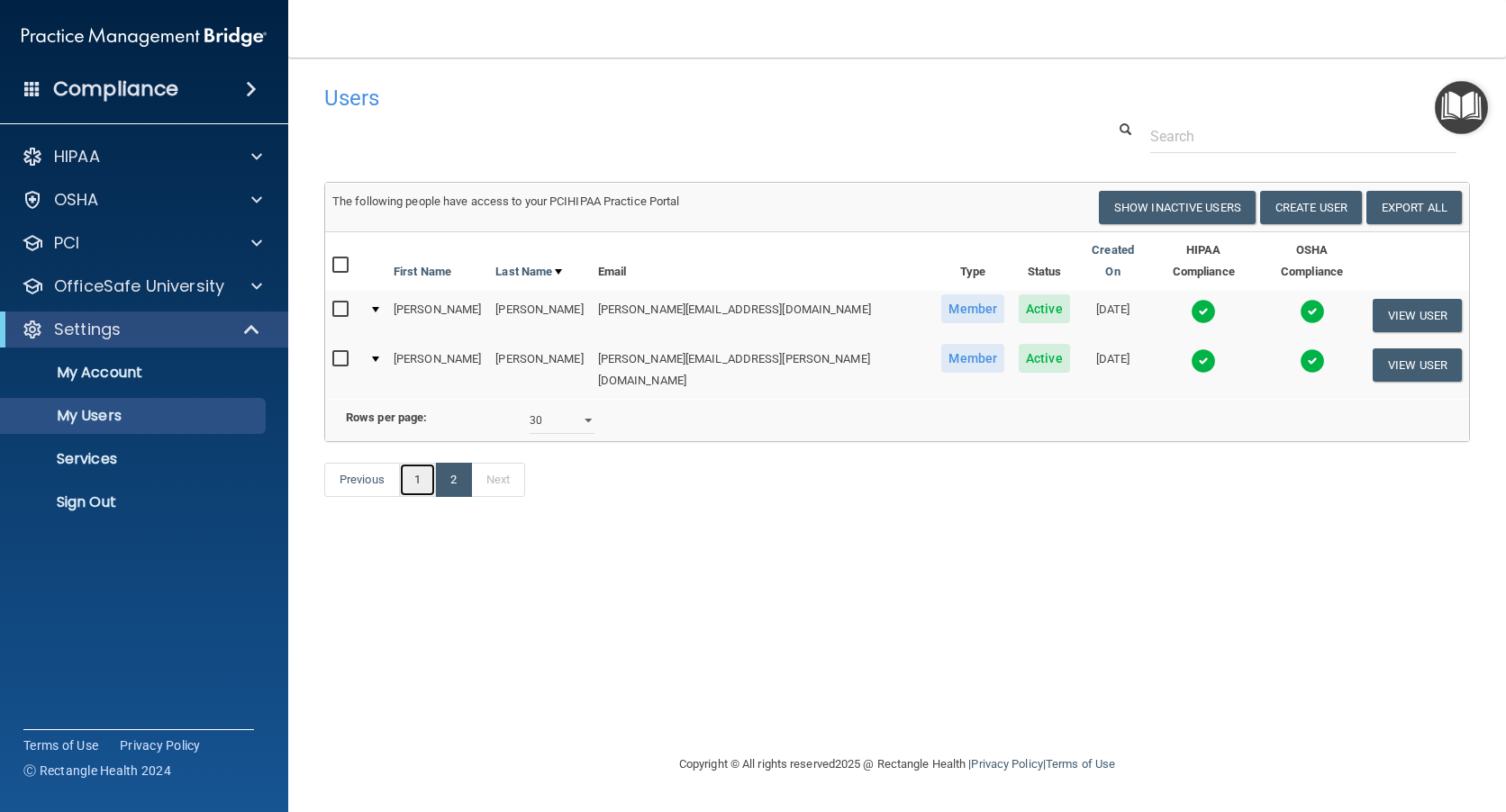
click at [427, 476] on link "1" at bounding box center [417, 479] width 37 height 34
select select "30"
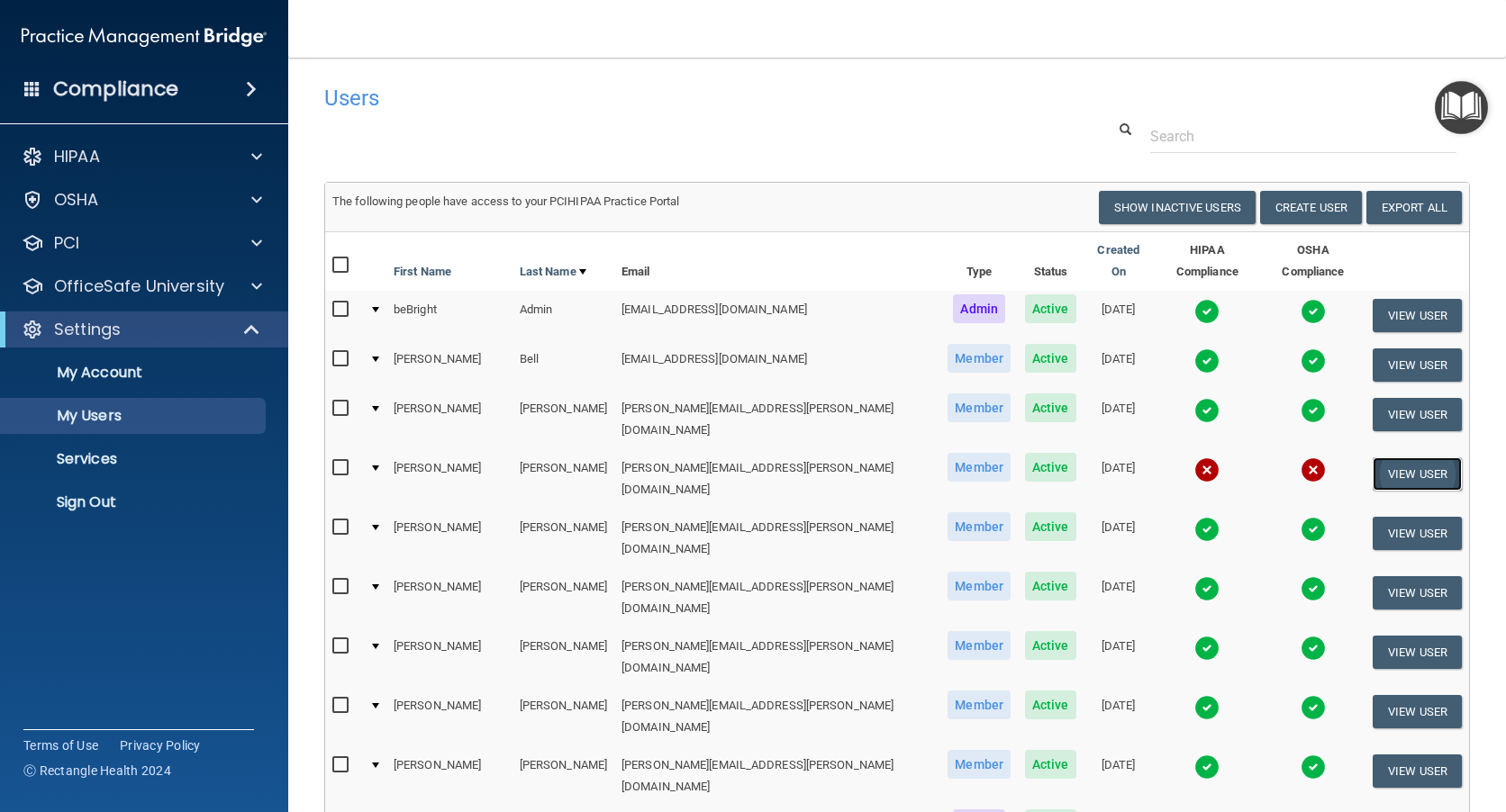
click at [1377, 458] on button "View User" at bounding box center [1417, 474] width 89 height 34
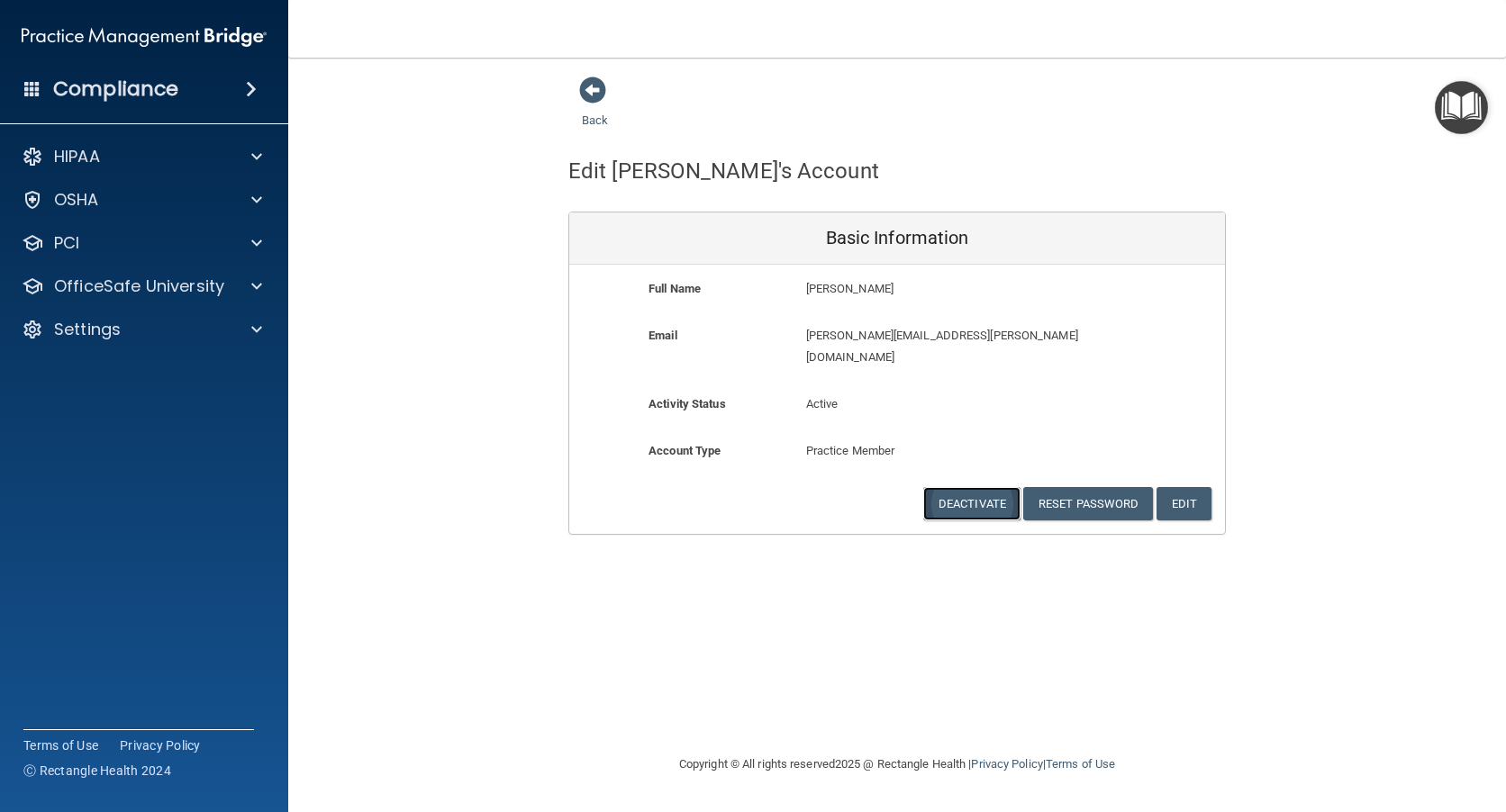
click at [970, 487] on button "Deactivate" at bounding box center [972, 503] width 98 height 34
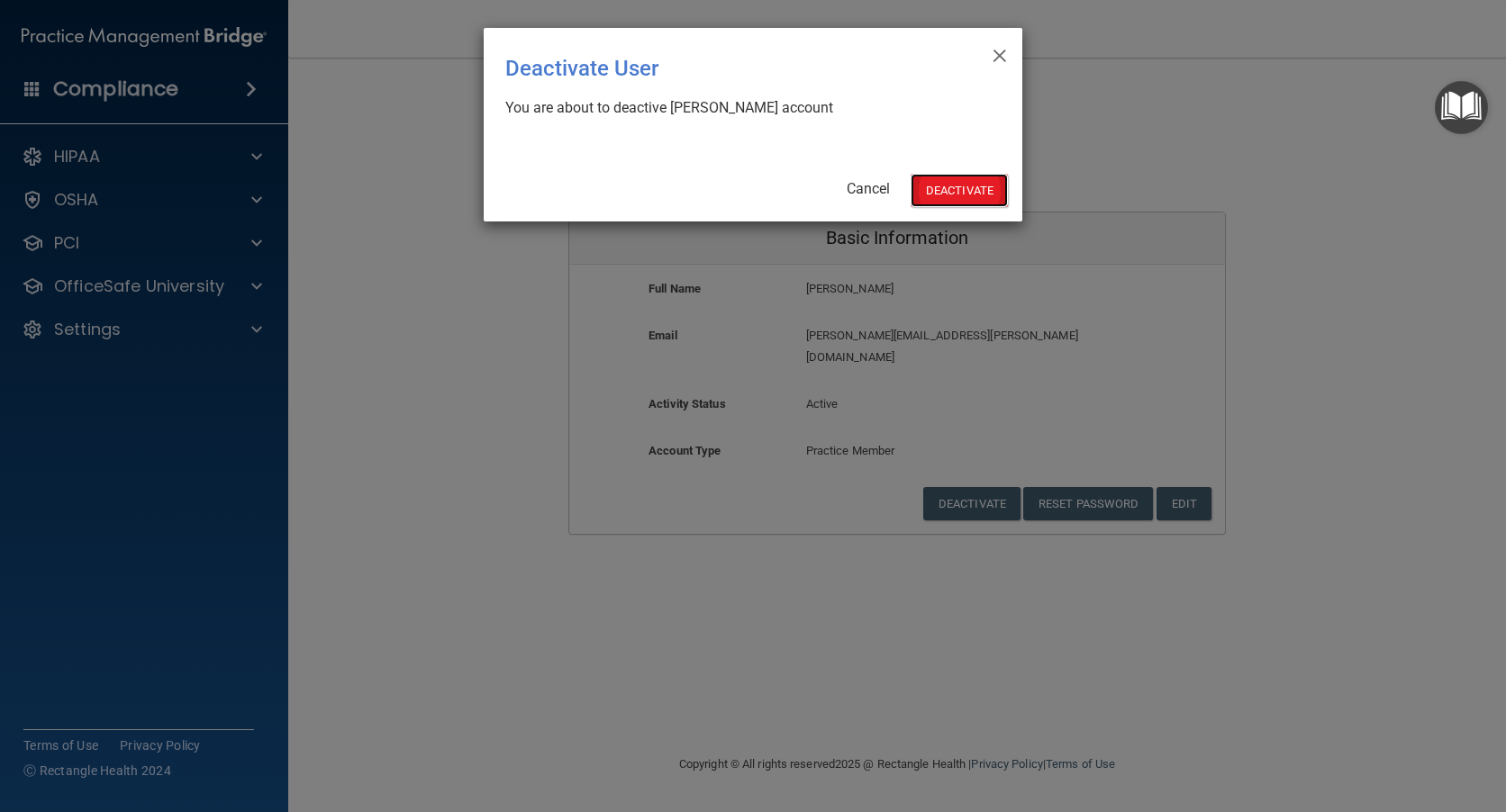
click at [945, 189] on button "Deactivate" at bounding box center [959, 190] width 98 height 34
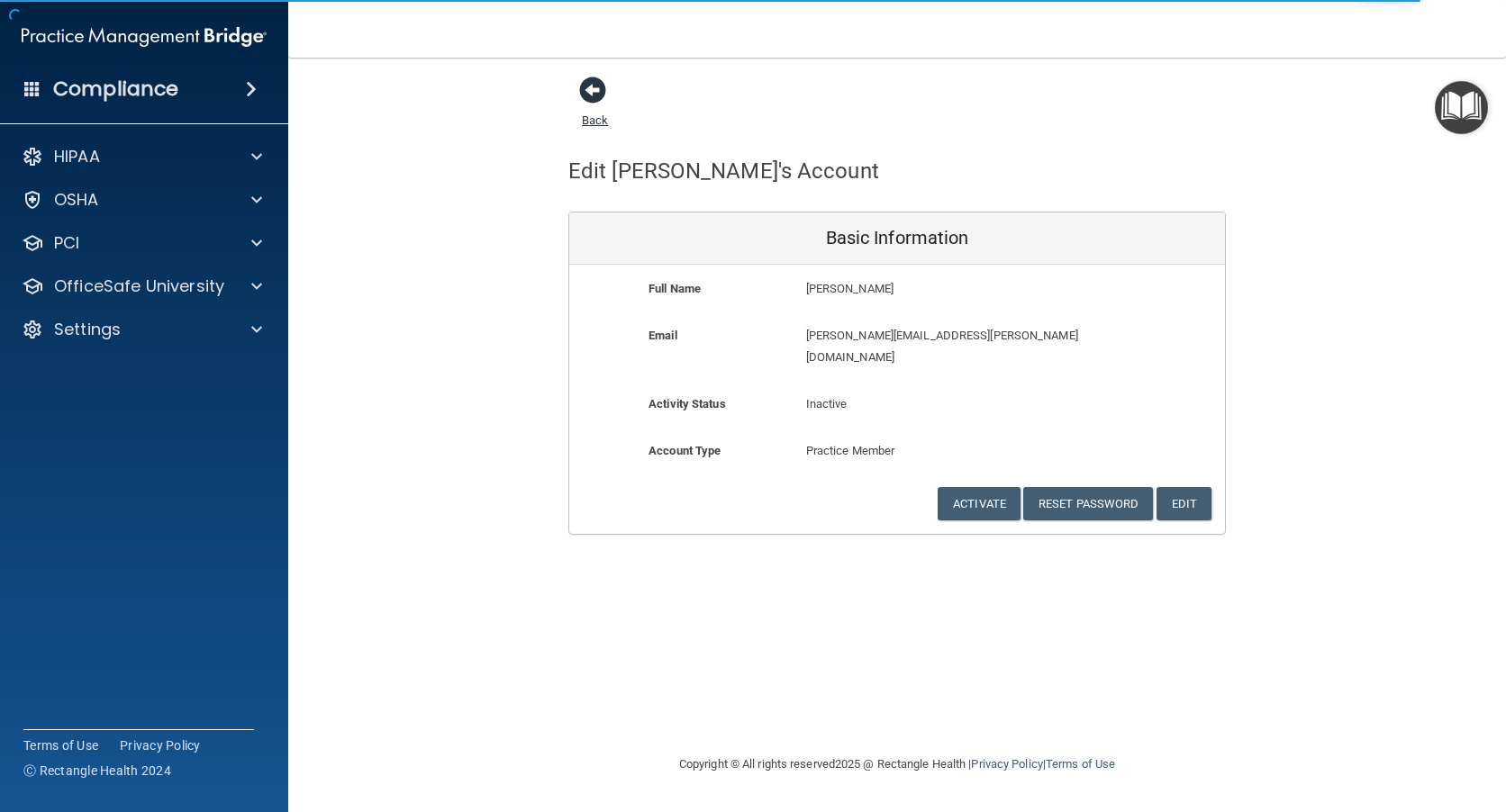
click at [589, 87] on span at bounding box center [593, 90] width 27 height 27
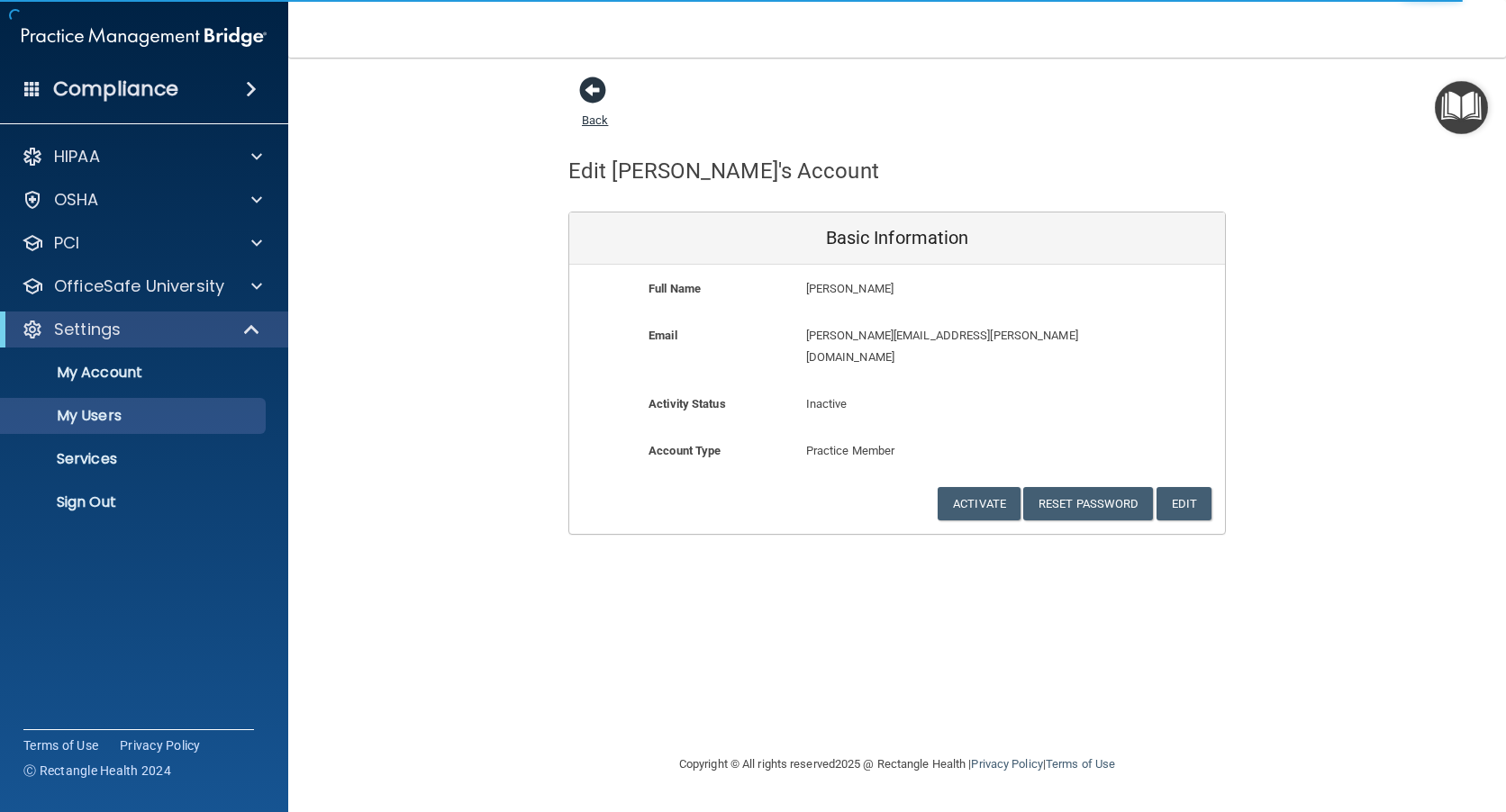
click at [590, 90] on span at bounding box center [593, 90] width 27 height 27
select select "30"
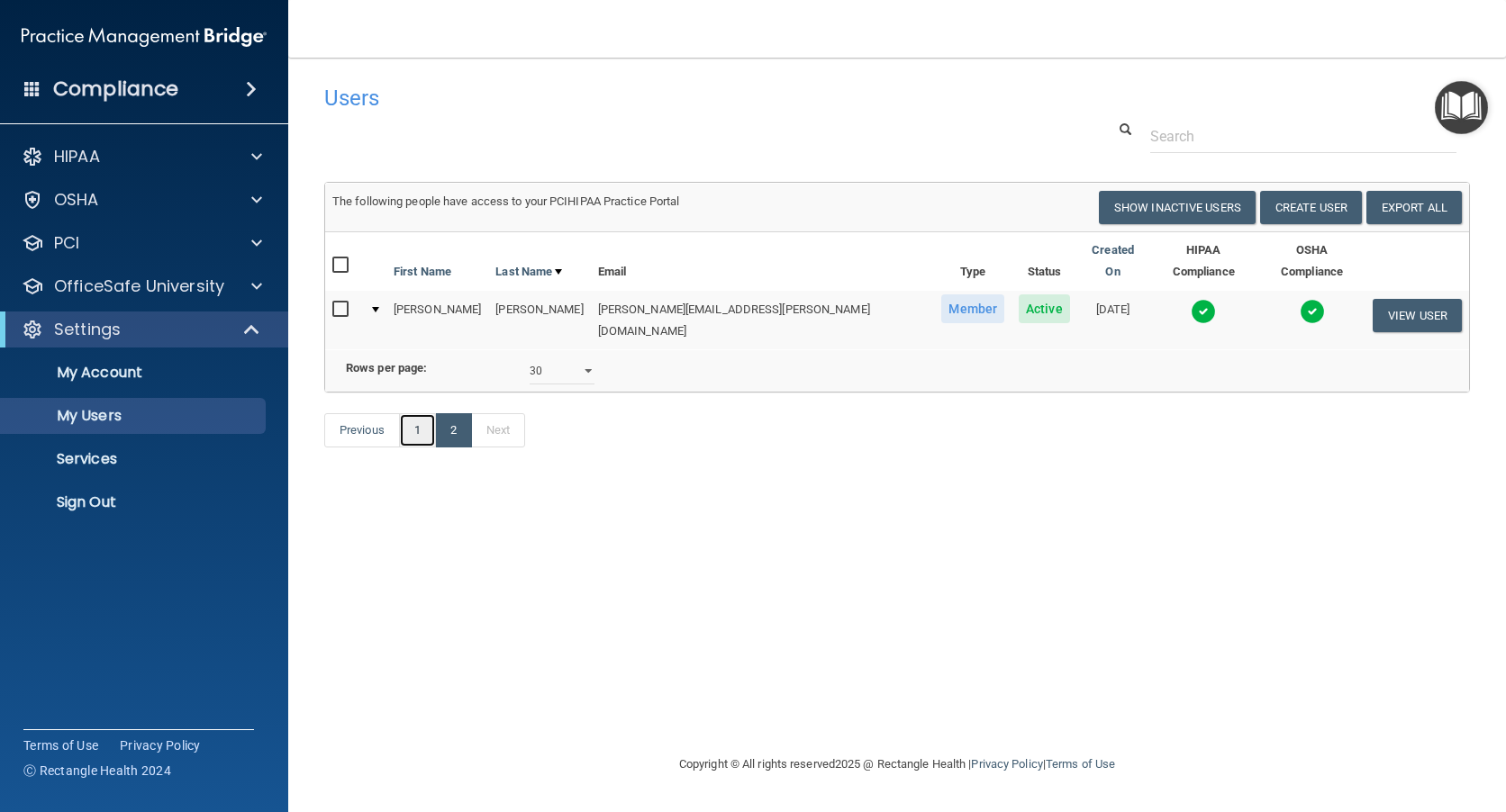
click at [413, 437] on link "1" at bounding box center [417, 430] width 37 height 34
select select "30"
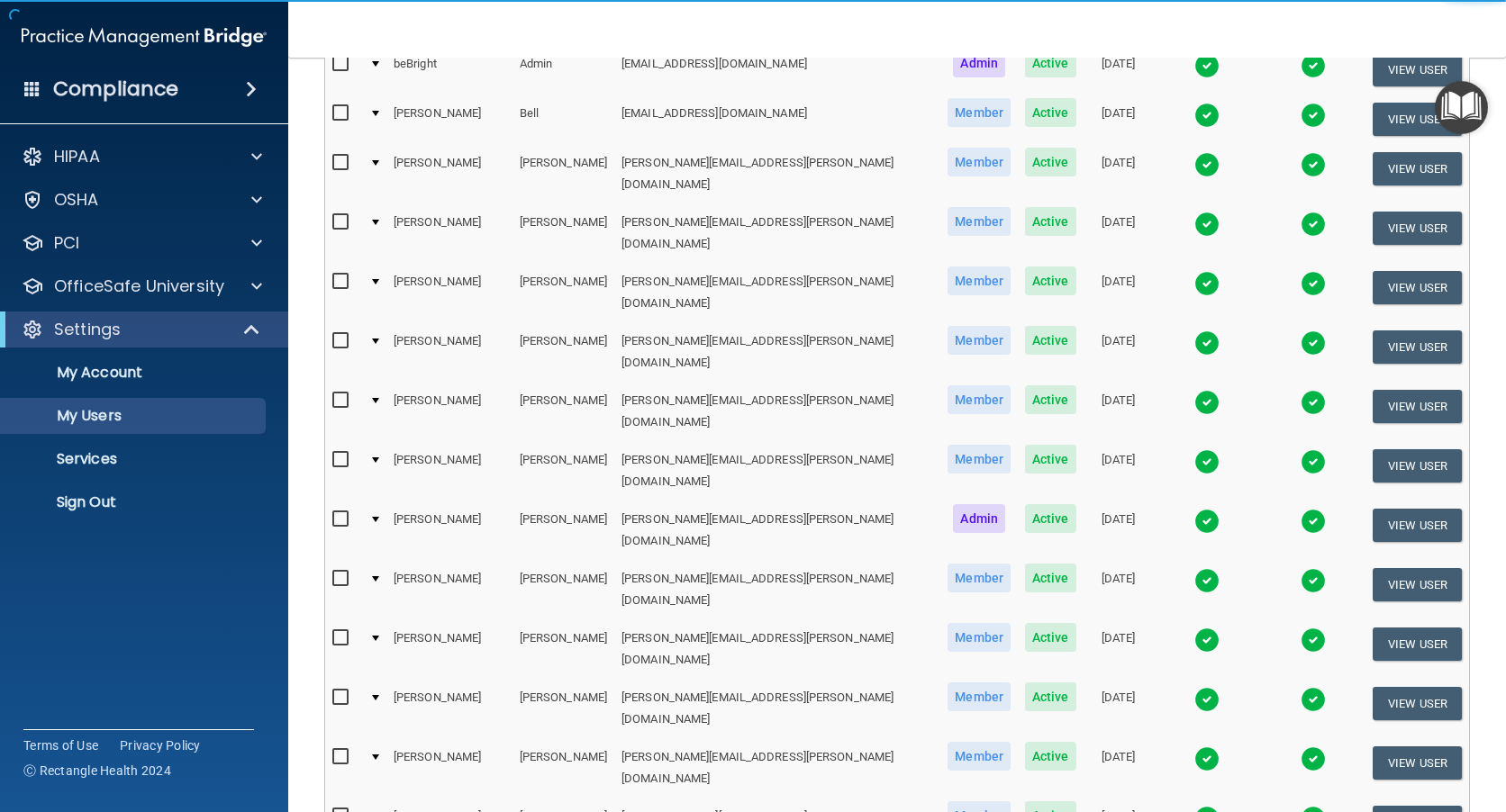
scroll to position [270, 0]
